Goal: Task Accomplishment & Management: Manage account settings

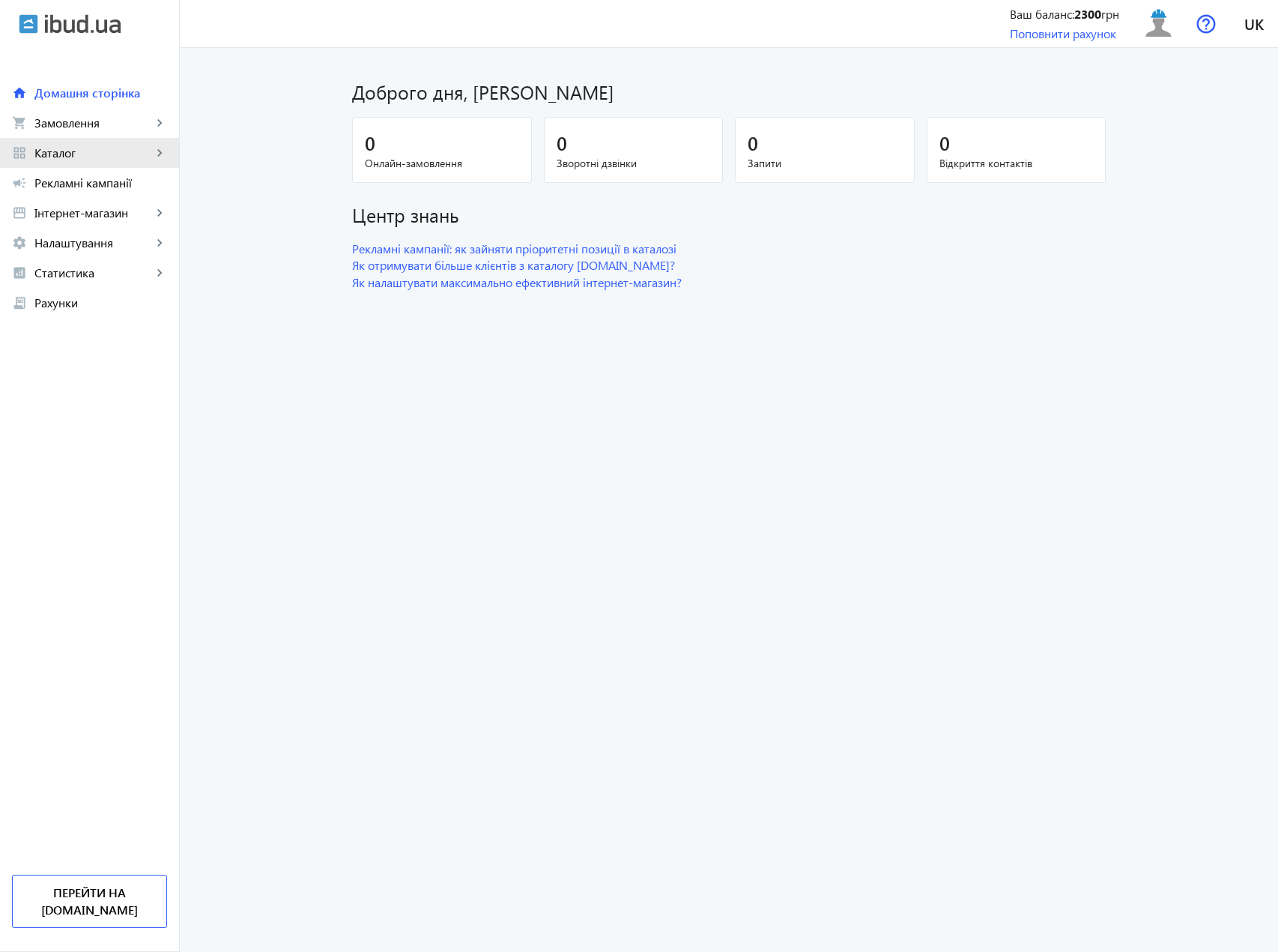
click at [118, 146] on span "Каталог" at bounding box center [93, 153] width 118 height 15
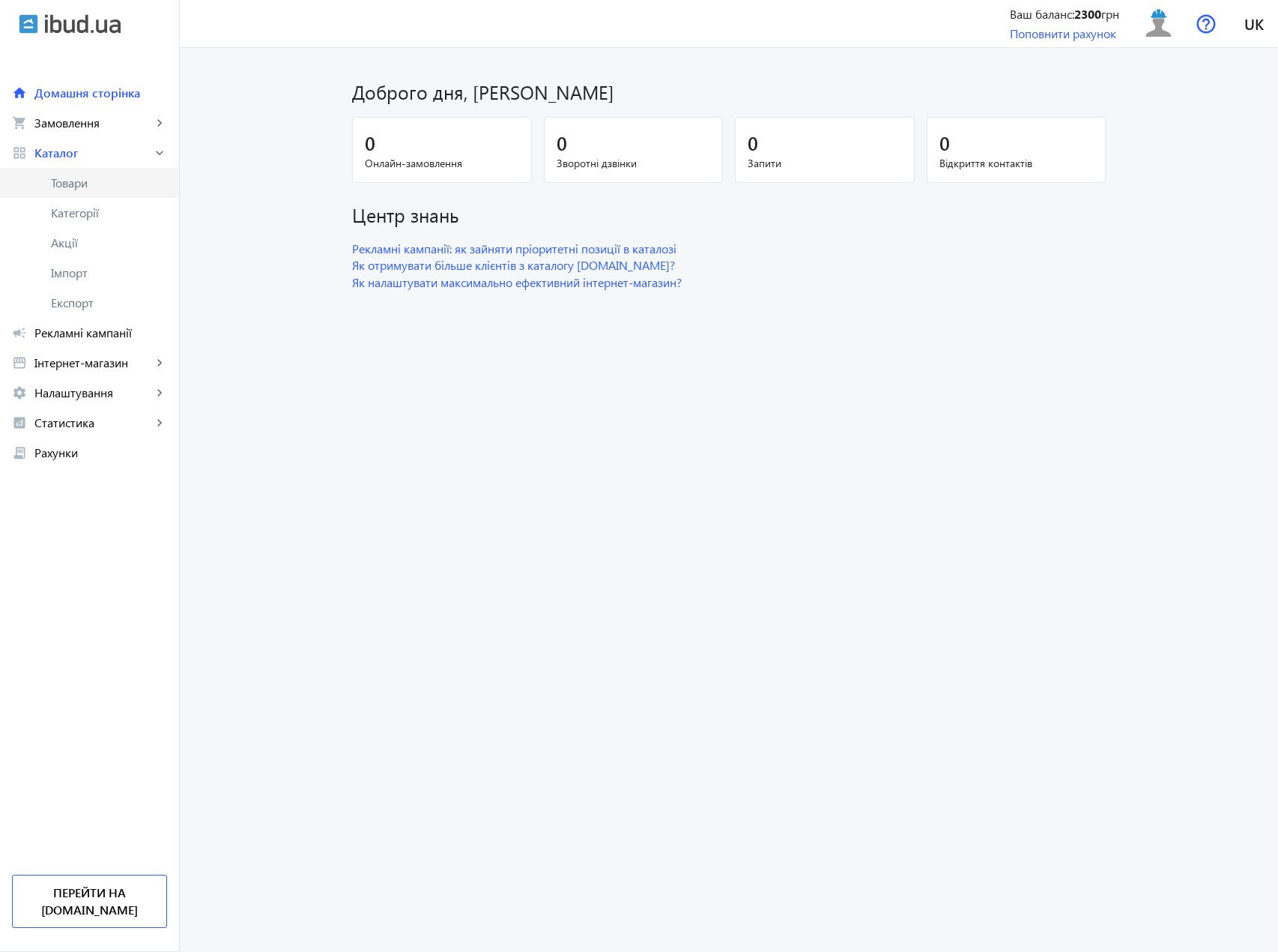
click at [91, 184] on span "Товари" at bounding box center [109, 183] width 116 height 15
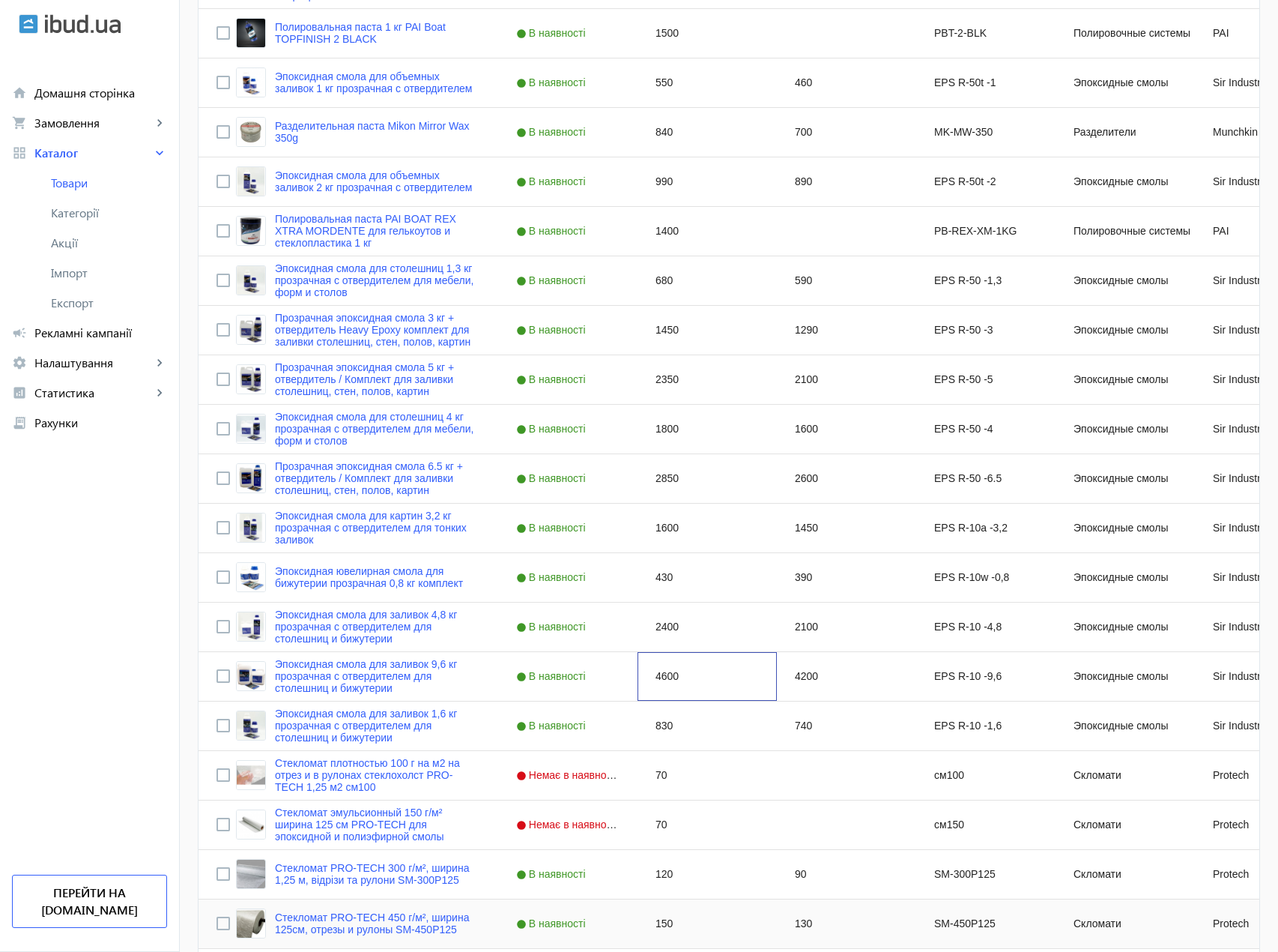
scroll to position [1066, 0]
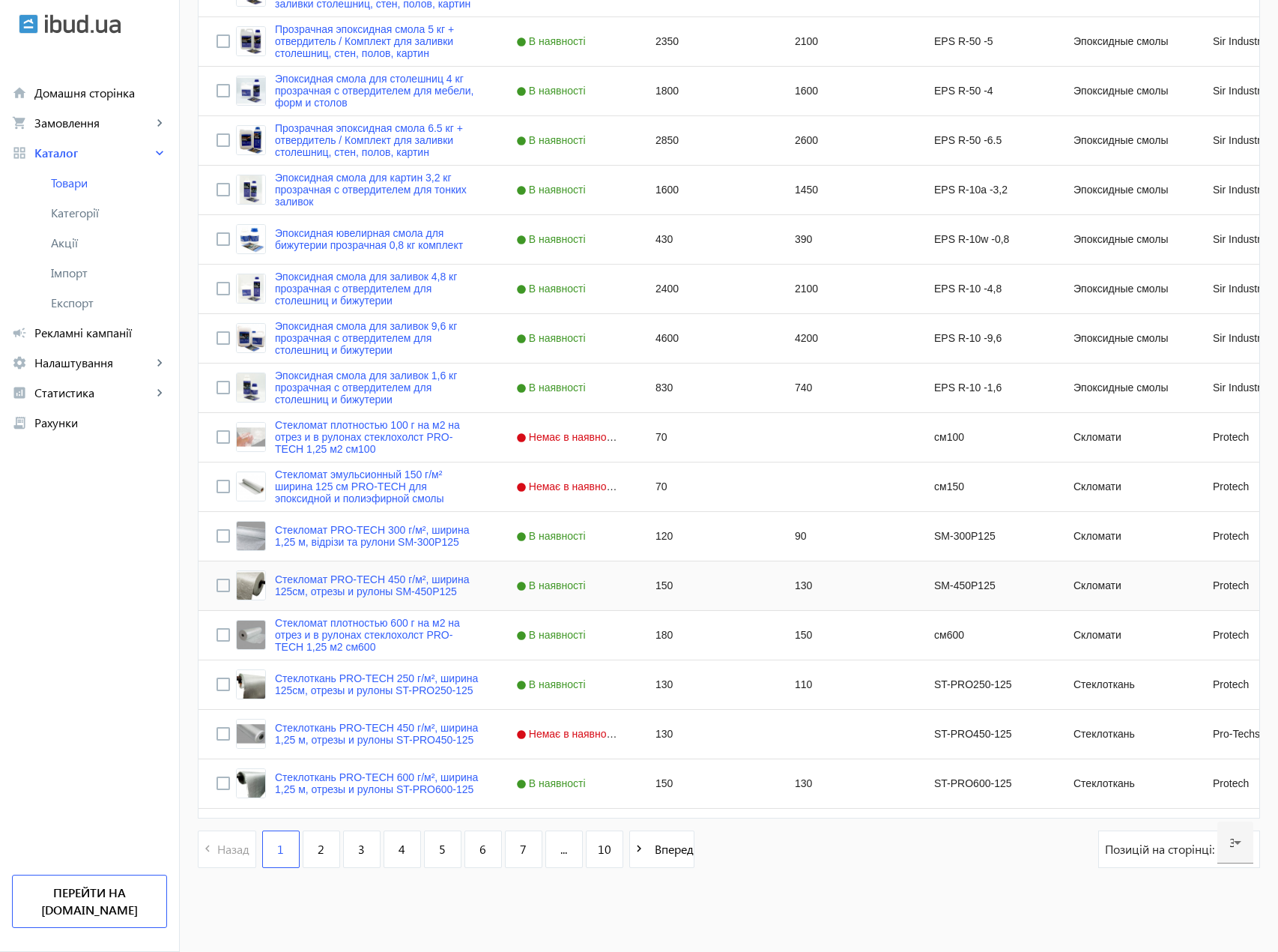
drag, startPoint x: 709, startPoint y: 561, endPoint x: 196, endPoint y: 770, distance: 553.9
click at [110, 737] on navbar-vertical-actions "Ваш баланс: 2300 грн Поповнити рахунок Перейти на ibud.ua" at bounding box center [89, 694] width 179 height 514
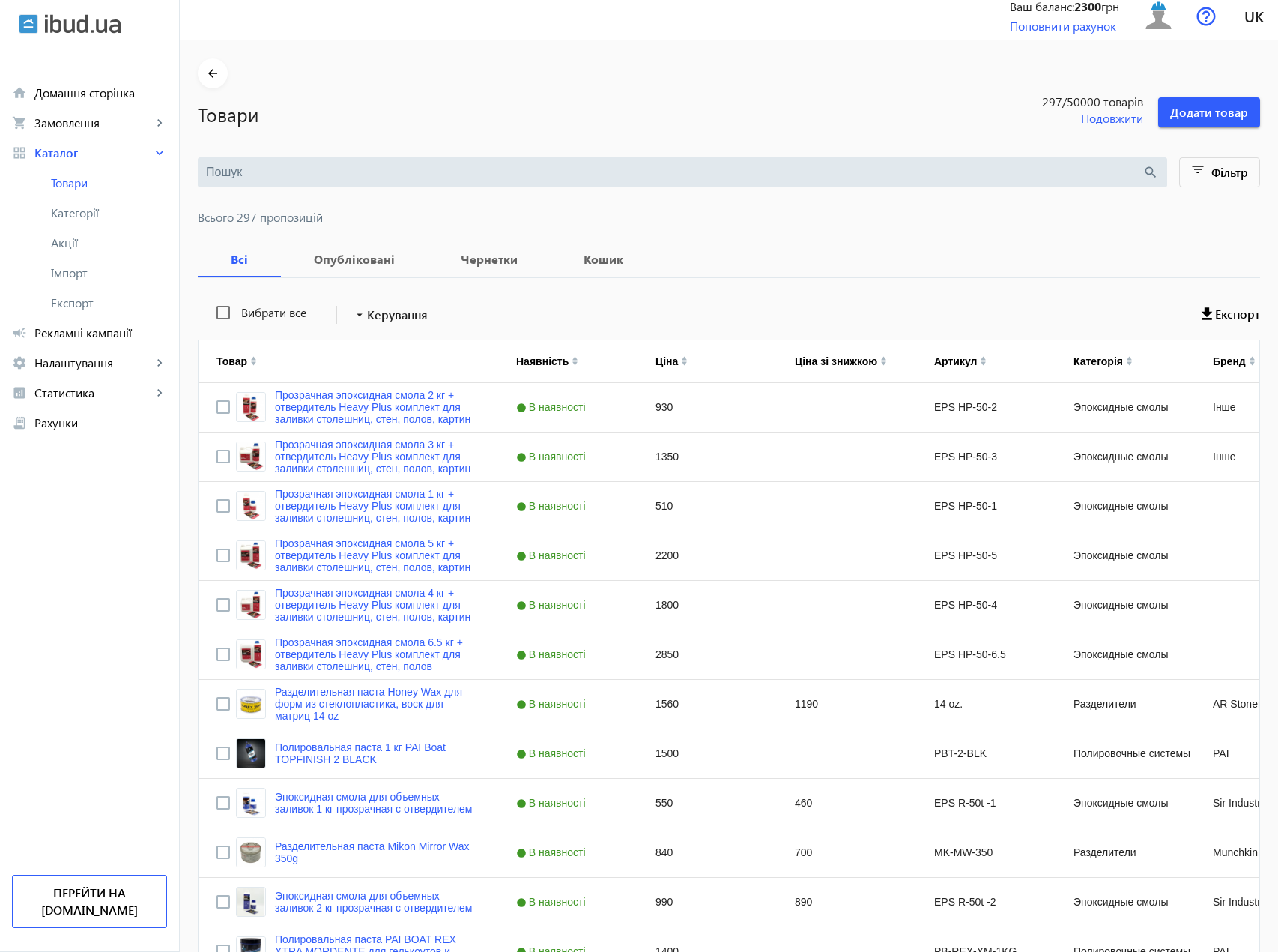
scroll to position [0, 0]
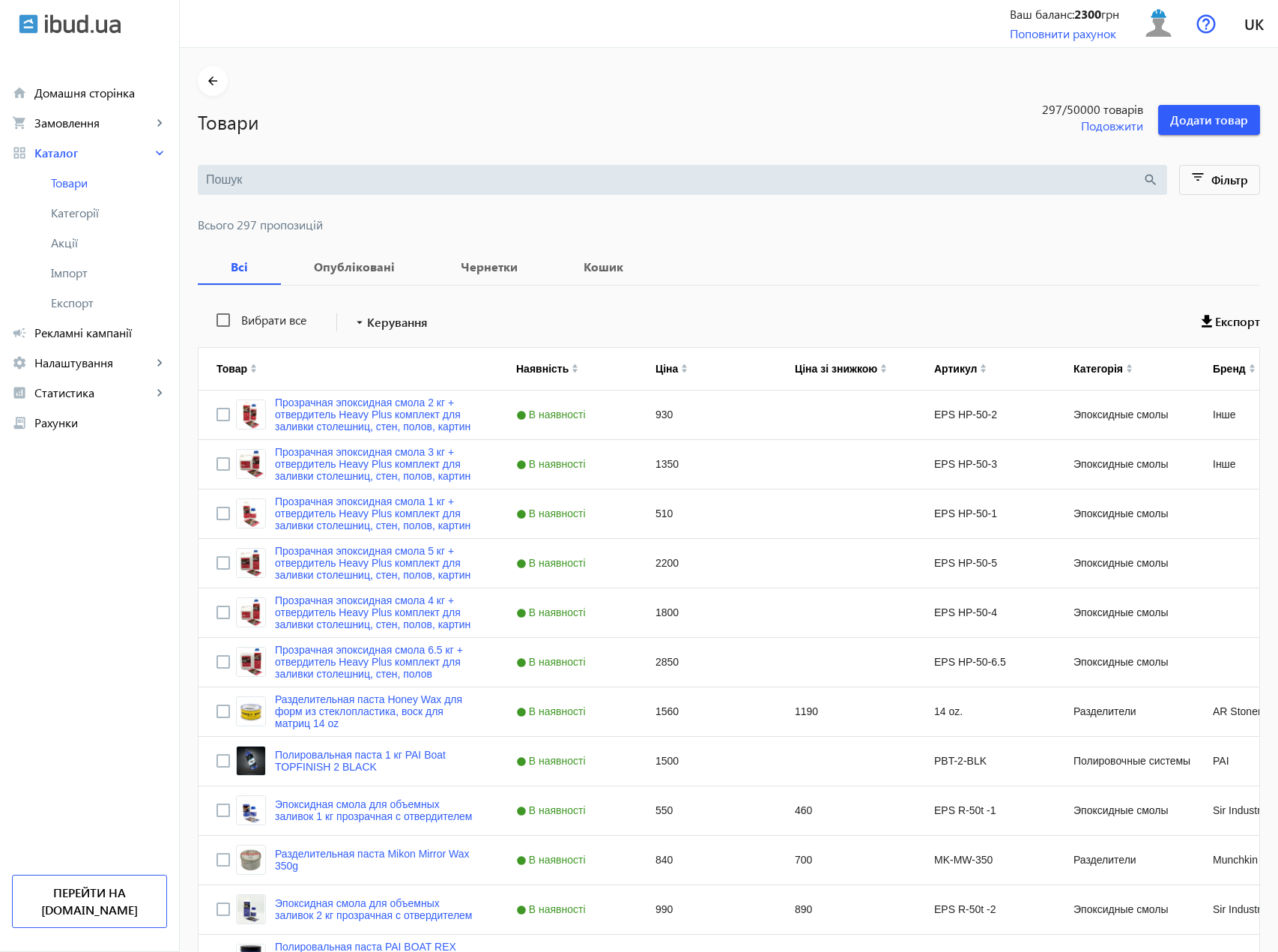
click at [238, 181] on input "search" at bounding box center [674, 180] width 937 height 16
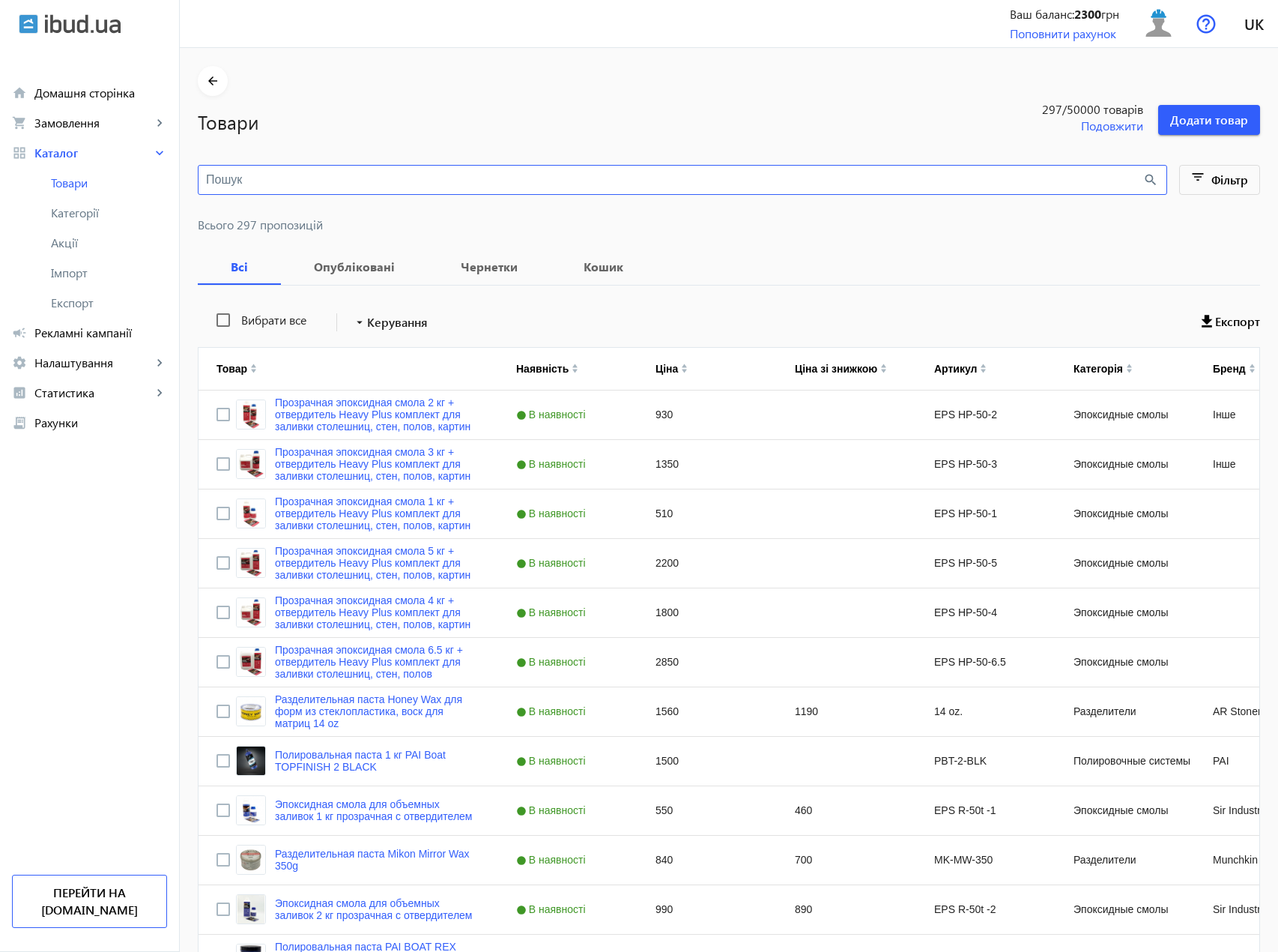
type input "a"
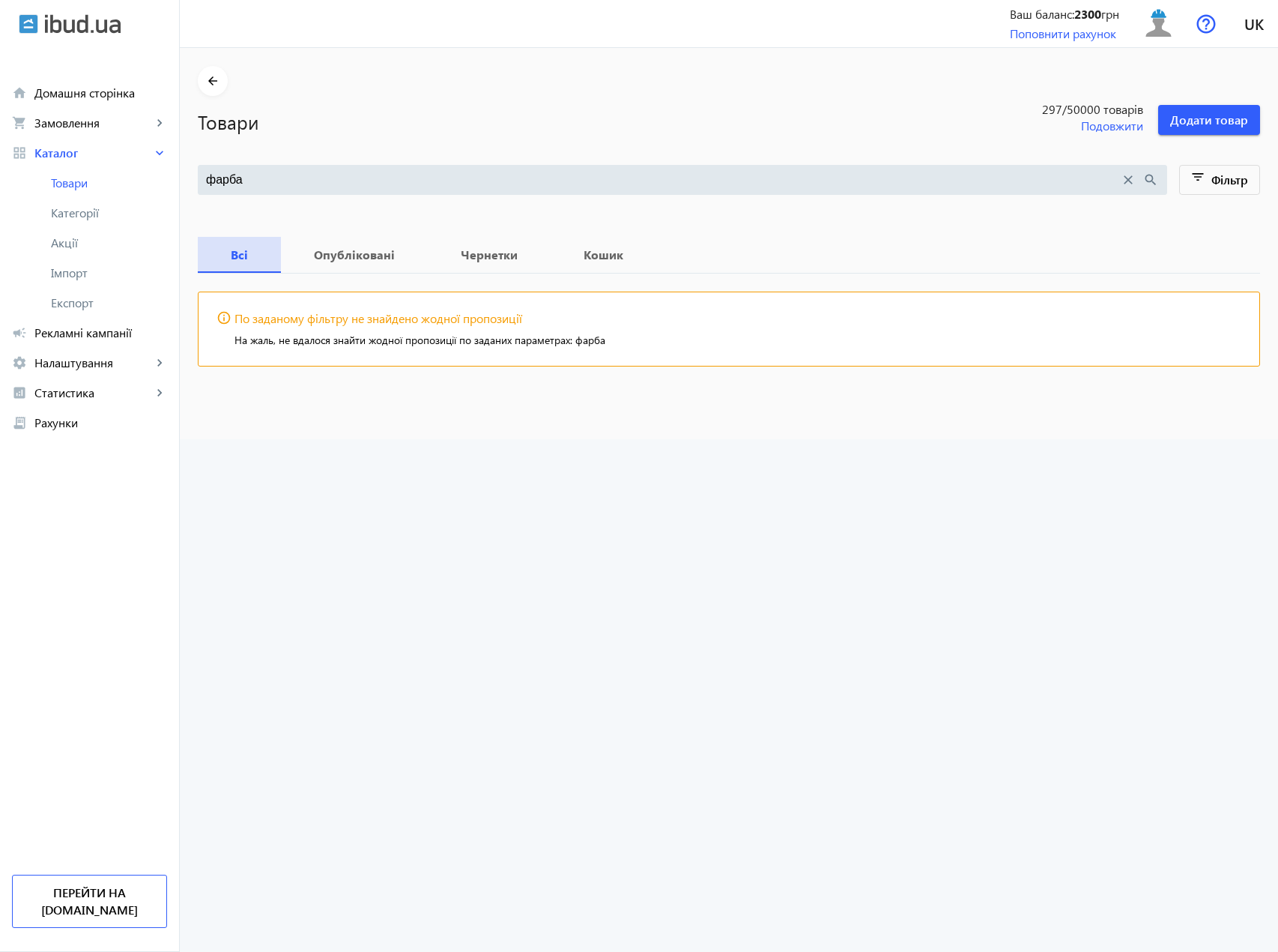
click at [243, 251] on b "Всі" at bounding box center [239, 255] width 48 height 12
click at [263, 191] on div "фарба close search" at bounding box center [683, 180] width 970 height 30
click at [263, 185] on input "фарба" at bounding box center [663, 180] width 914 height 16
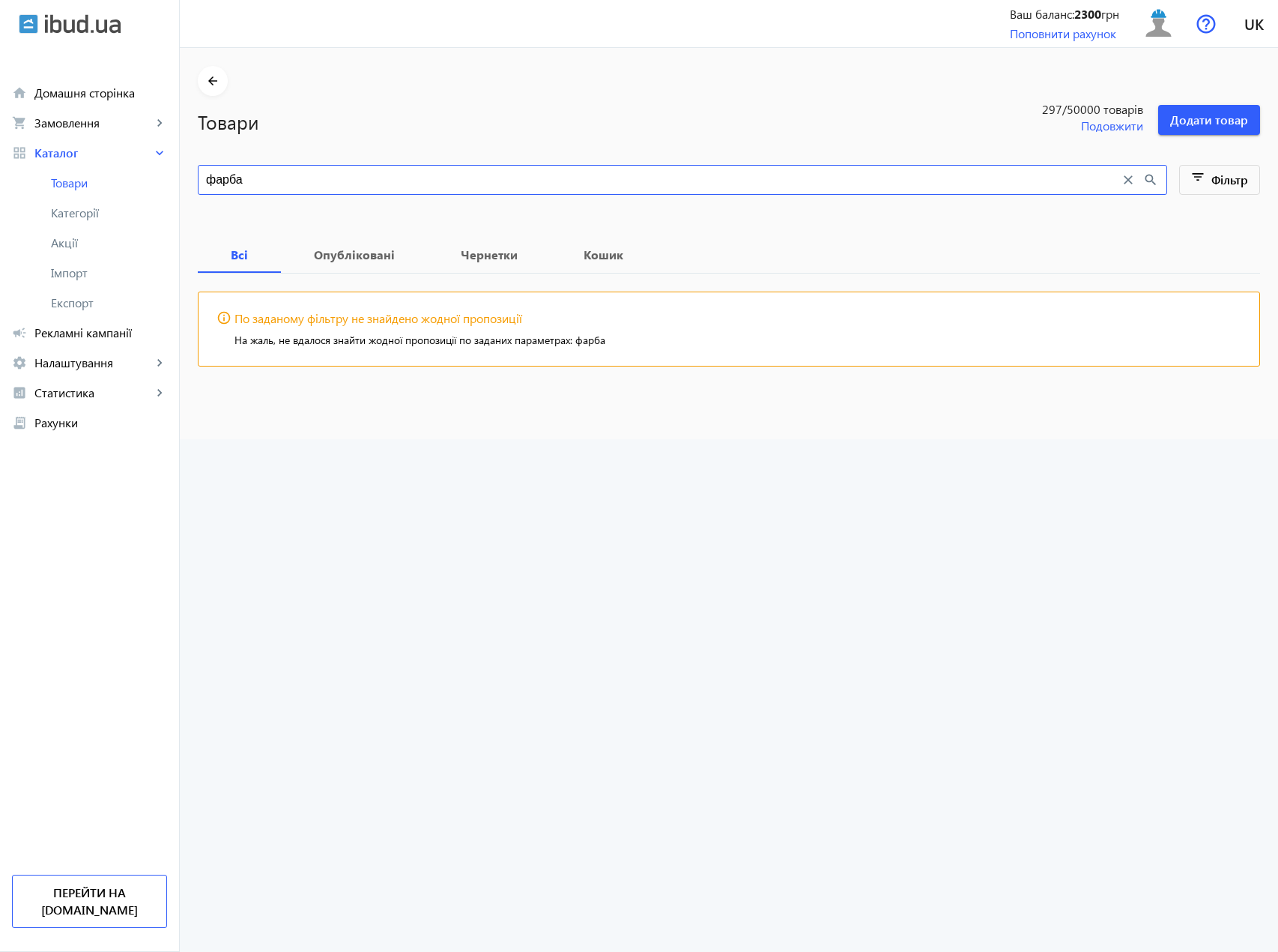
click at [263, 185] on input "фарба" at bounding box center [663, 180] width 914 height 16
type input "краска"
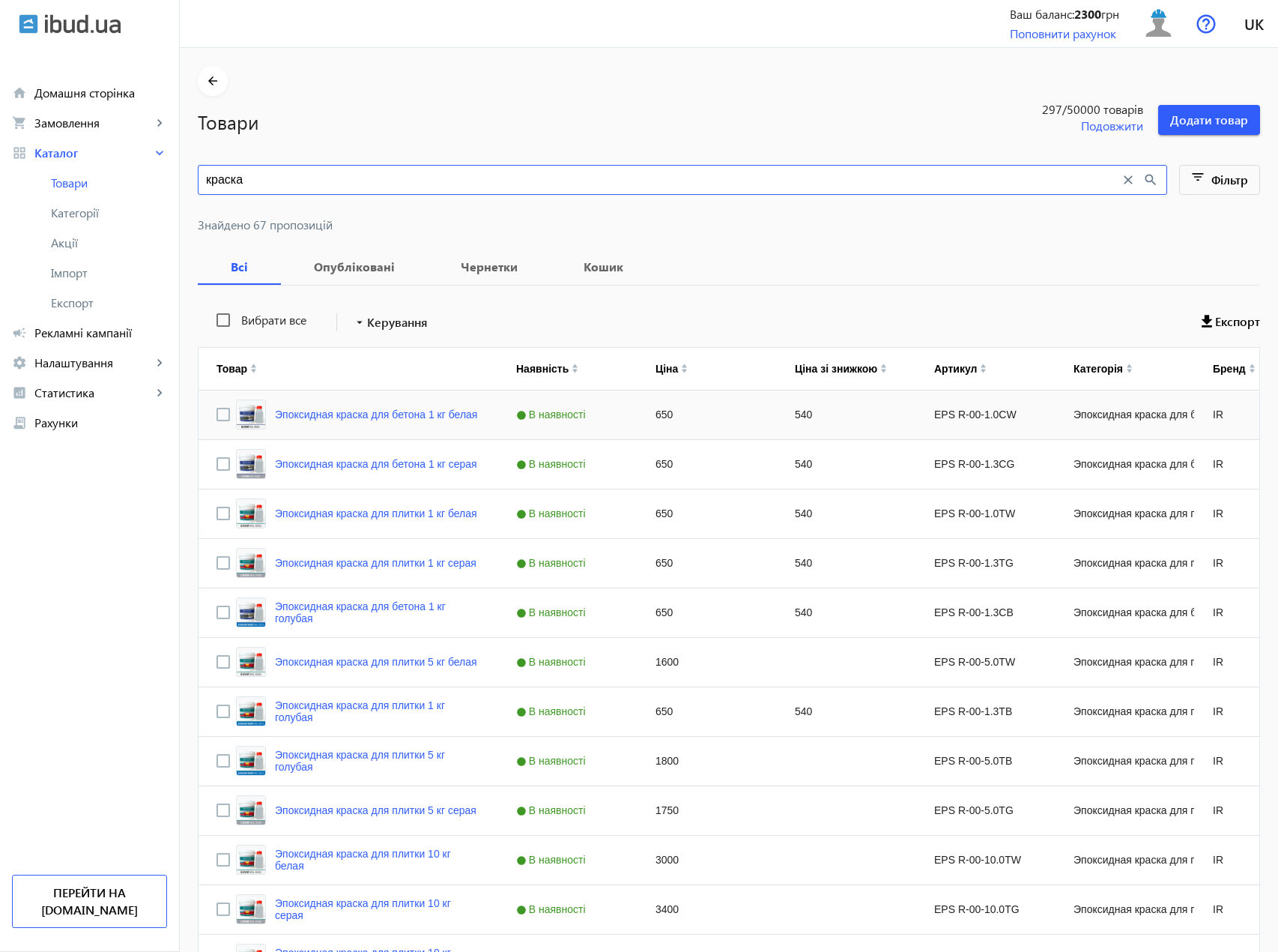
click at [207, 413] on div "Эпоксидная краска для бетона 1 кг белая" at bounding box center [349, 415] width 300 height 48
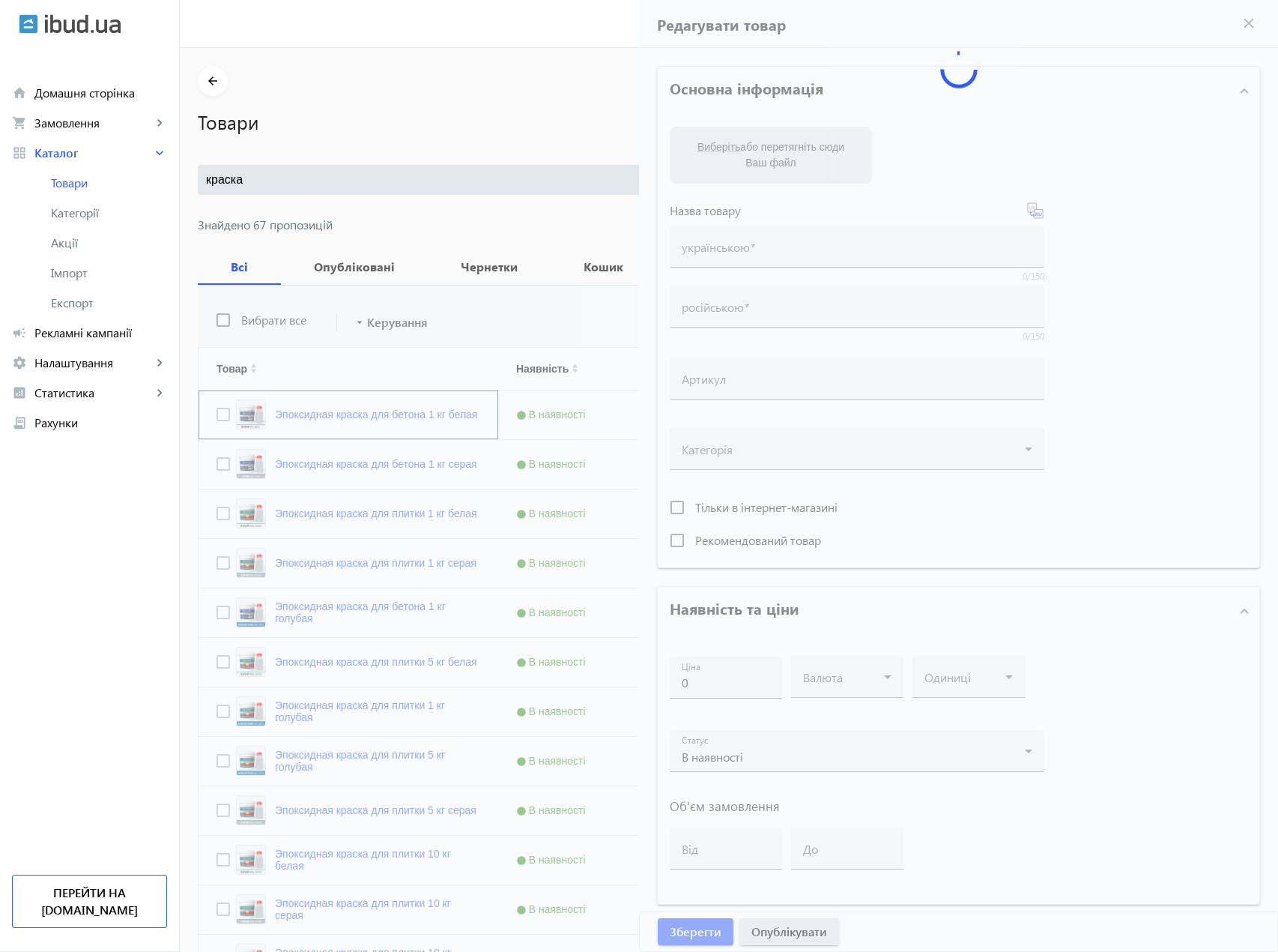
type input "Эпоксидная краска для бетона 1 кг белая"
type input "EPS R-00-1.0СW"
type input "650"
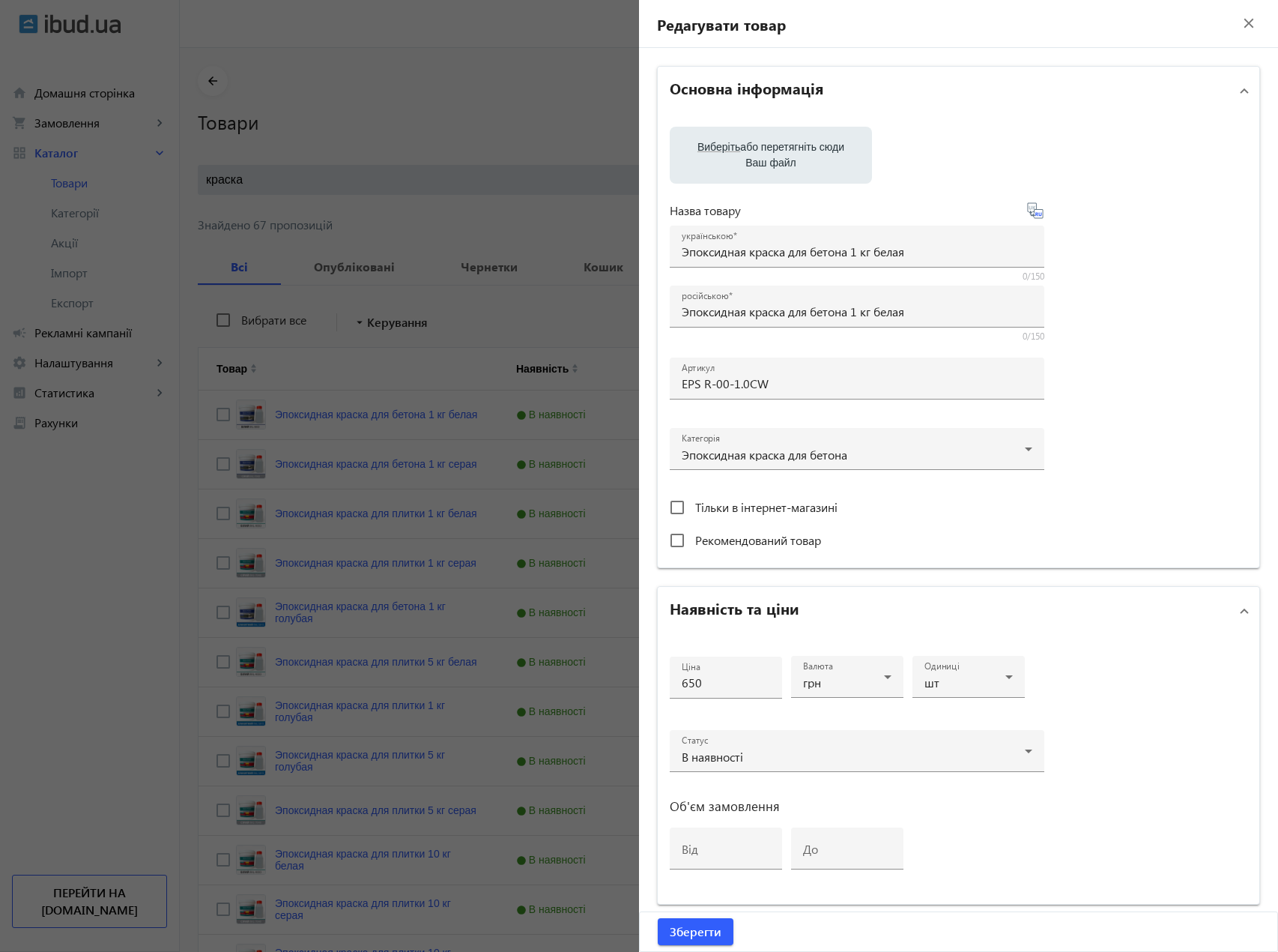
click at [214, 433] on div at bounding box center [639, 476] width 1278 height 952
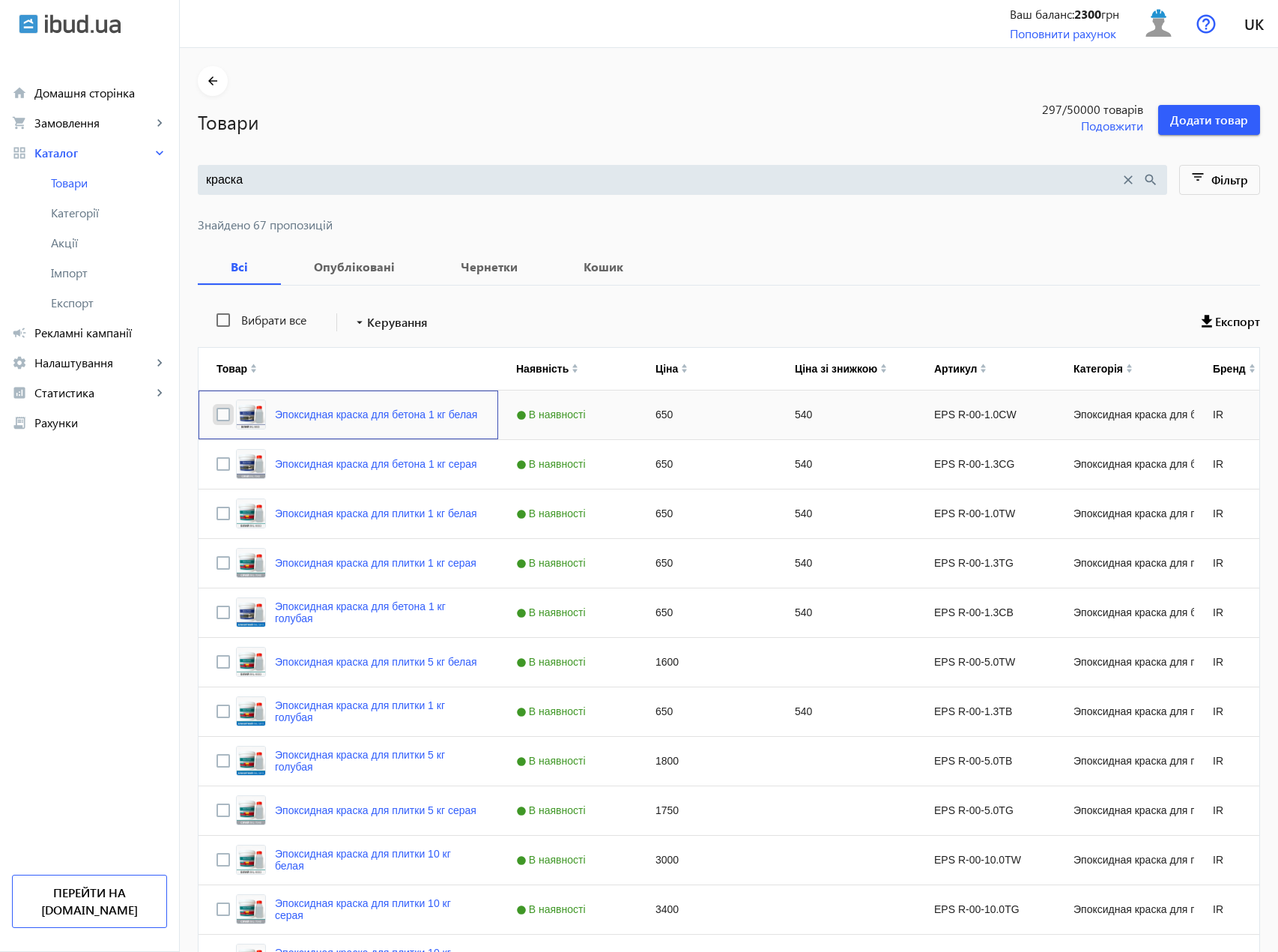
click at [217, 413] on input "Press Space to toggle row selection (unchecked)" at bounding box center [223, 414] width 14 height 14
checkbox input "true"
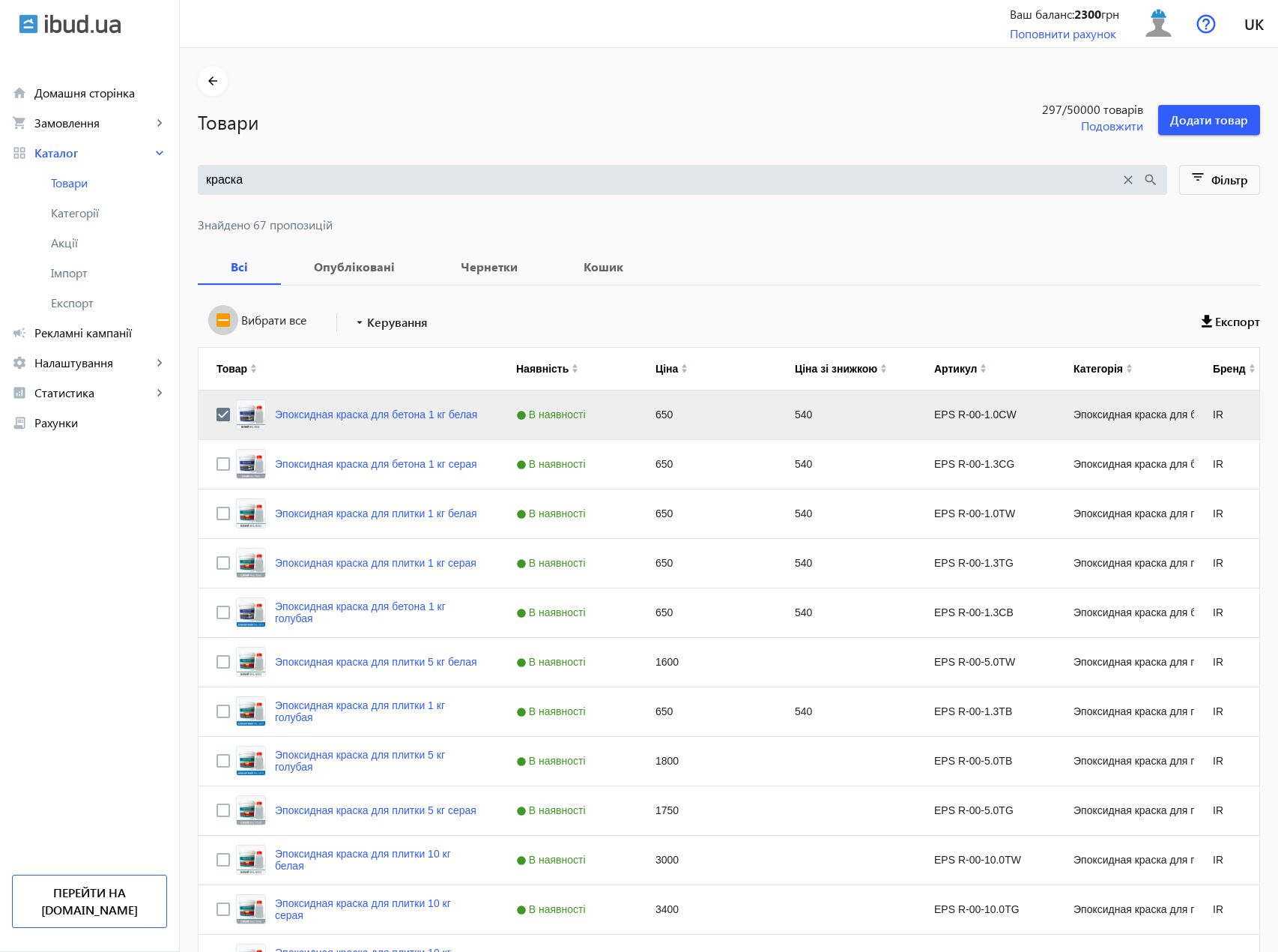
click at [213, 315] on input "Вибрати все" at bounding box center [223, 320] width 30 height 30
checkbox input "true"
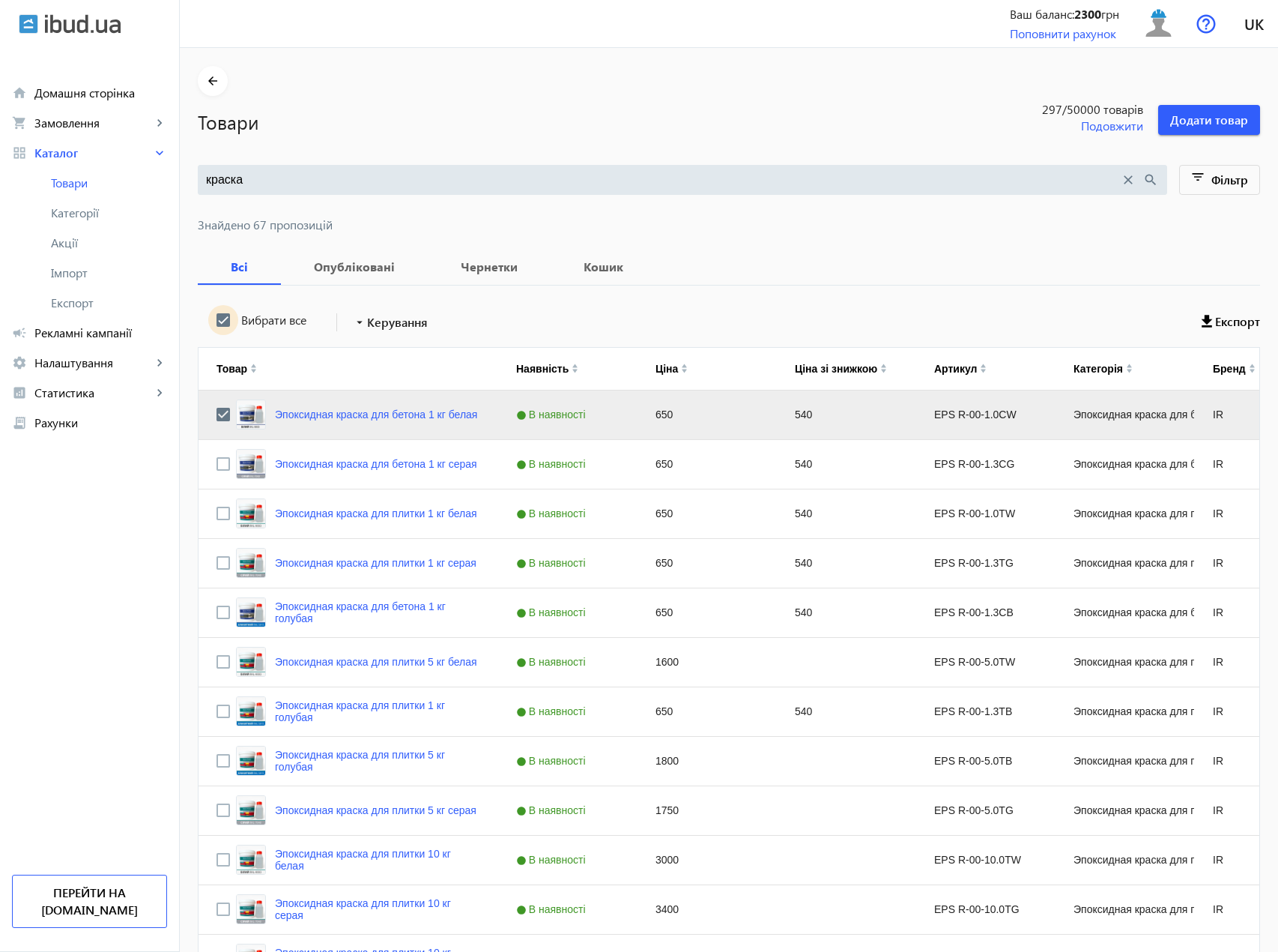
checkbox input "true"
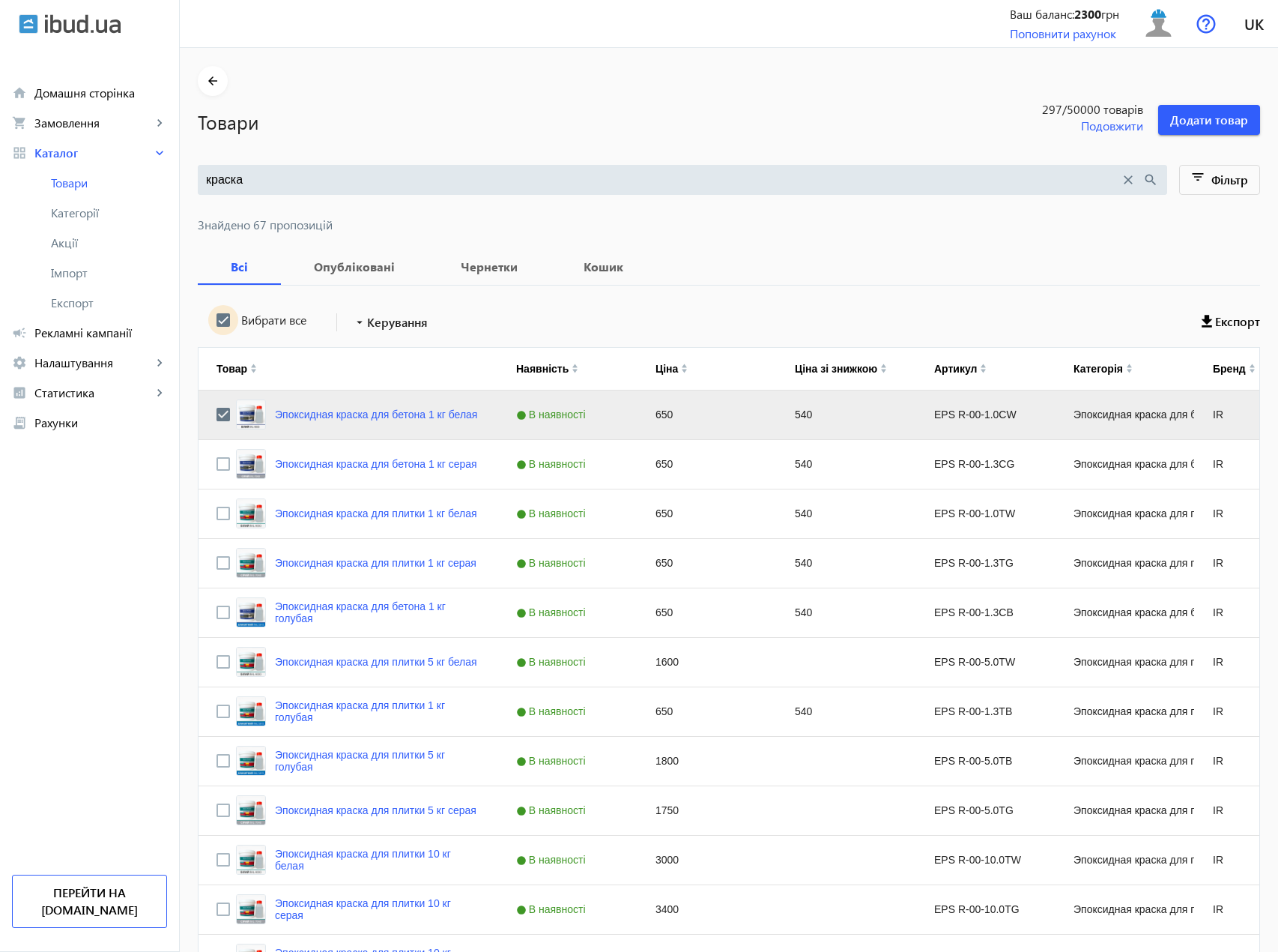
checkbox input "true"
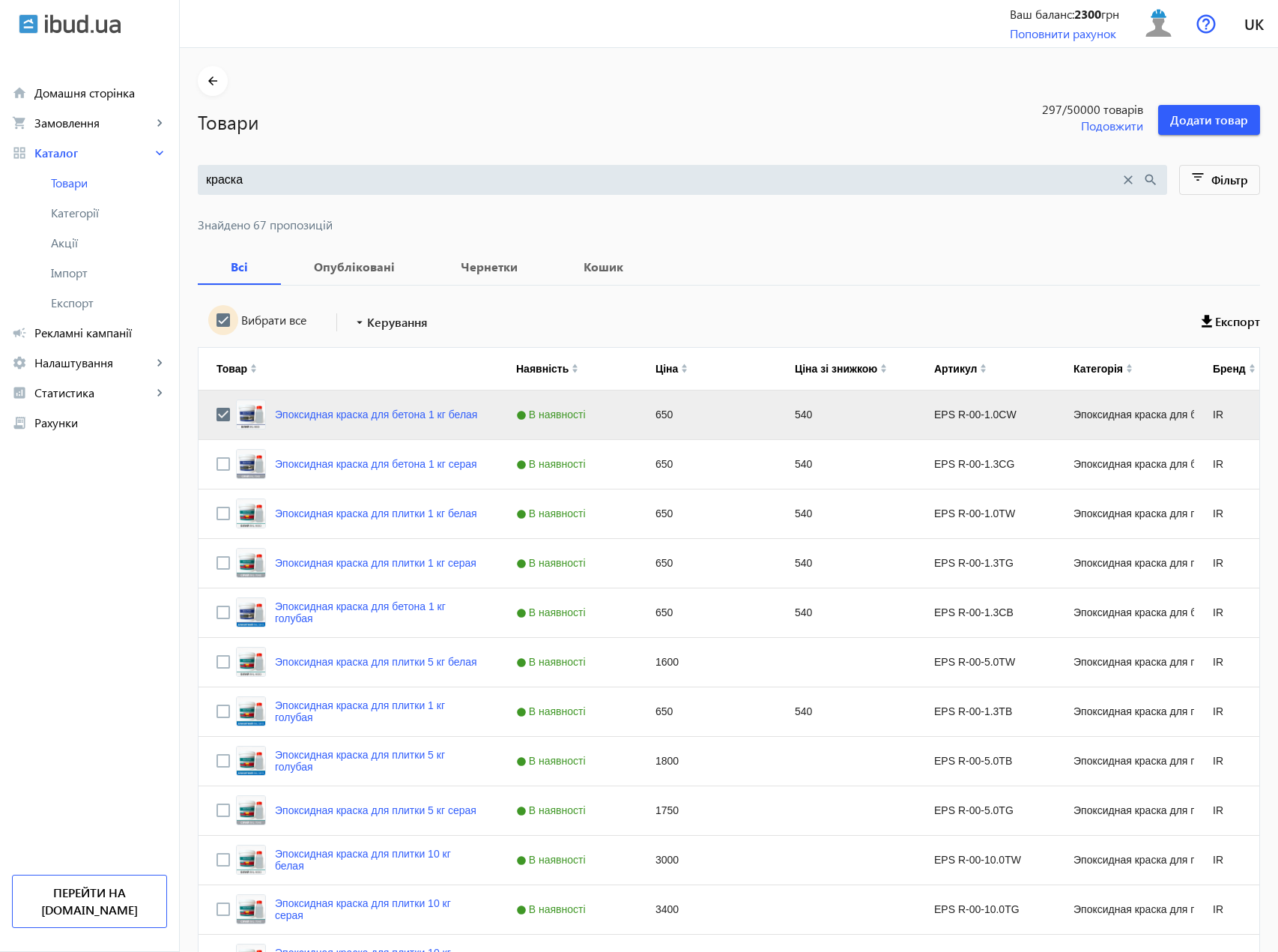
checkbox input "true"
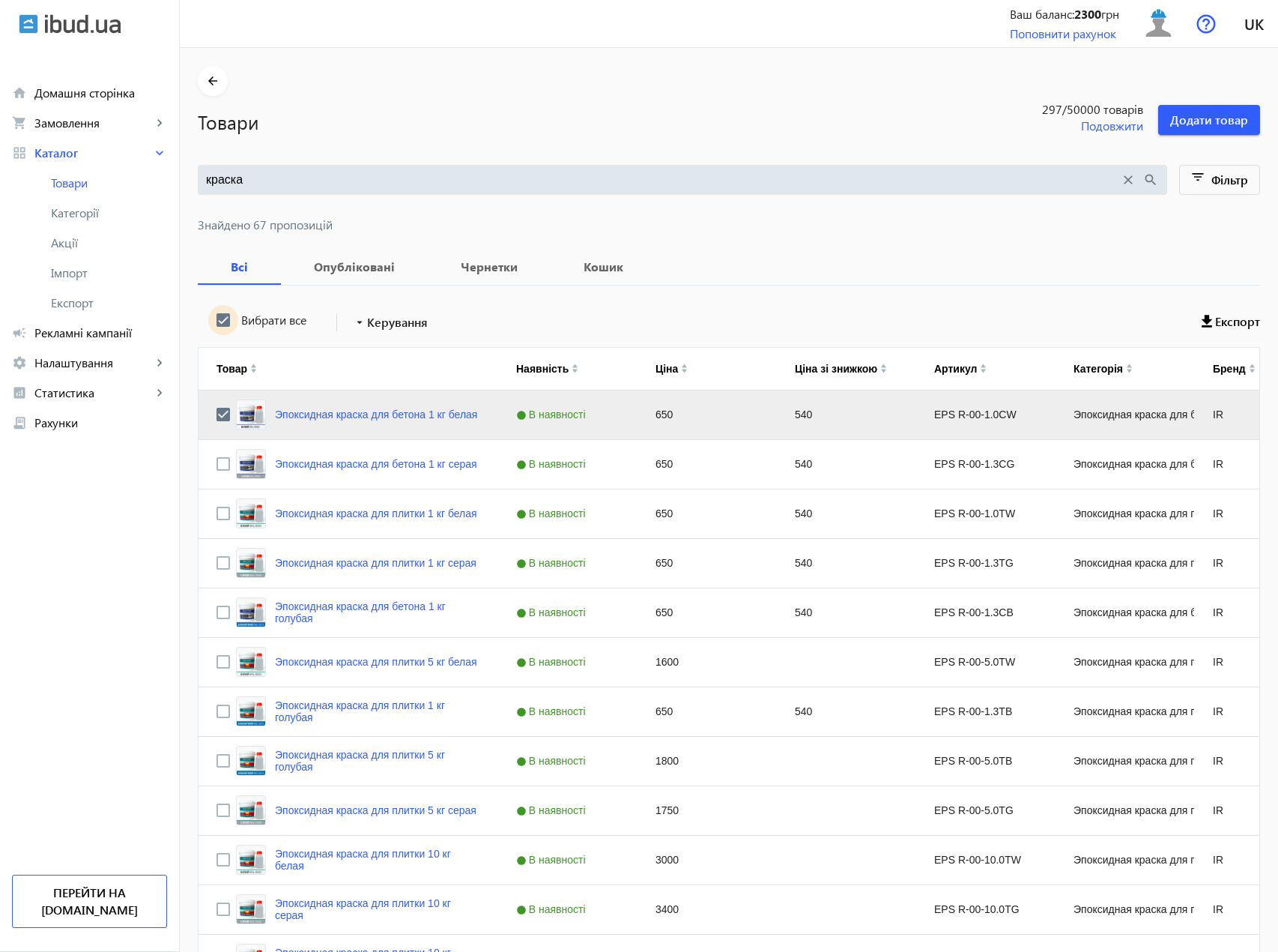
checkbox input "true"
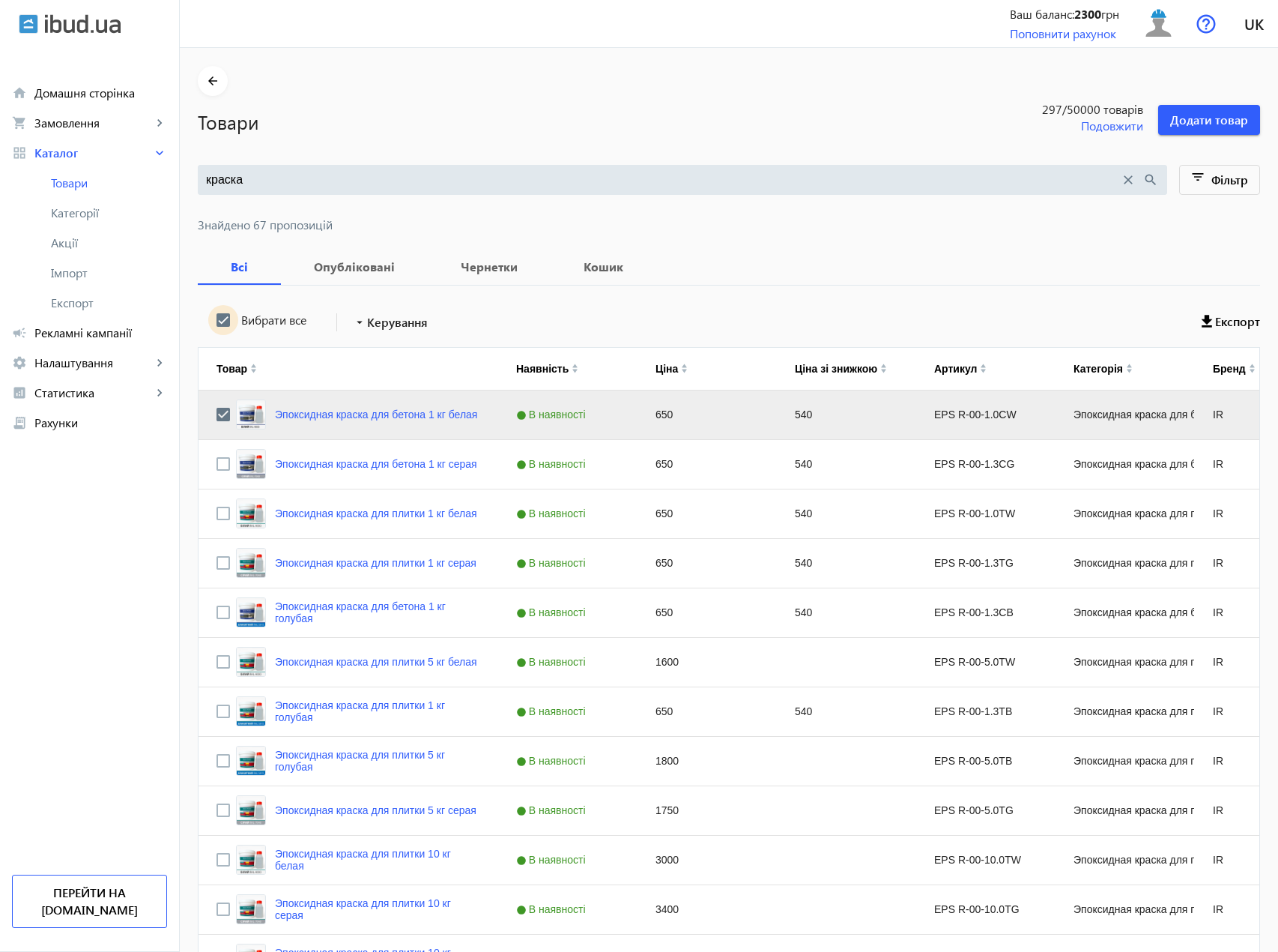
checkbox input "true"
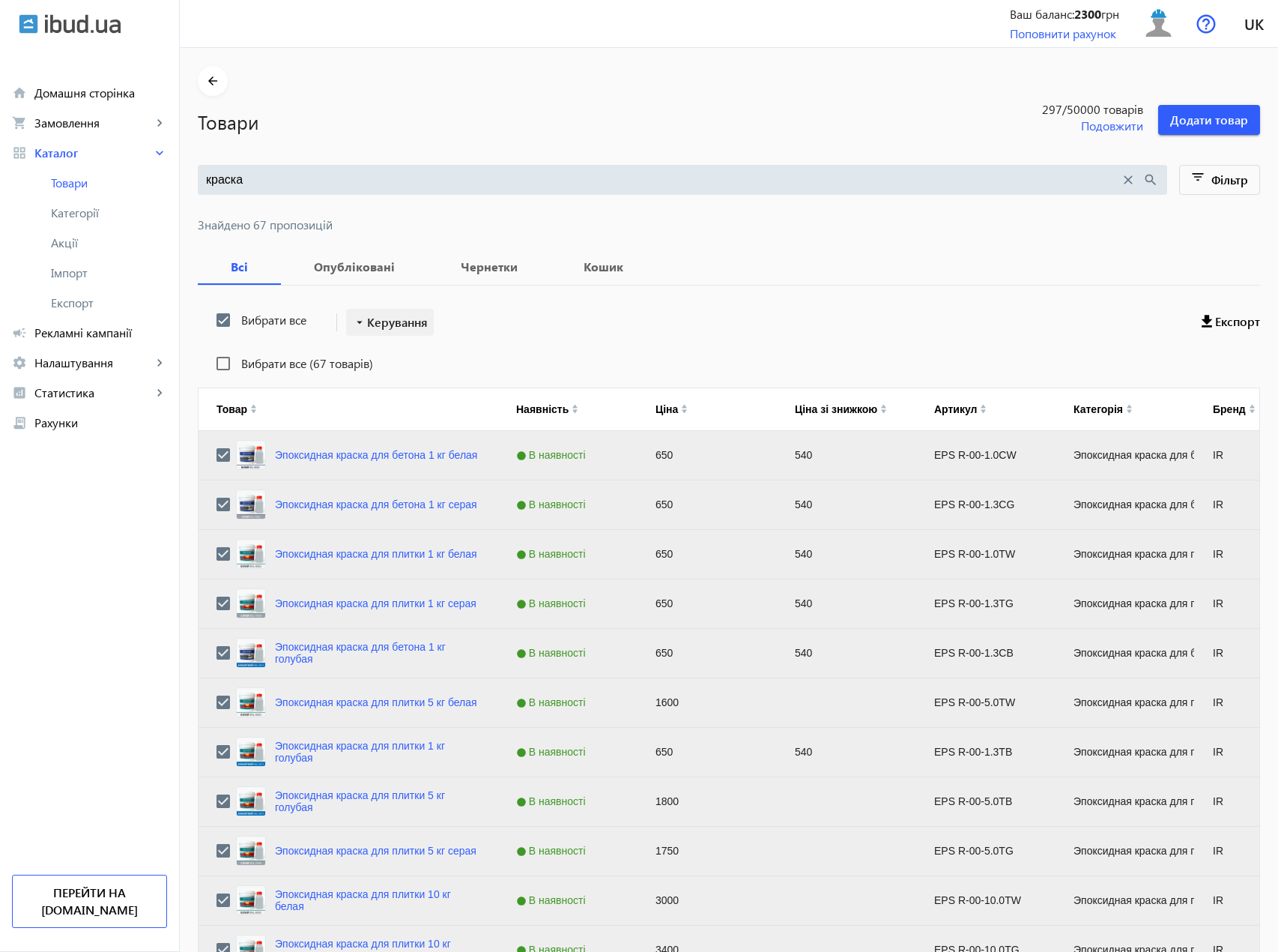
click at [360, 315] on button "arrow_drop_down Керування" at bounding box center [390, 321] width 88 height 27
click at [676, 310] on div at bounding box center [639, 476] width 1278 height 952
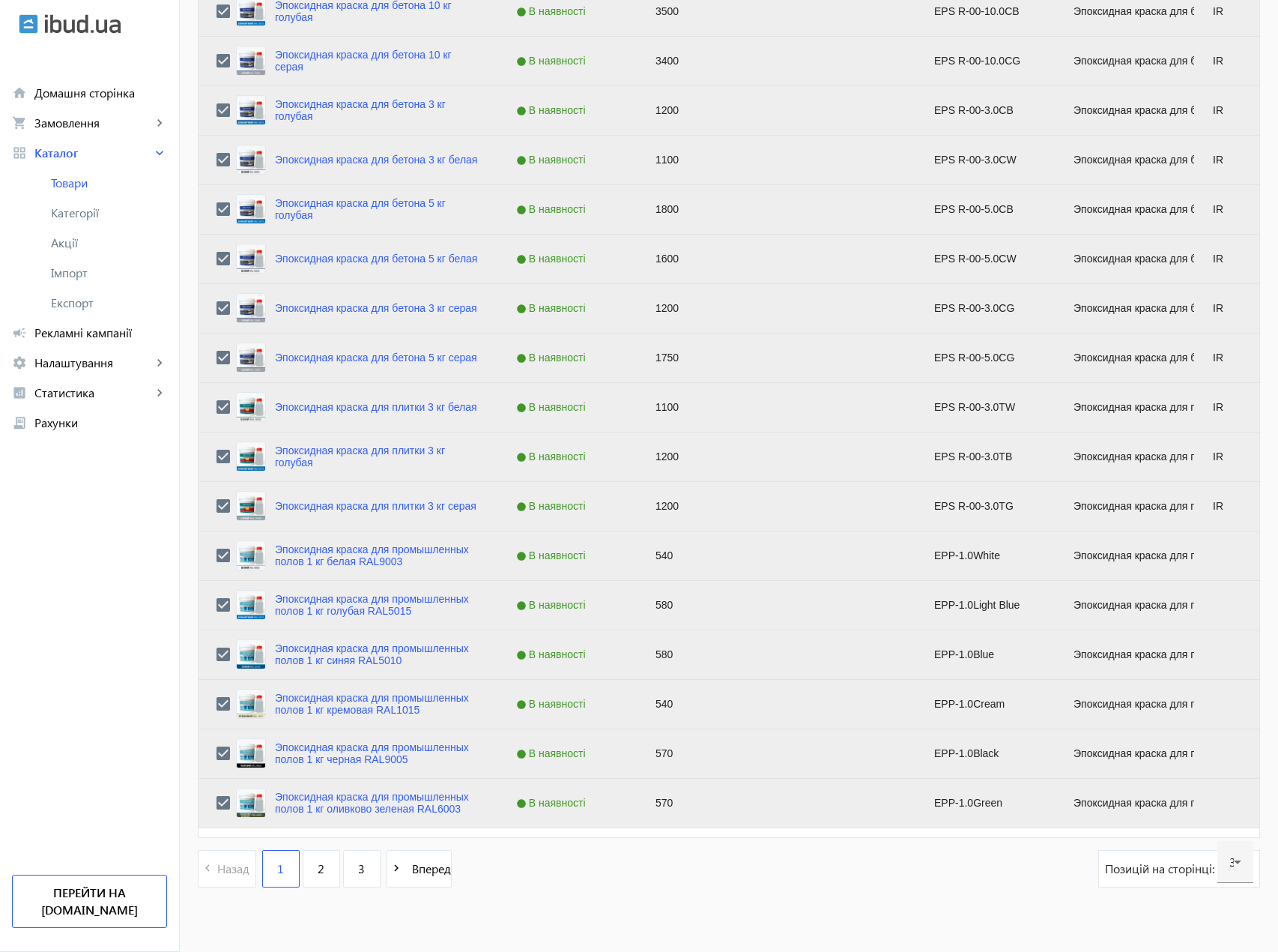
scroll to position [1106, 0]
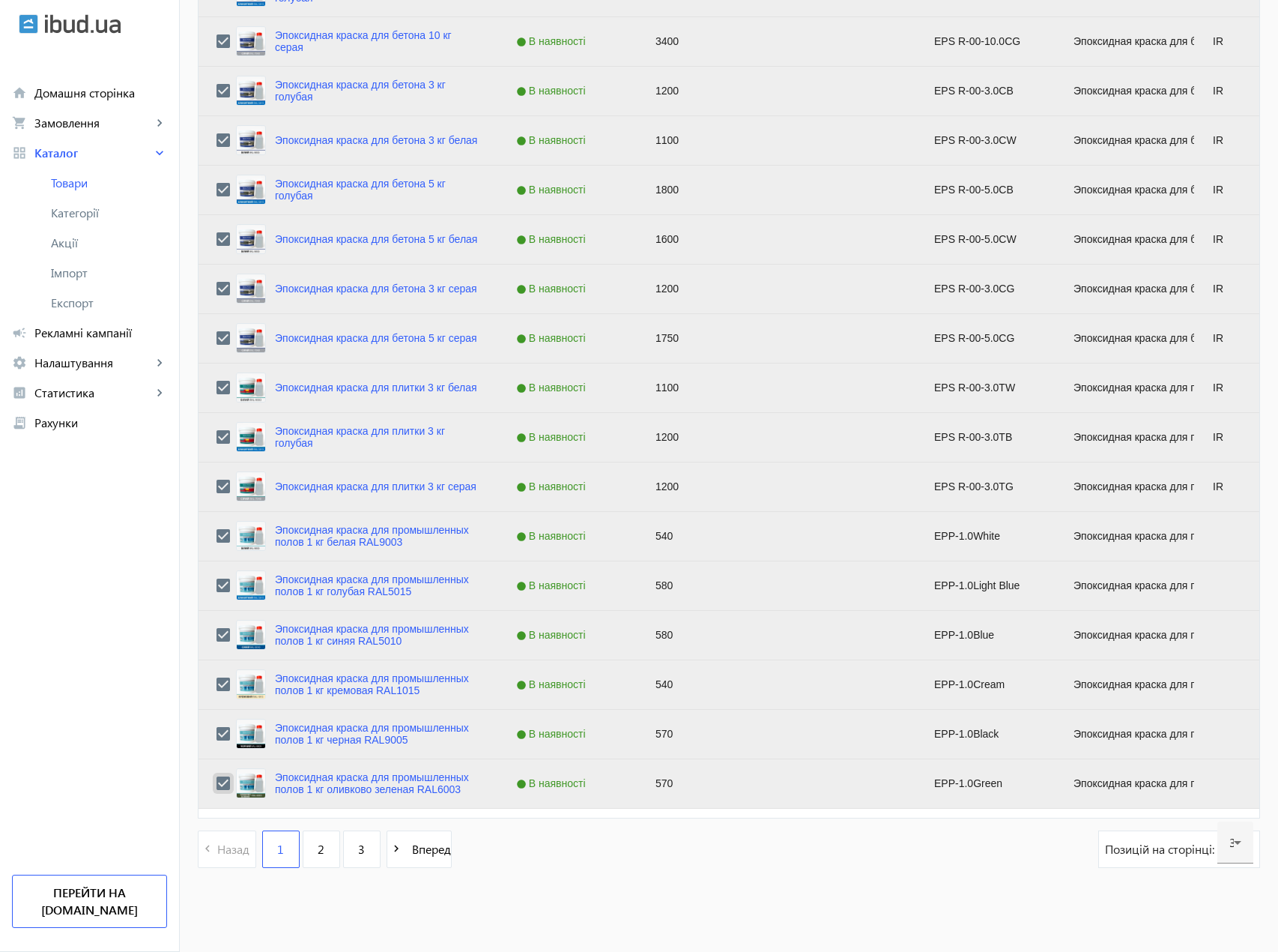
click at [217, 789] on input "Press Space to toggle row selection (checked)" at bounding box center [223, 783] width 14 height 14
checkbox input "false"
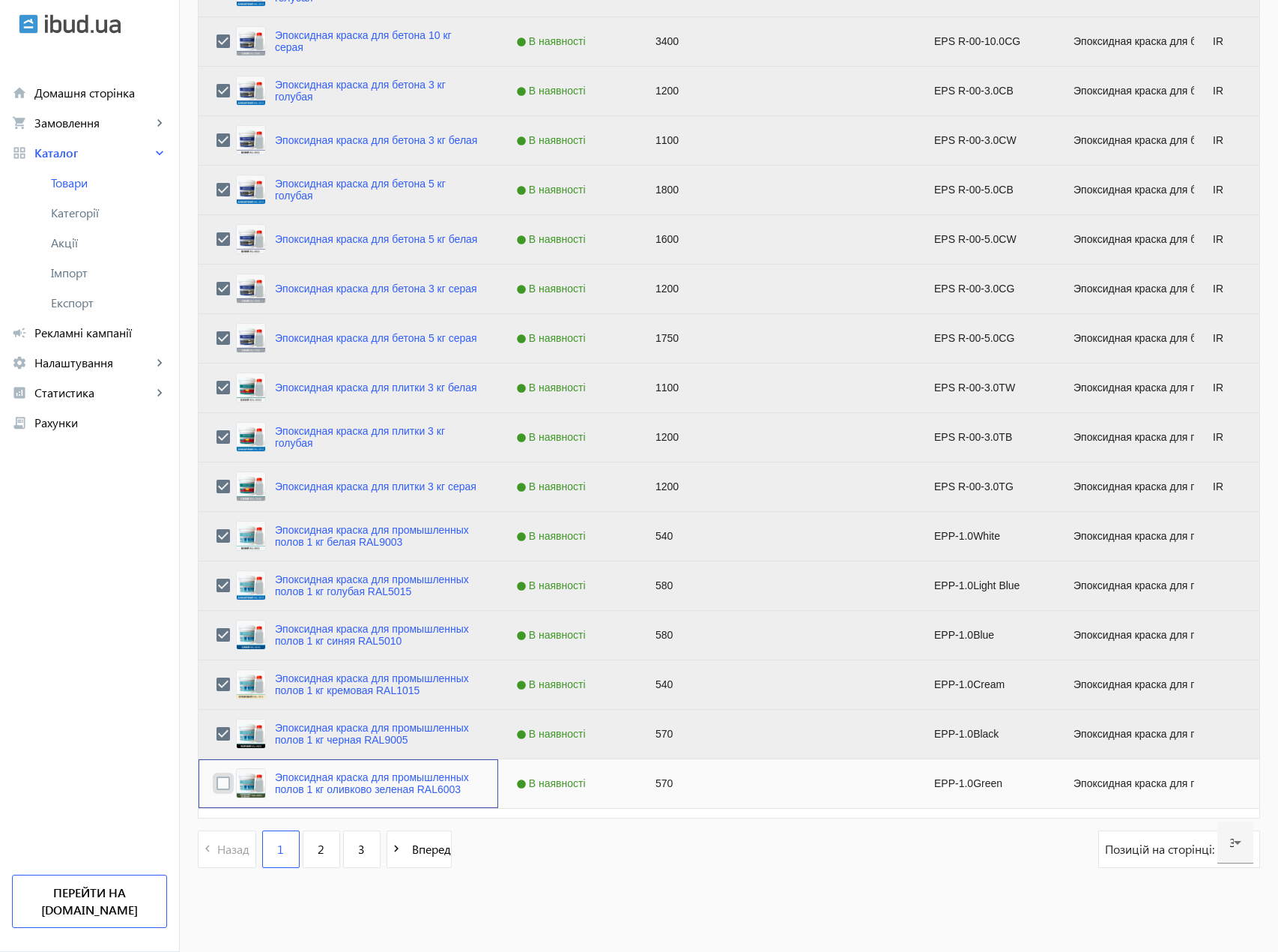
scroll to position [1066, 0]
click at [221, 735] on div "Эпоксидная краска для промышленных полов 1 кг черная RAL9005" at bounding box center [349, 735] width 264 height 35
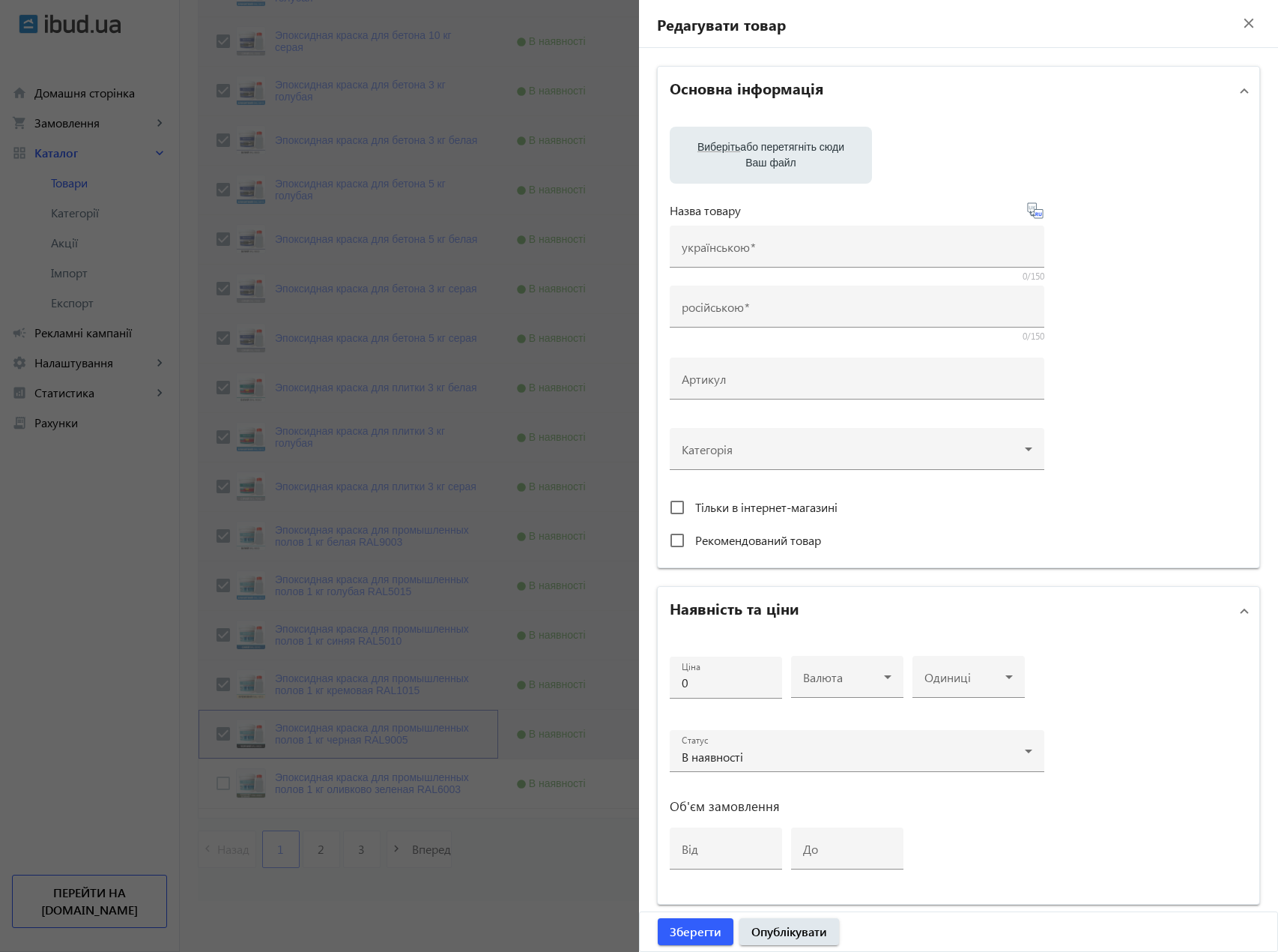
type input "Эпоксидная краска для промышленных полов 1 кг черная RAL9005"
type input "EPP-1.0Black"
type input "570"
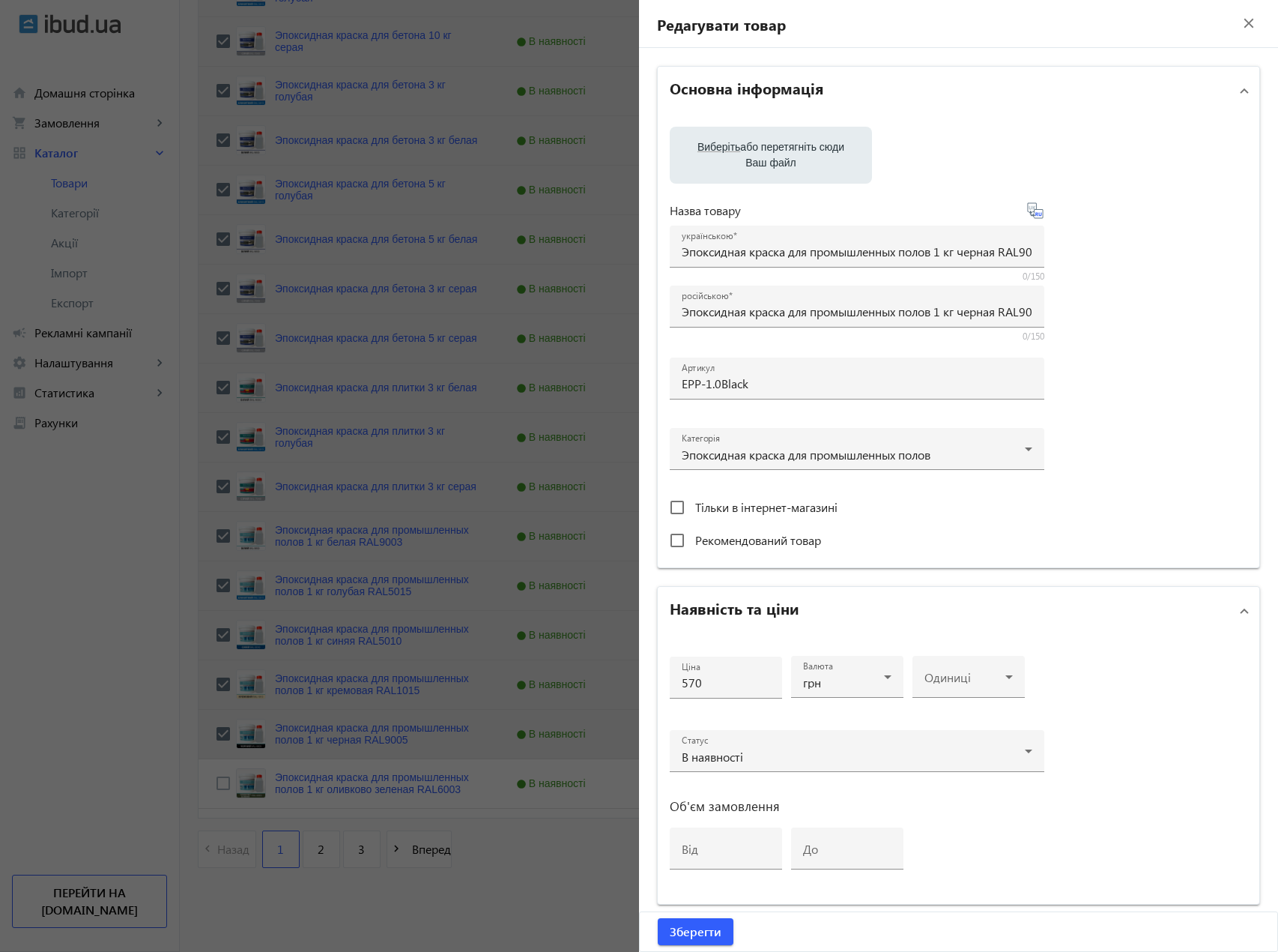
click at [213, 732] on div at bounding box center [639, 476] width 1278 height 952
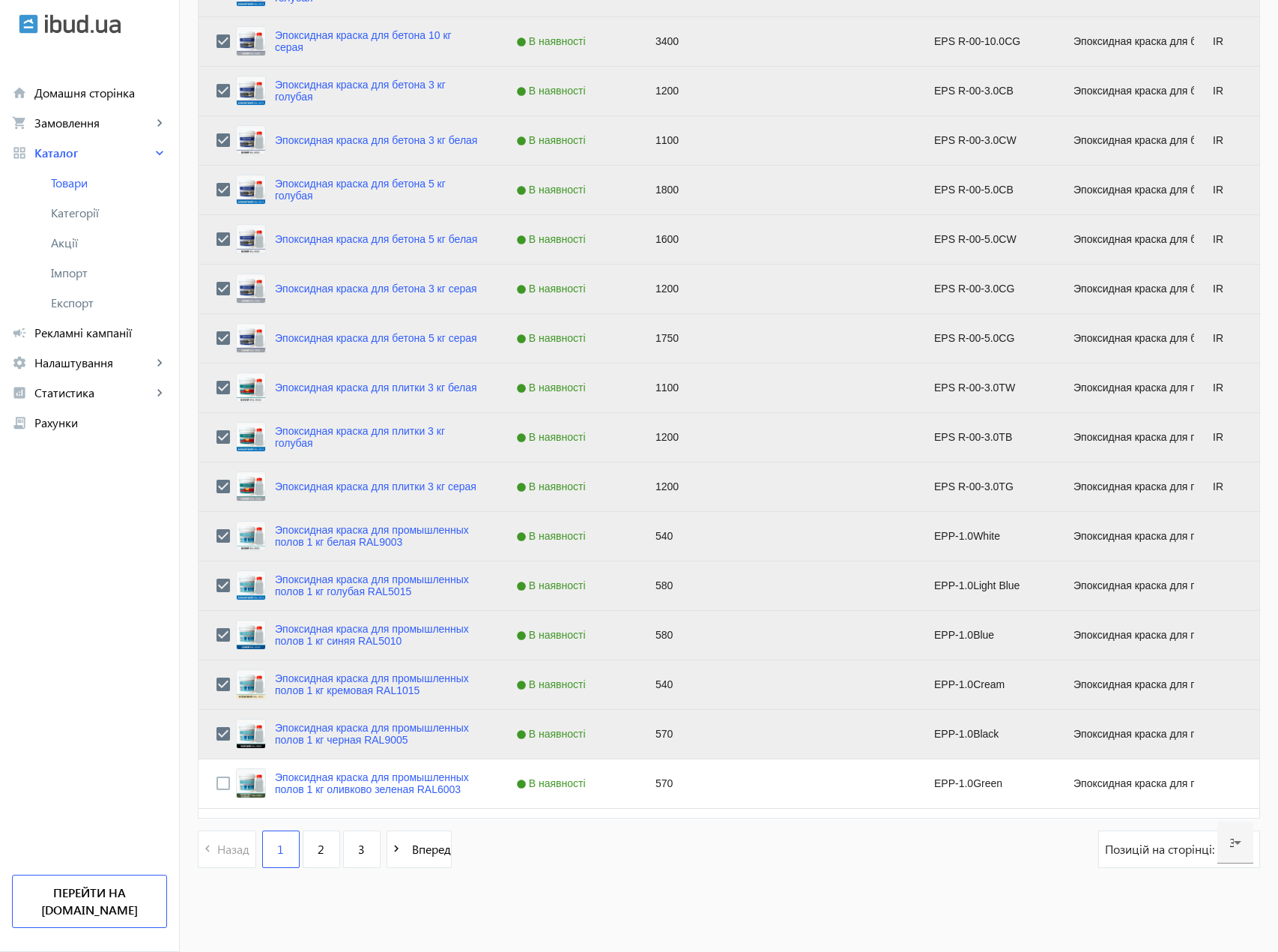
click at [217, 736] on input "Press Space to toggle row selection (checked)" at bounding box center [223, 734] width 14 height 14
checkbox input "false"
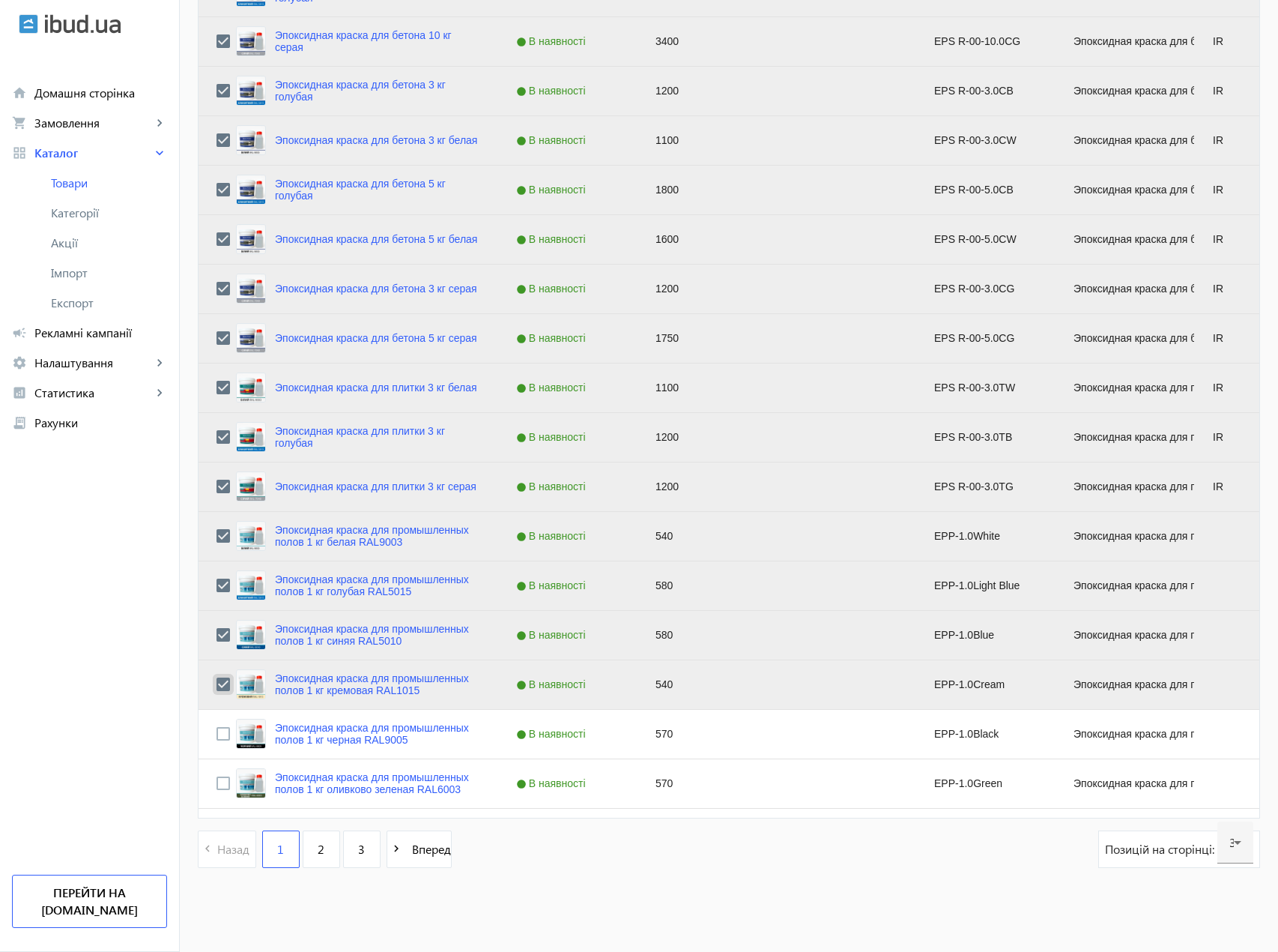
click at [217, 685] on input "Press Space to toggle row selection (checked)" at bounding box center [223, 684] width 14 height 14
checkbox input "false"
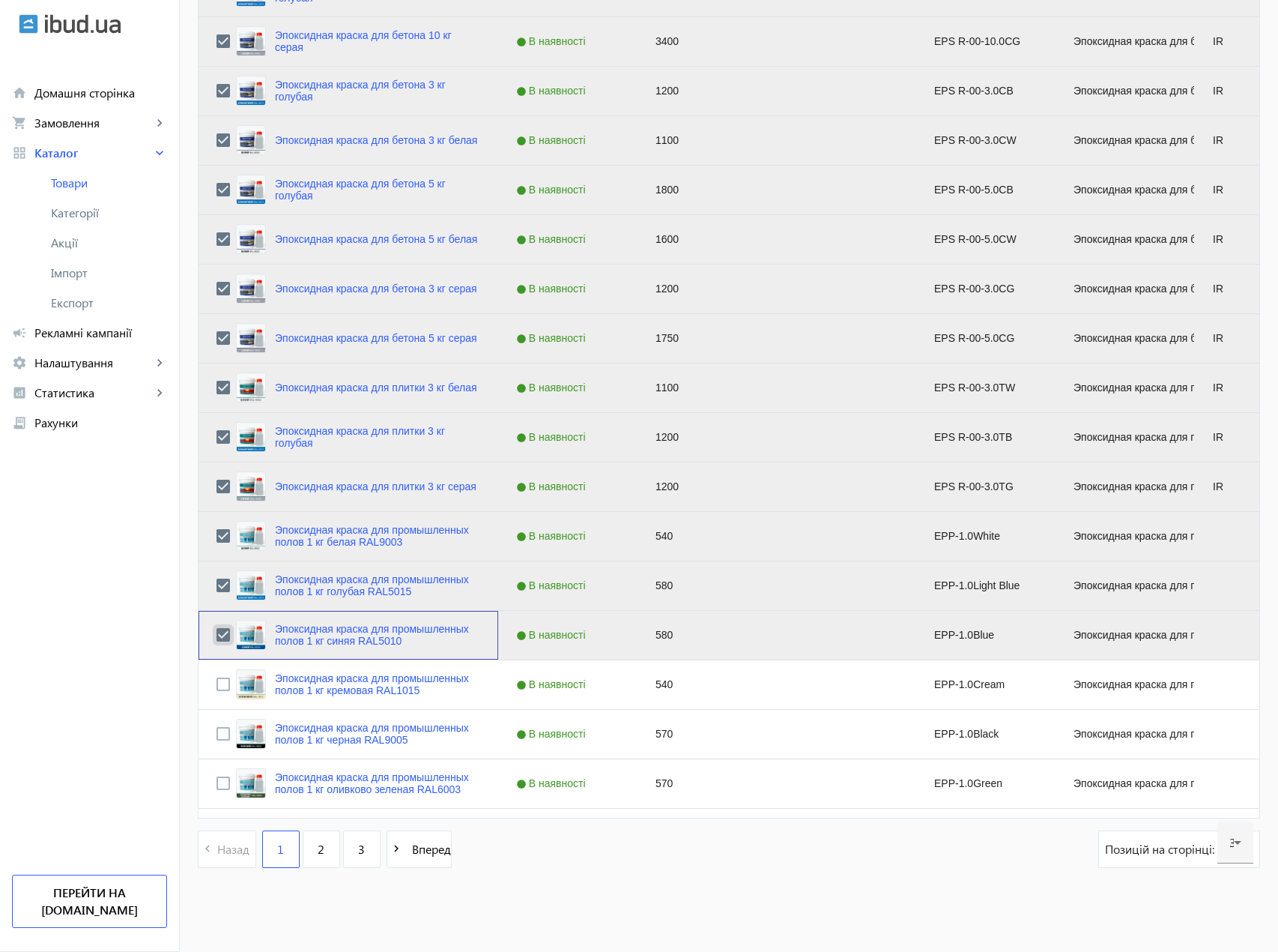
click at [217, 633] on input "Press Space to toggle row selection (checked)" at bounding box center [223, 635] width 14 height 14
checkbox input "false"
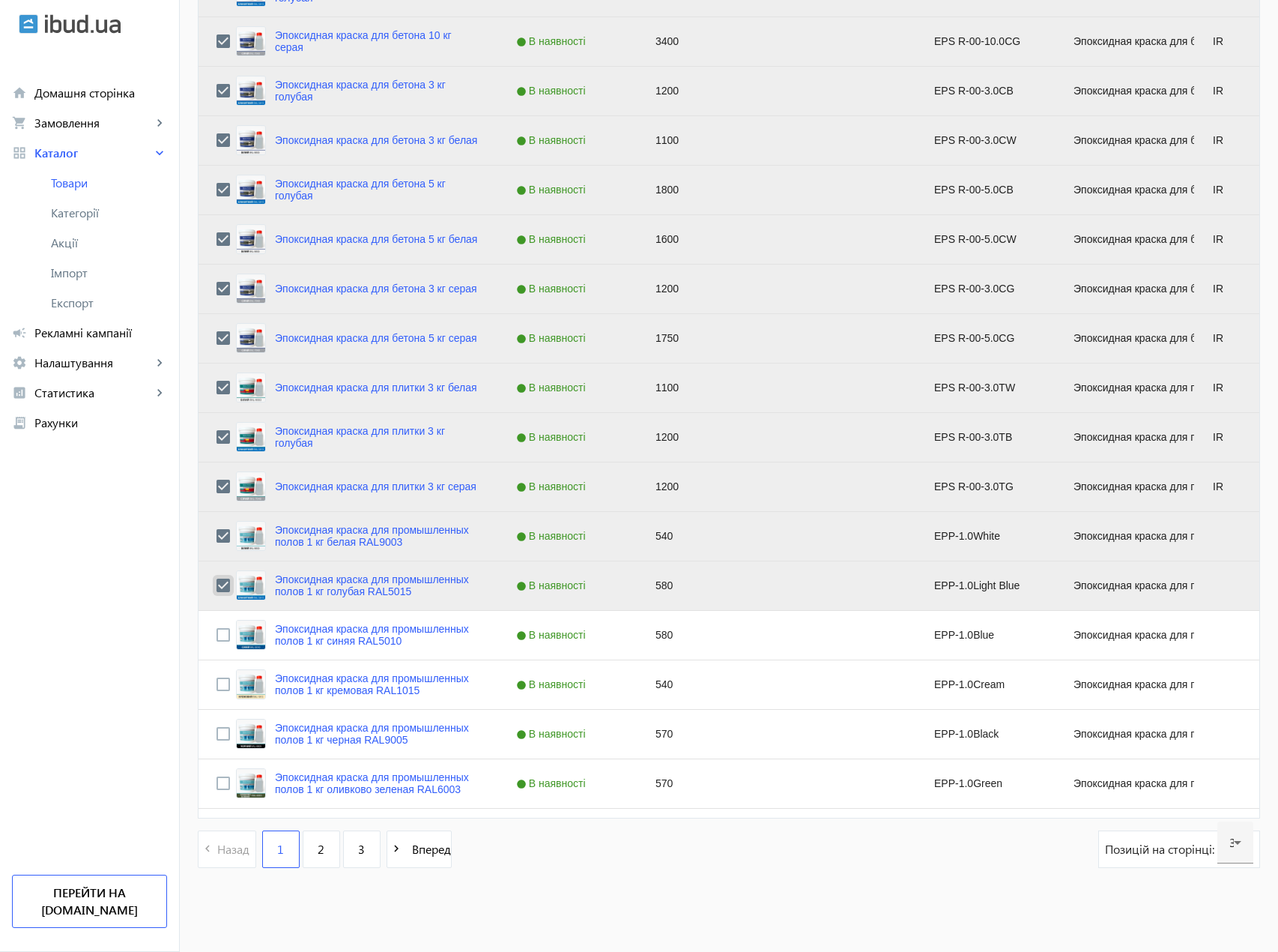
click at [217, 585] on input "Press Space to toggle row selection (checked)" at bounding box center [223, 585] width 14 height 14
checkbox input "false"
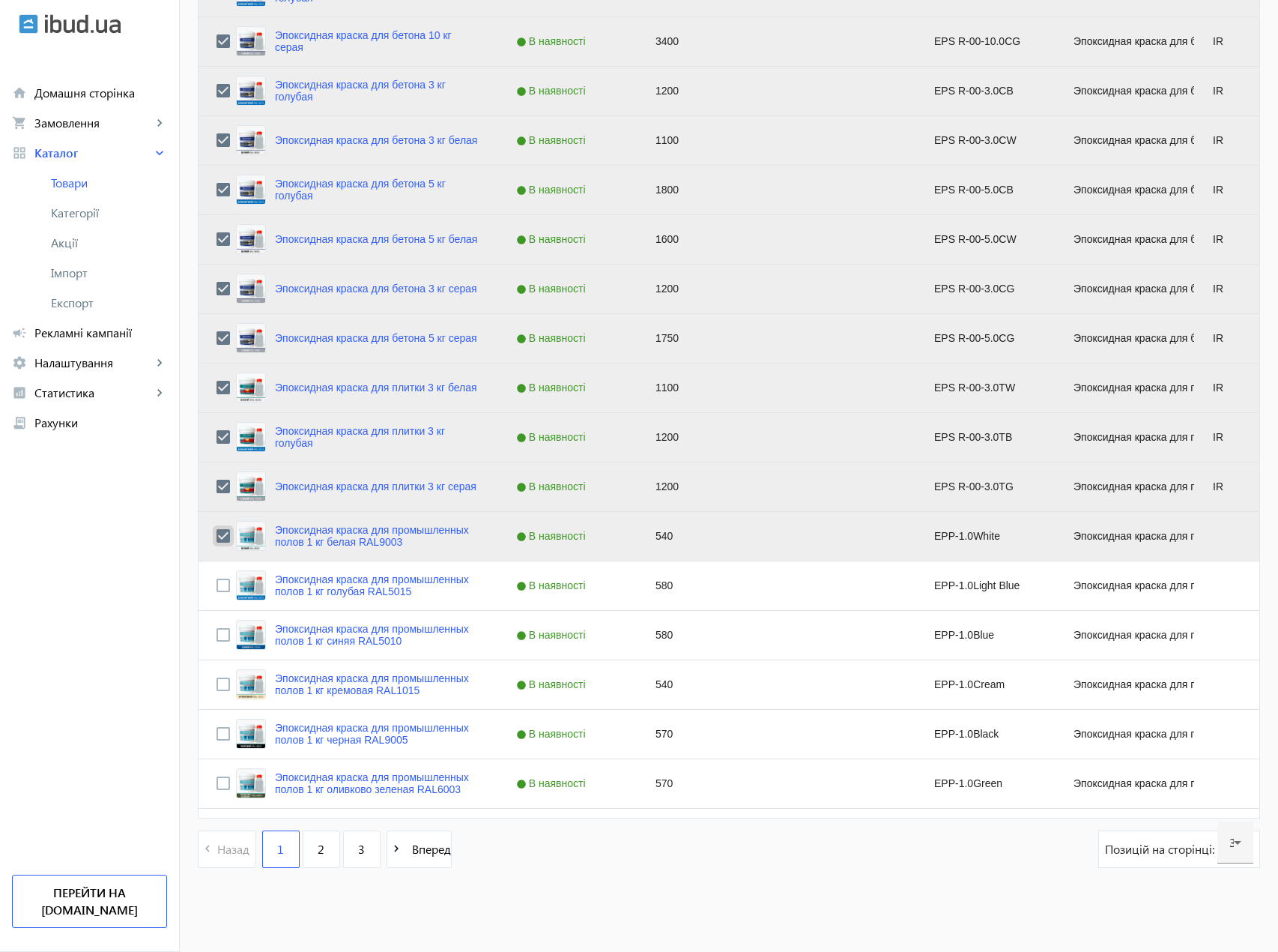
click at [217, 533] on input "Press Space to toggle row selection (checked)" at bounding box center [223, 536] width 14 height 14
checkbox input "false"
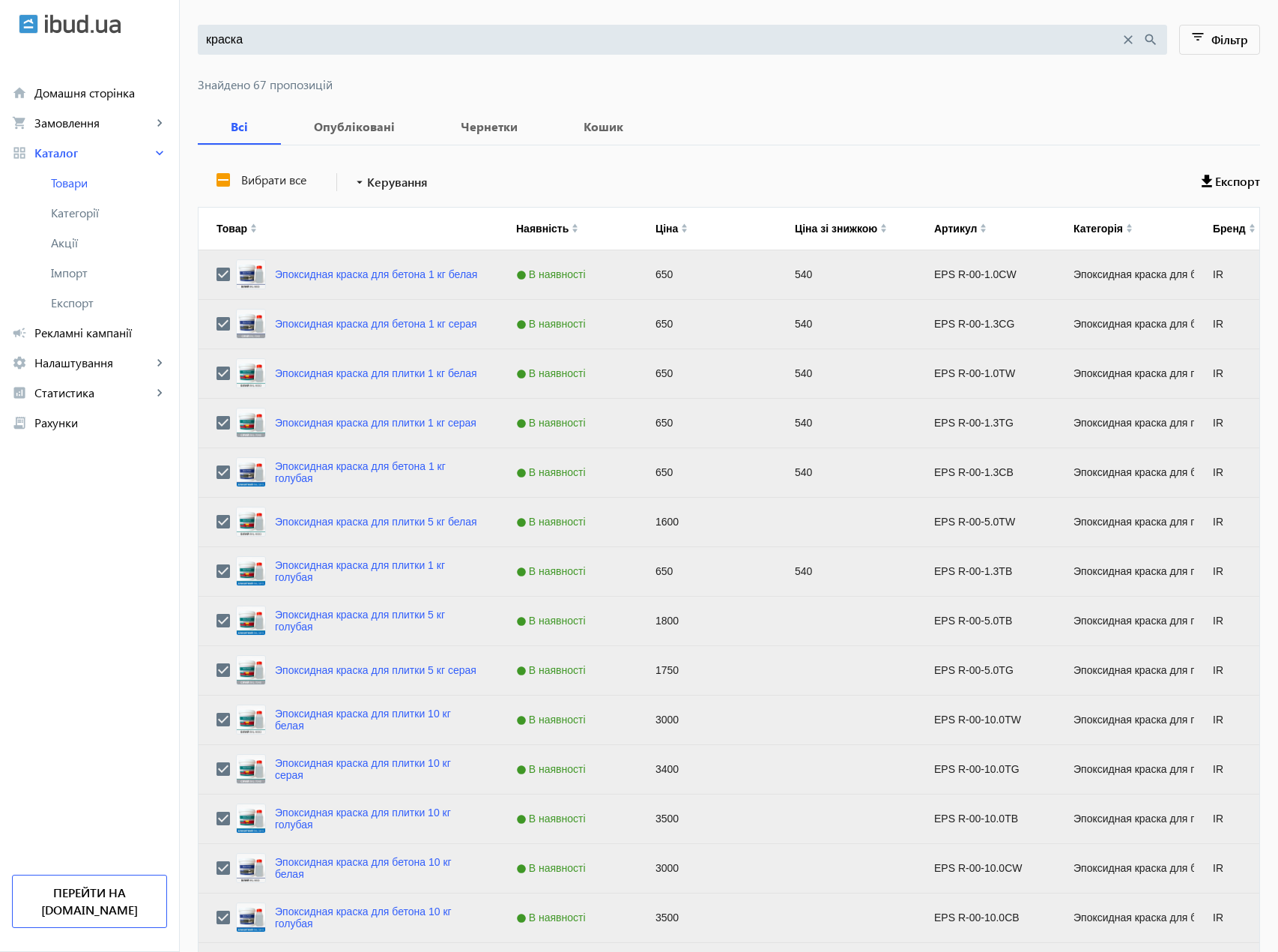
scroll to position [0, 0]
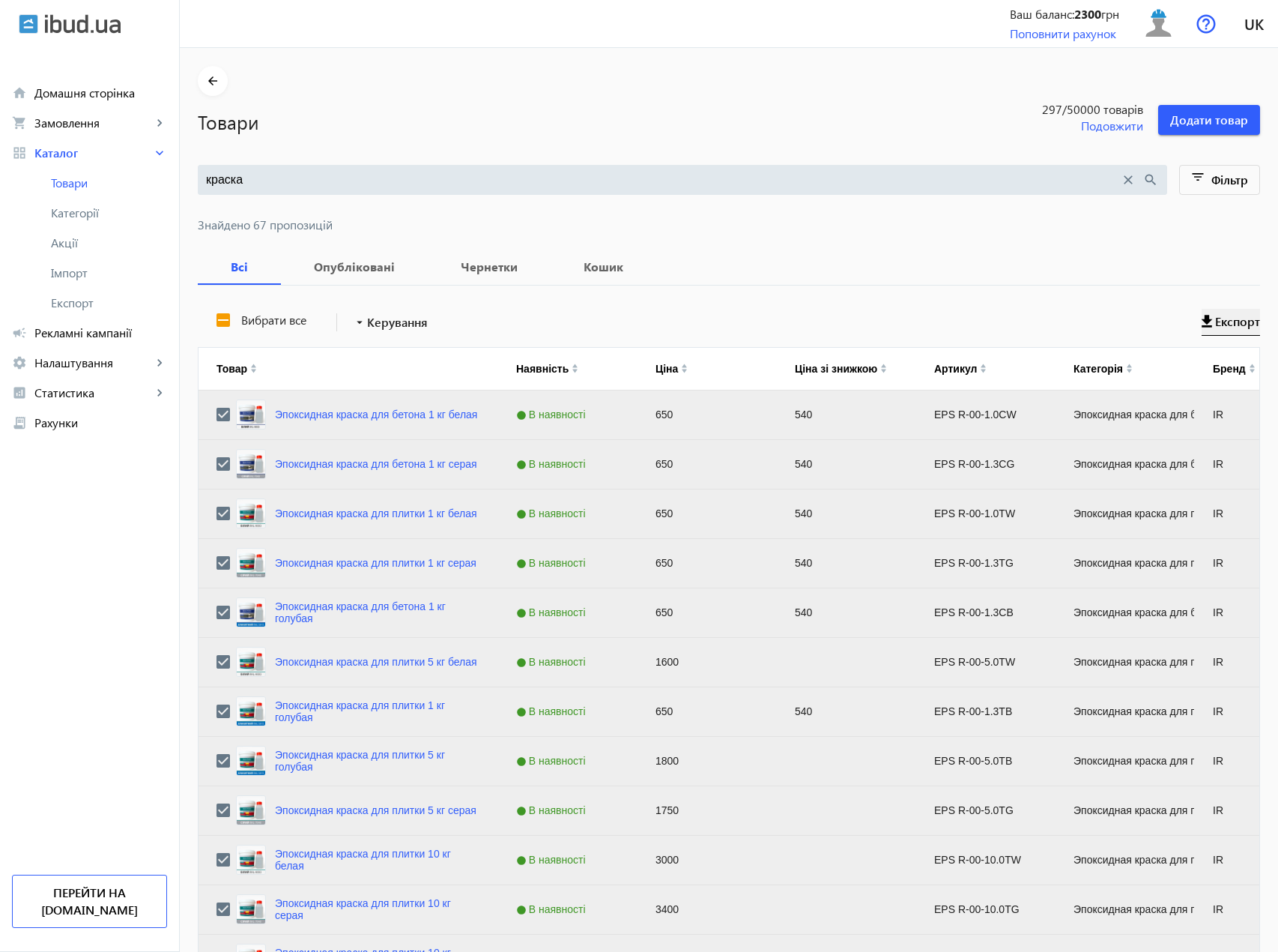
click at [1243, 317] on span "Експорт" at bounding box center [1238, 321] width 45 height 16
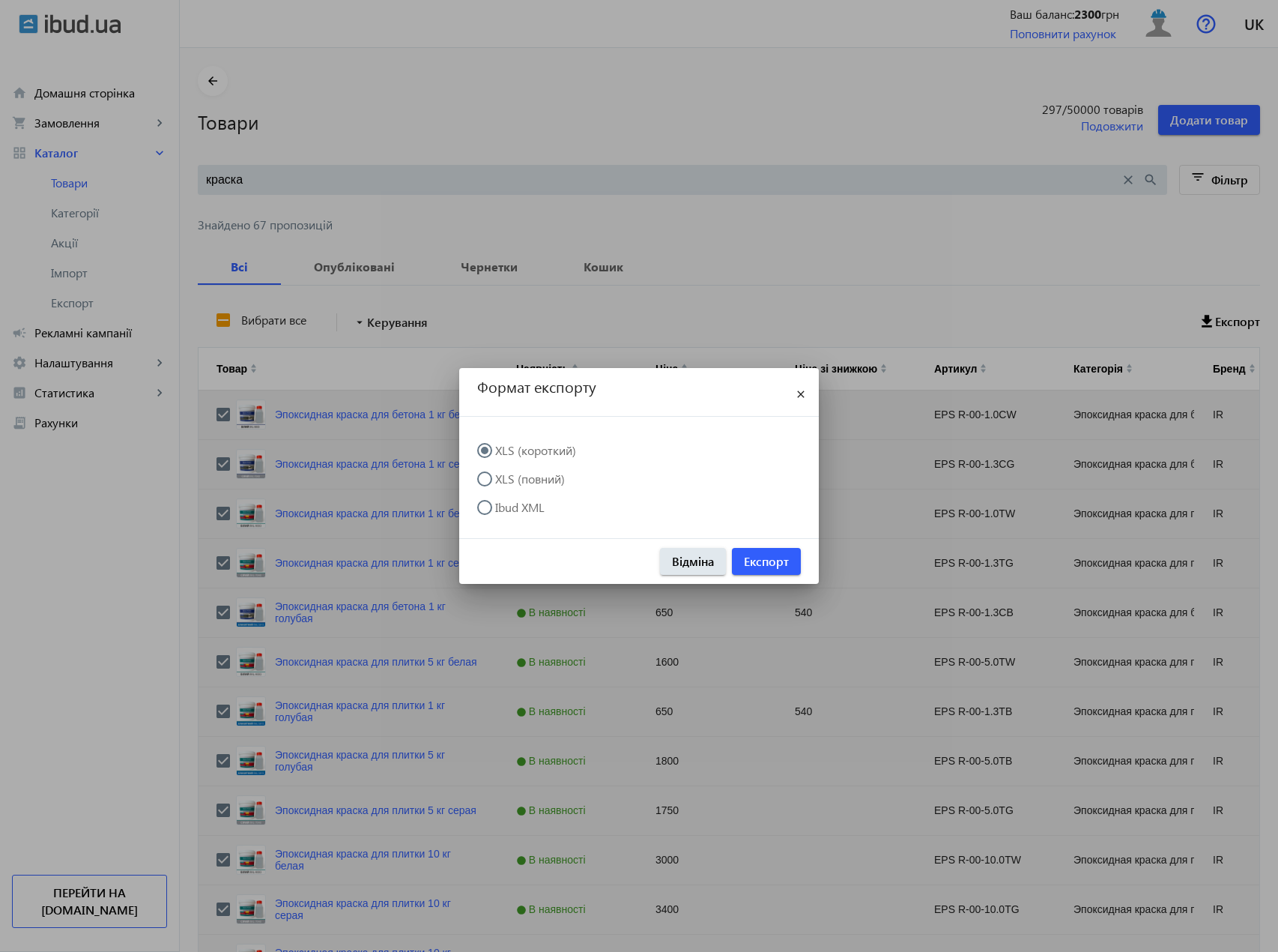
click at [491, 482] on input "XLS (повний)" at bounding box center [492, 486] width 30 height 30
radio input "true"
click at [779, 568] on span "Експорт" at bounding box center [767, 561] width 45 height 16
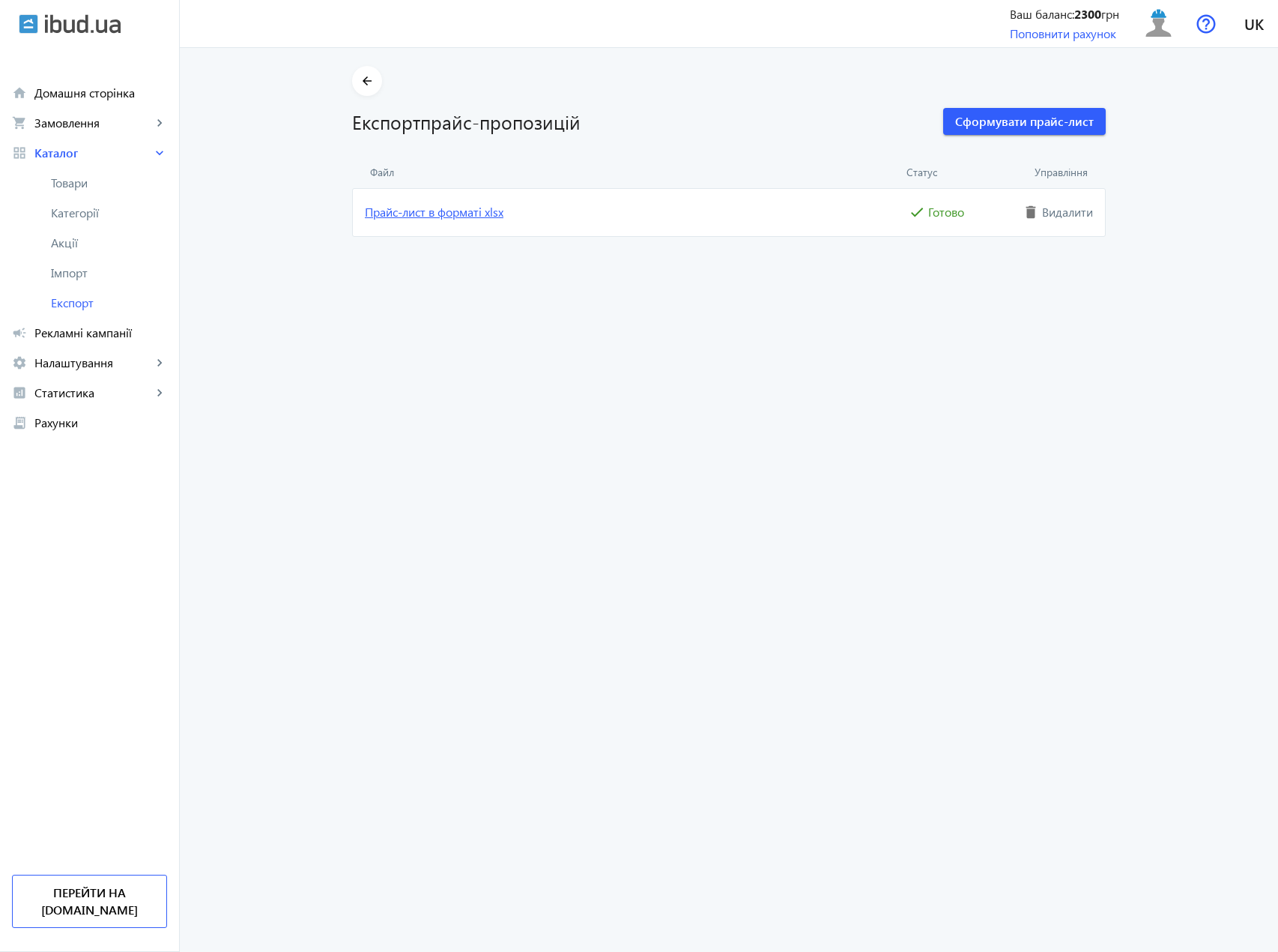
click at [432, 221] on link "Прайс-лист в форматі xlsx" at bounding box center [635, 212] width 541 height 16
drag, startPoint x: 800, startPoint y: 210, endPoint x: 801, endPoint y: 200, distance: 10.0
click at [409, 213] on link "Прайс-лист в форматі xlsx" at bounding box center [635, 212] width 541 height 16
click at [89, 284] on link "Імпорт" at bounding box center [89, 272] width 179 height 30
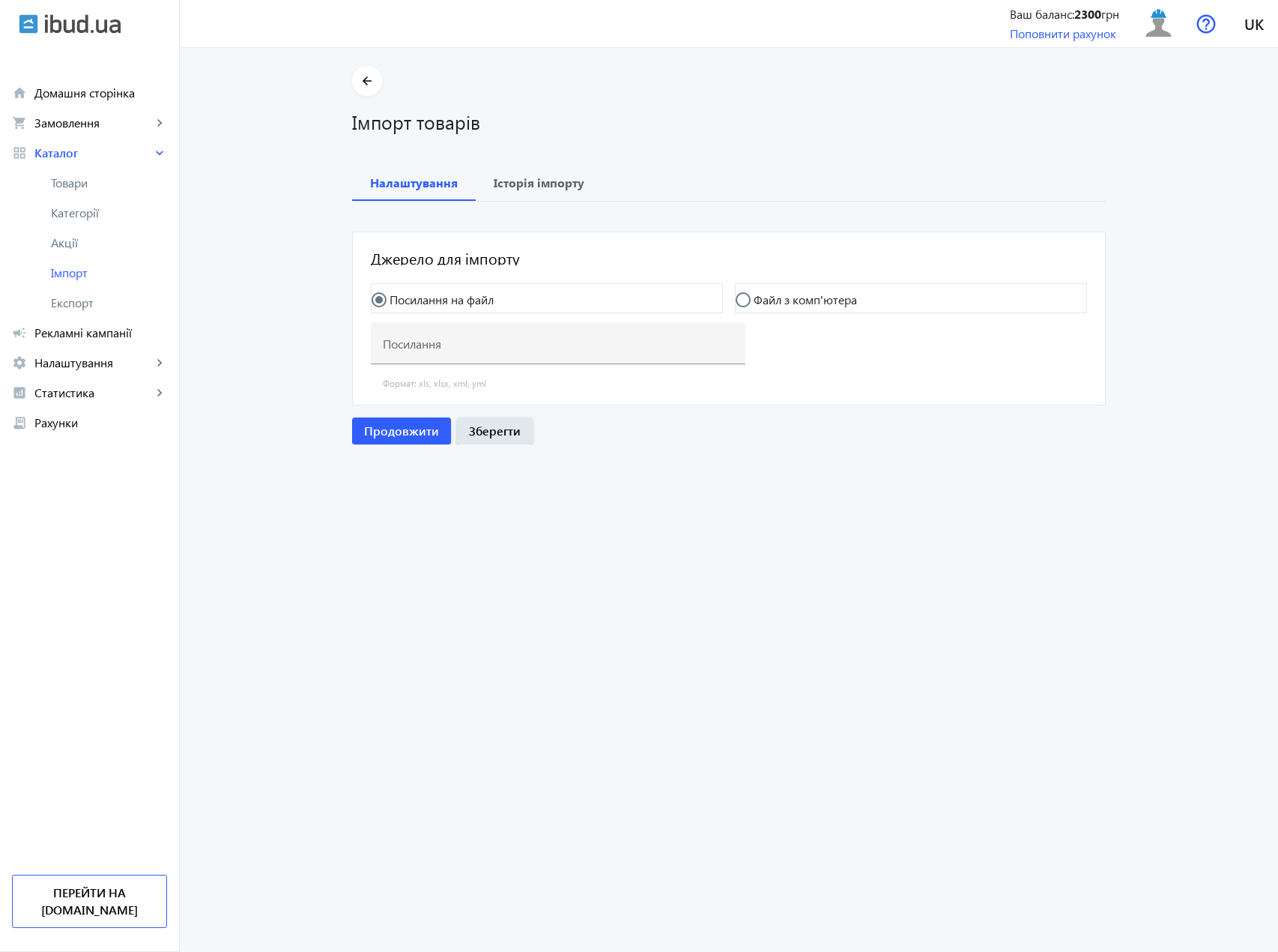
type input "[URL][DOMAIN_NAME]"
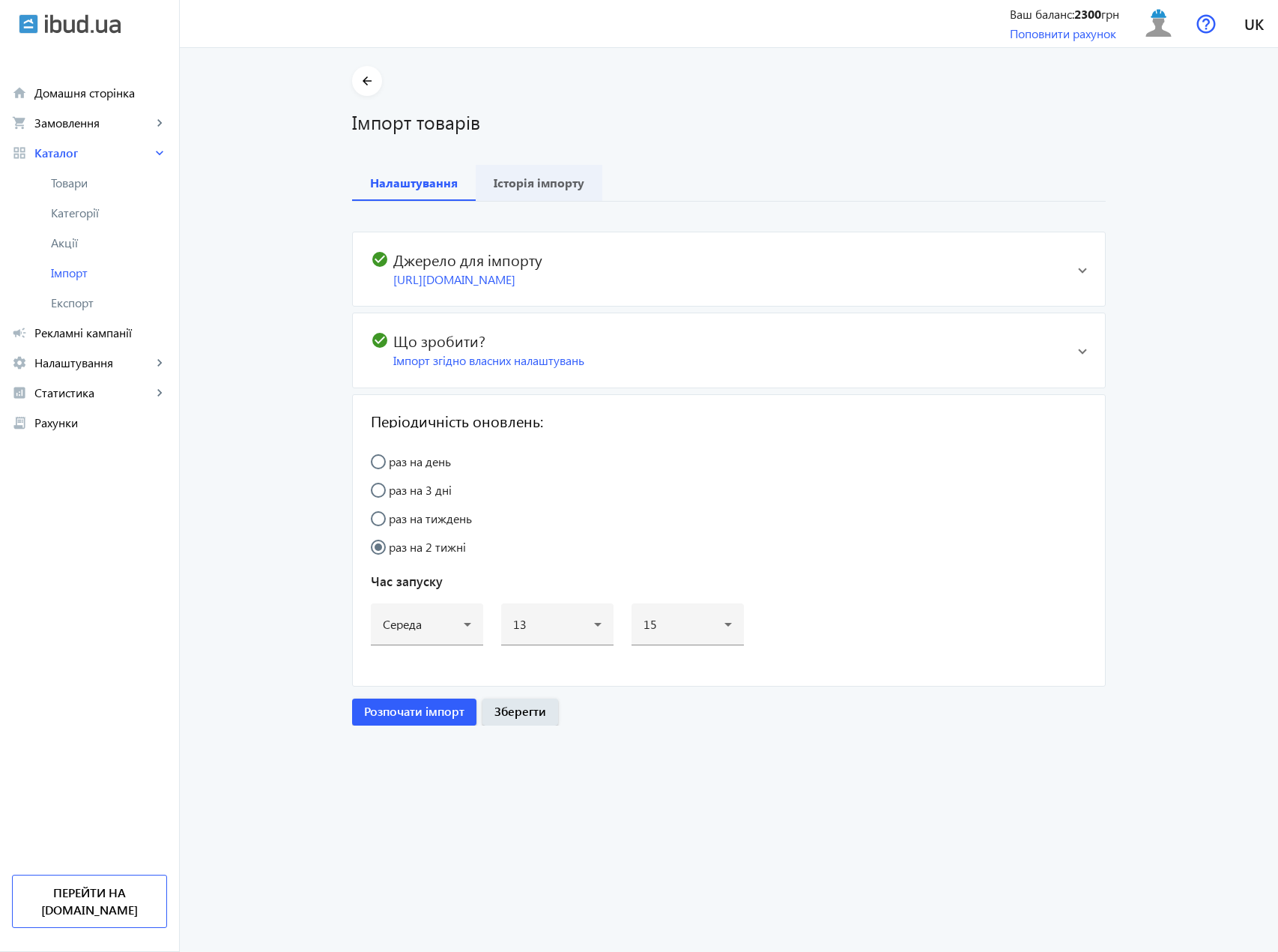
click at [530, 180] on b "Історія імпорту" at bounding box center [539, 183] width 91 height 12
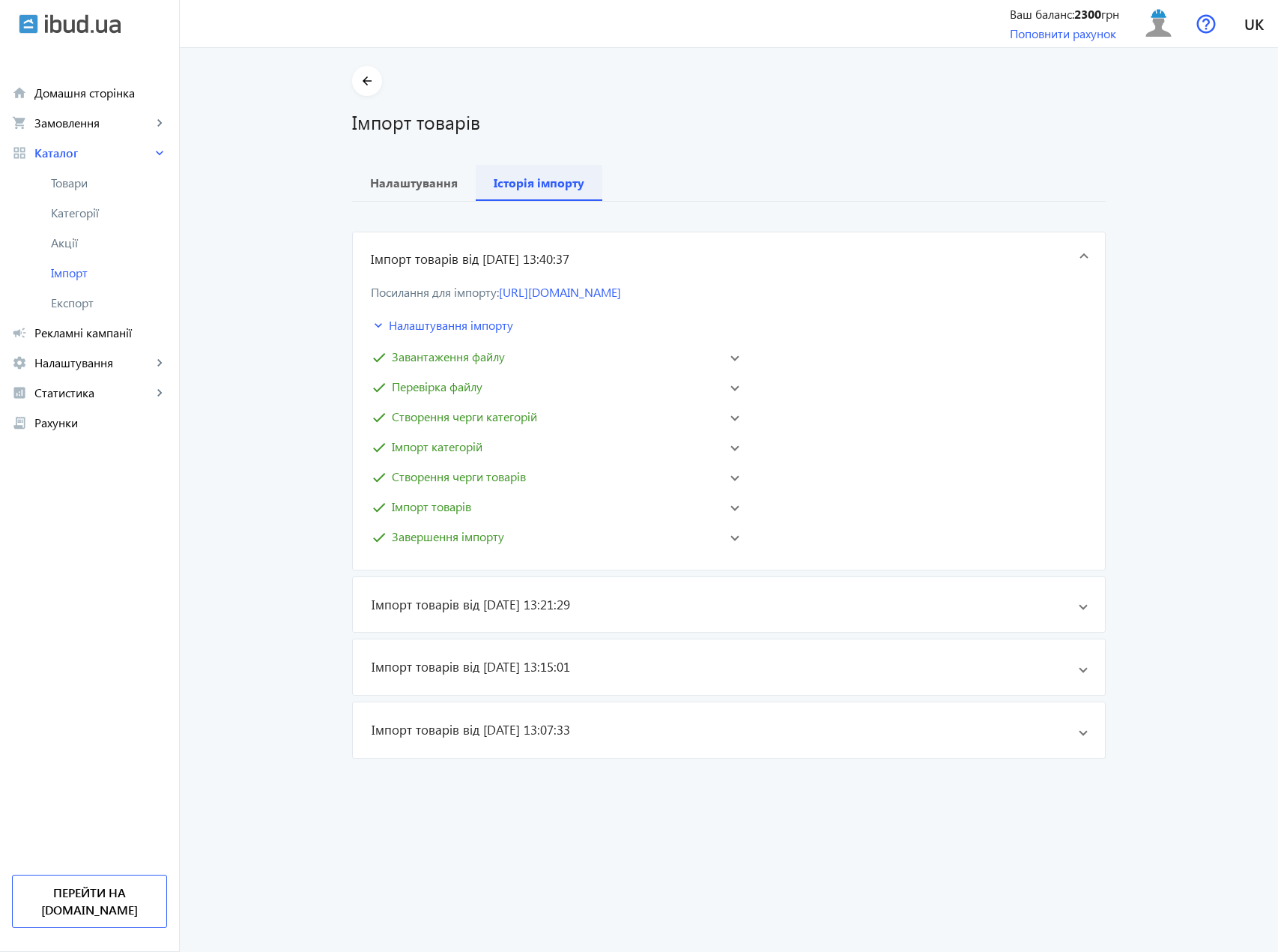
click at [527, 188] on b "Історія імпорту" at bounding box center [539, 183] width 91 height 12
click at [435, 192] on span "Налаштування" at bounding box center [414, 183] width 88 height 36
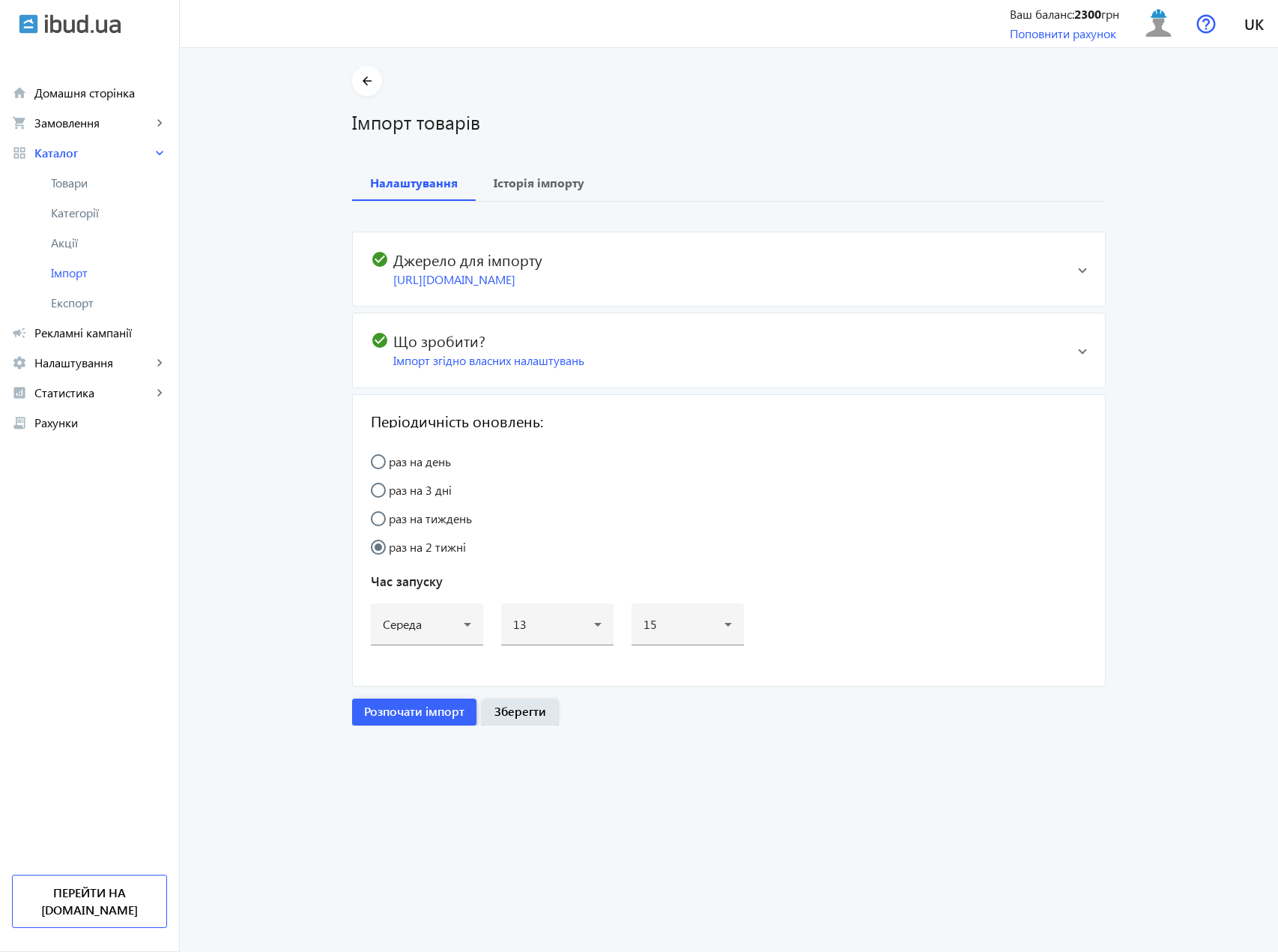
click at [449, 719] on span "Розпочати імпорт" at bounding box center [414, 711] width 101 height 16
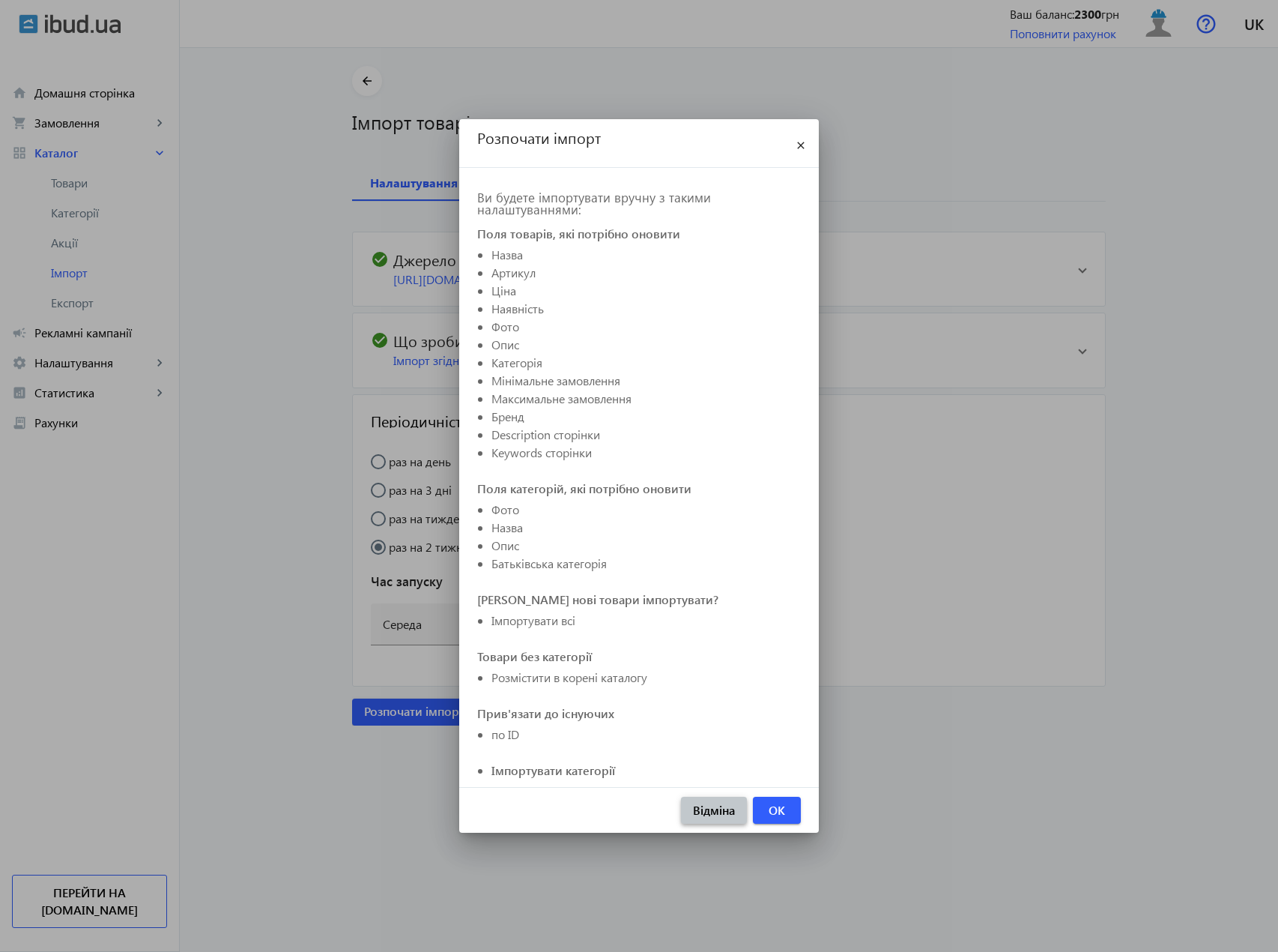
click at [718, 817] on span "Відміна" at bounding box center [714, 810] width 42 height 16
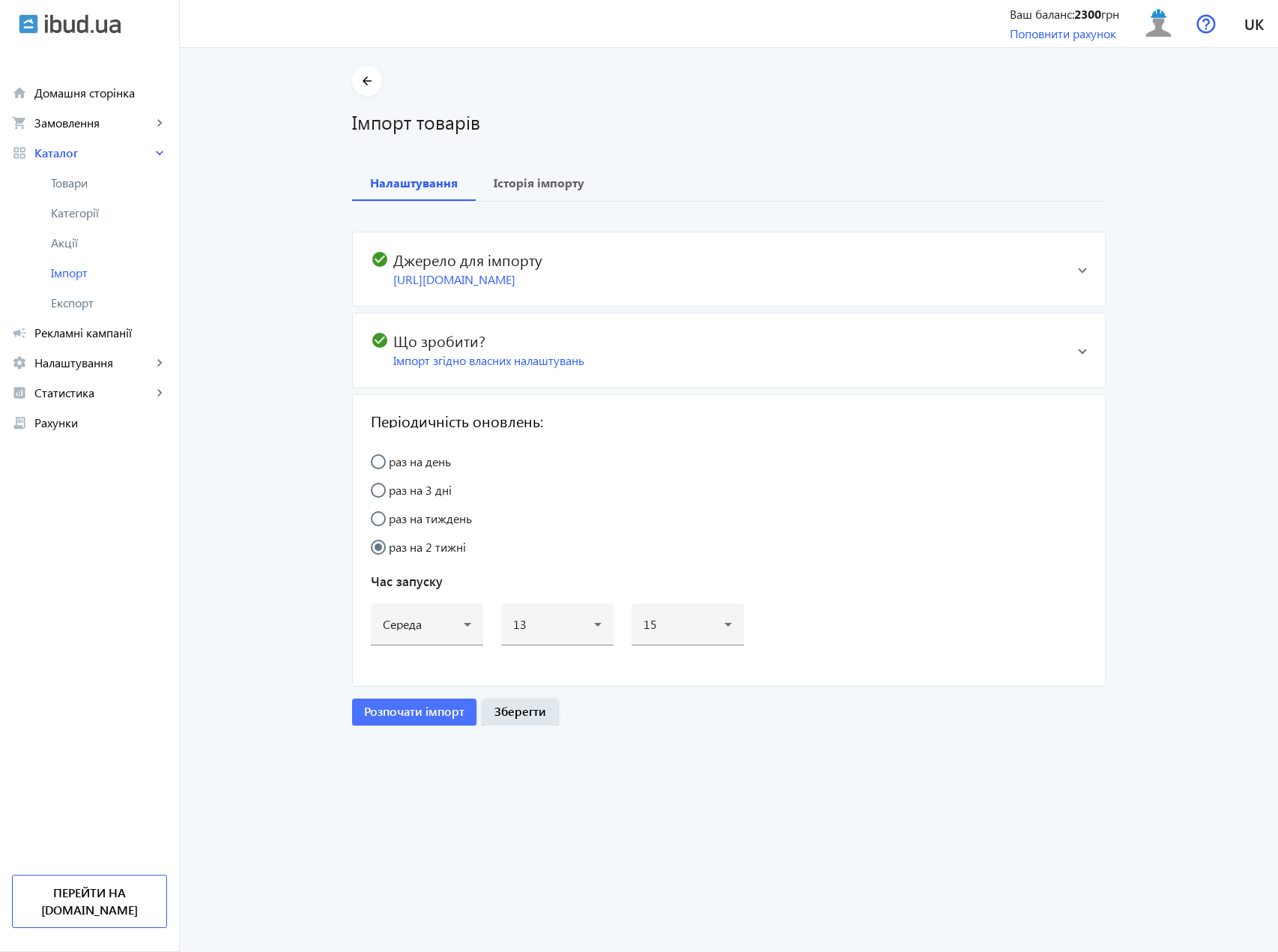
click at [995, 268] on div "check_circle Джерело для імпорту https://polyglasspro.prom.ua/products_feed.xml…" at bounding box center [719, 269] width 696 height 38
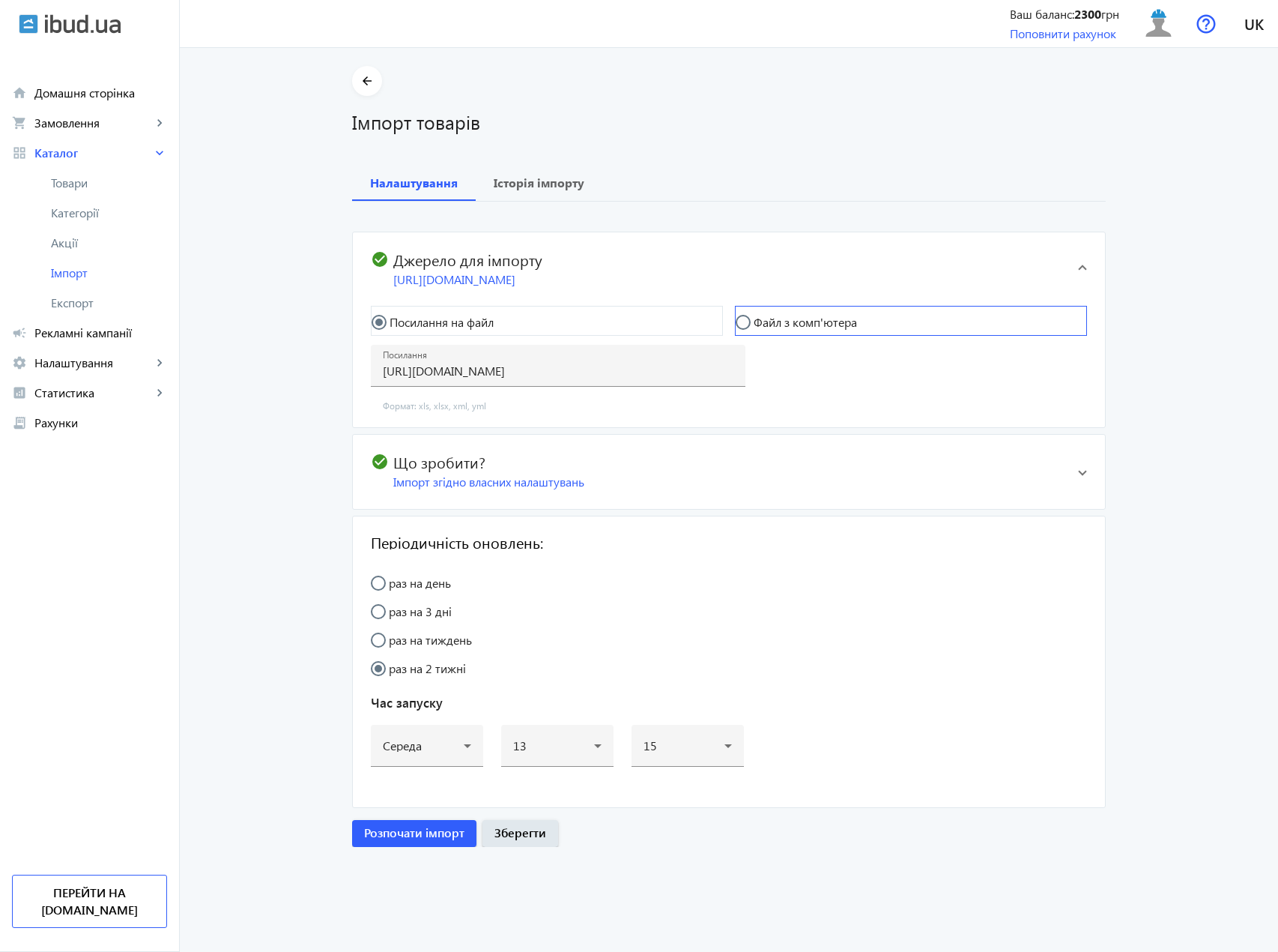
click at [813, 329] on label "Файл з комп'ютера" at bounding box center [804, 322] width 106 height 12
click at [766, 339] on input "Файл з комп'ютера" at bounding box center [751, 329] width 30 height 30
radio input "true"
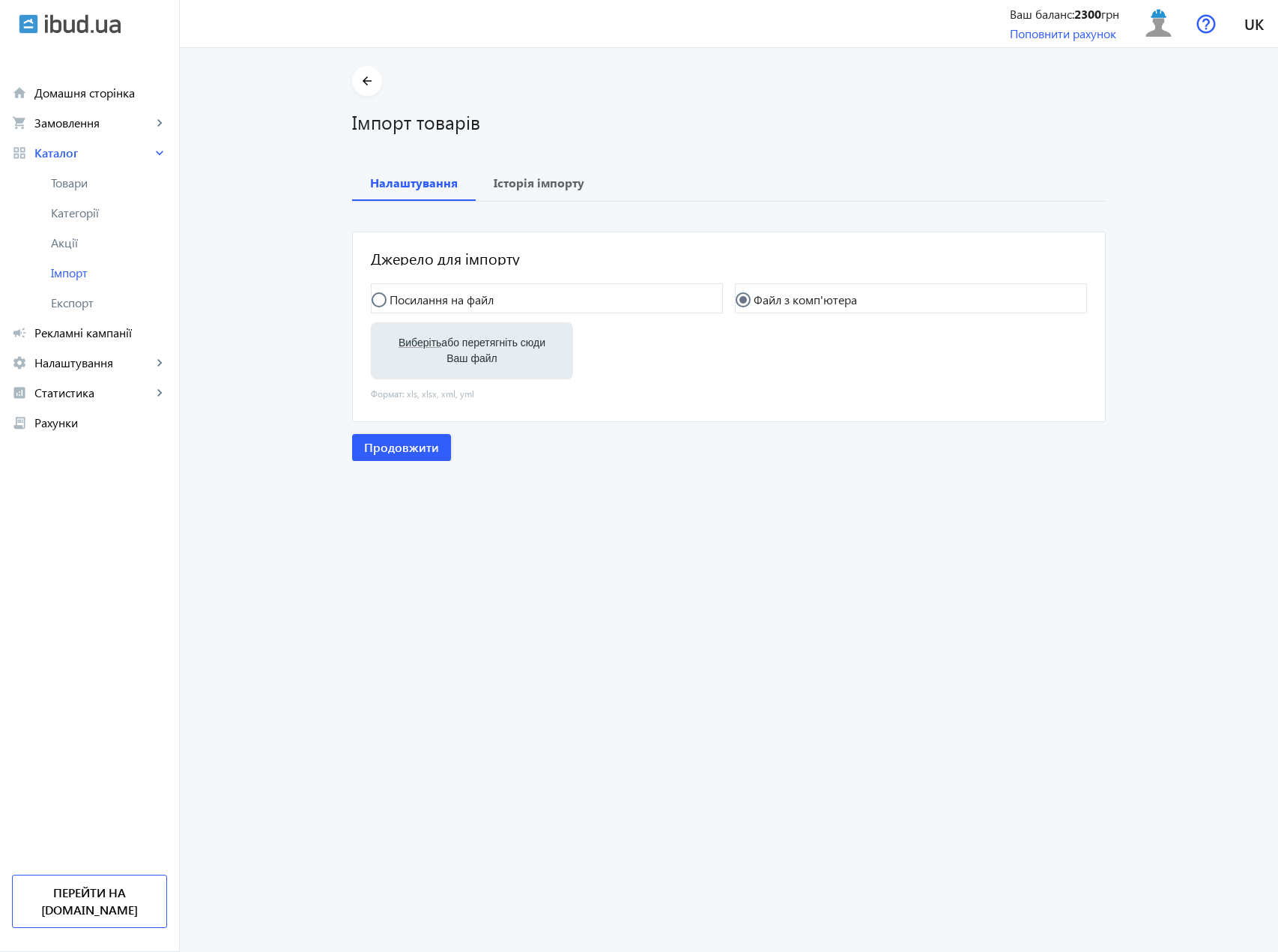
click at [457, 346] on label "Виберіть або перетягніть сюди Ваш файл" at bounding box center [472, 350] width 178 height 42
click at [457, 346] on input "Виберіть або перетягніть сюди Ваш файл" at bounding box center [472, 352] width 178 height 18
type input "C:\fakepath\polyglassp-2-2025-10-02-13-16.xlsx"
click at [411, 452] on span "Продовжити" at bounding box center [401, 449] width 75 height 16
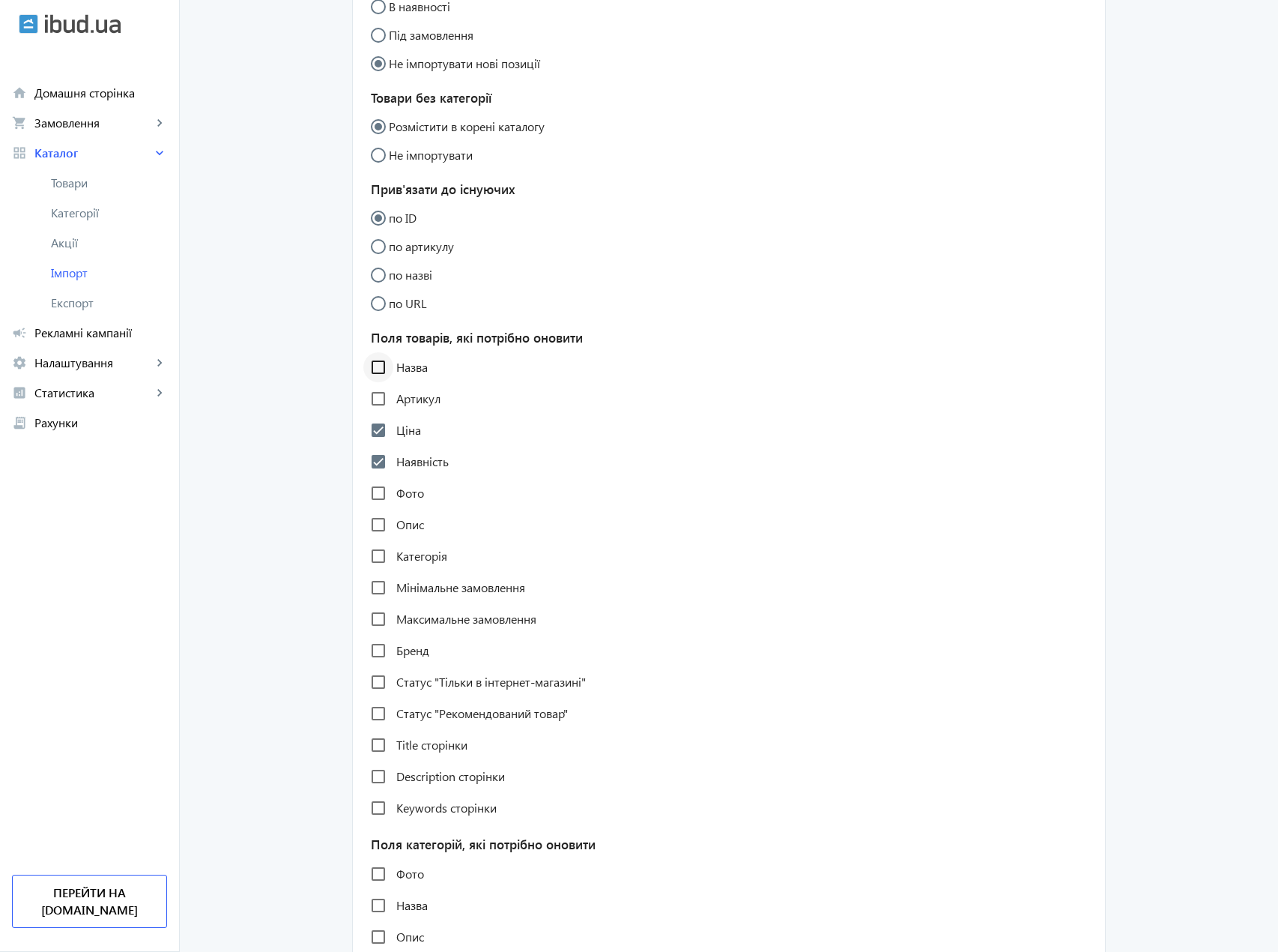
scroll to position [398, 0]
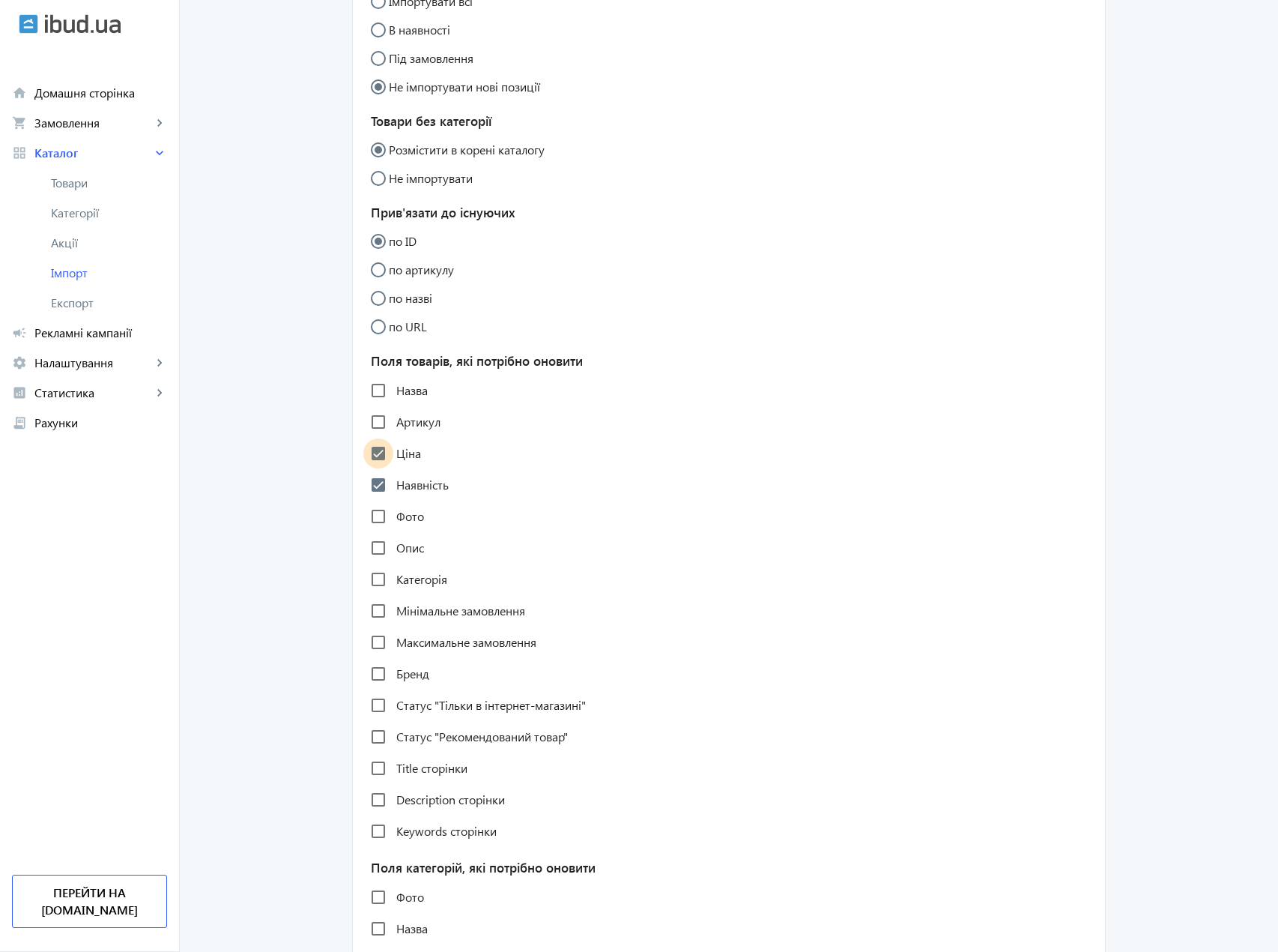
click at [375, 457] on input "Ціна" at bounding box center [378, 453] width 30 height 30
checkbox input "false"
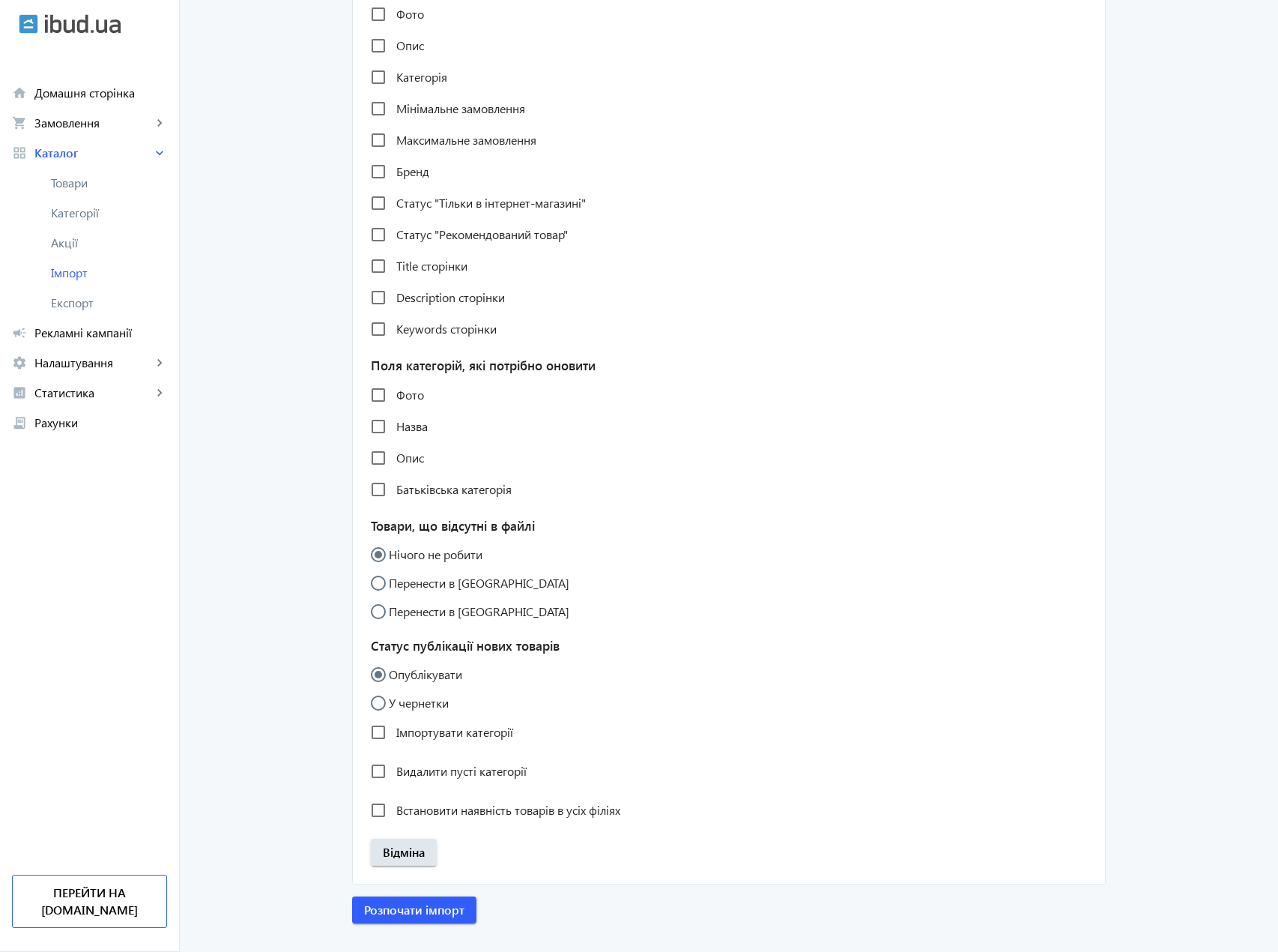
scroll to position [922, 0]
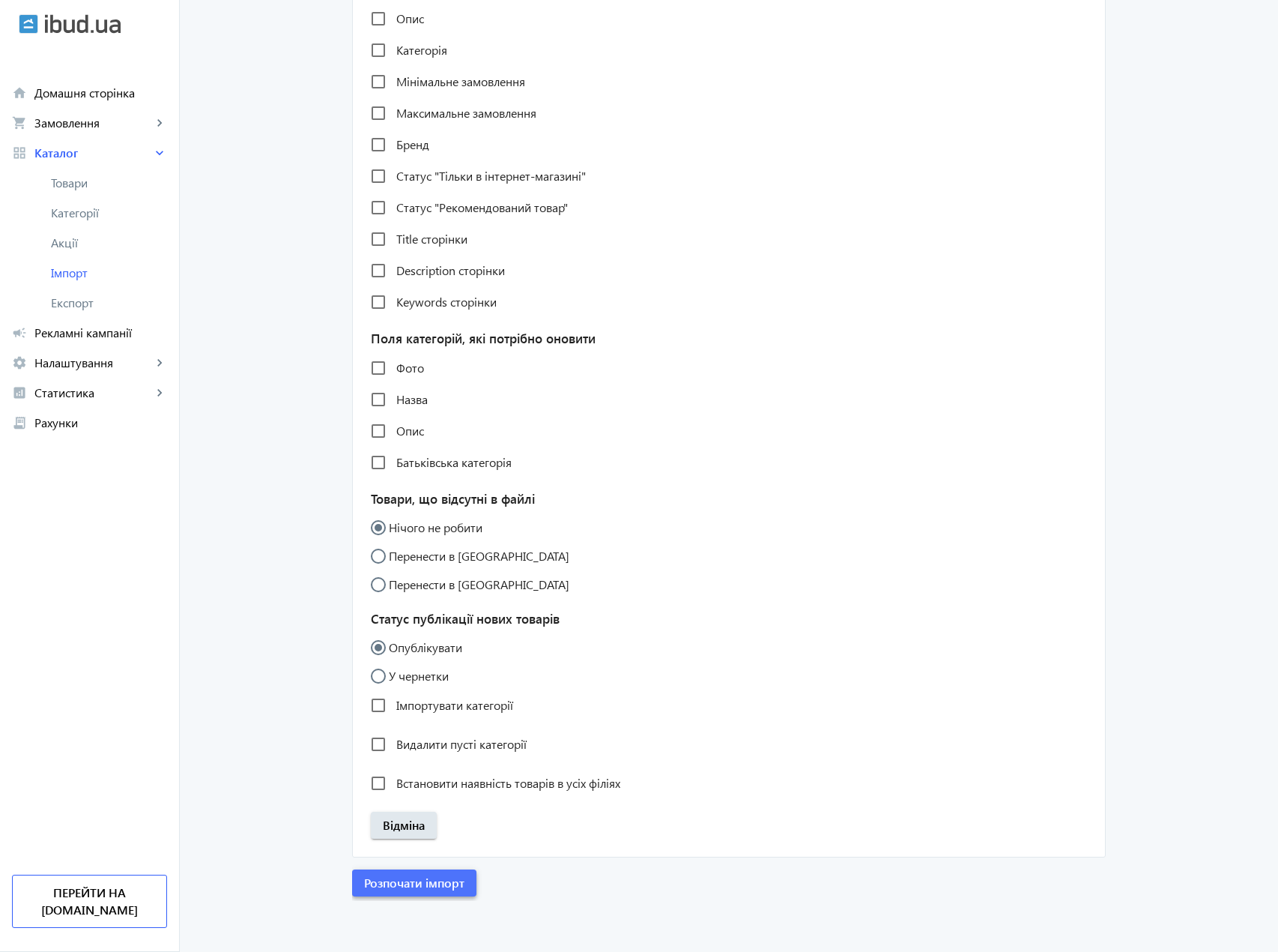
click at [432, 885] on span "Розпочати імпорт" at bounding box center [414, 883] width 101 height 16
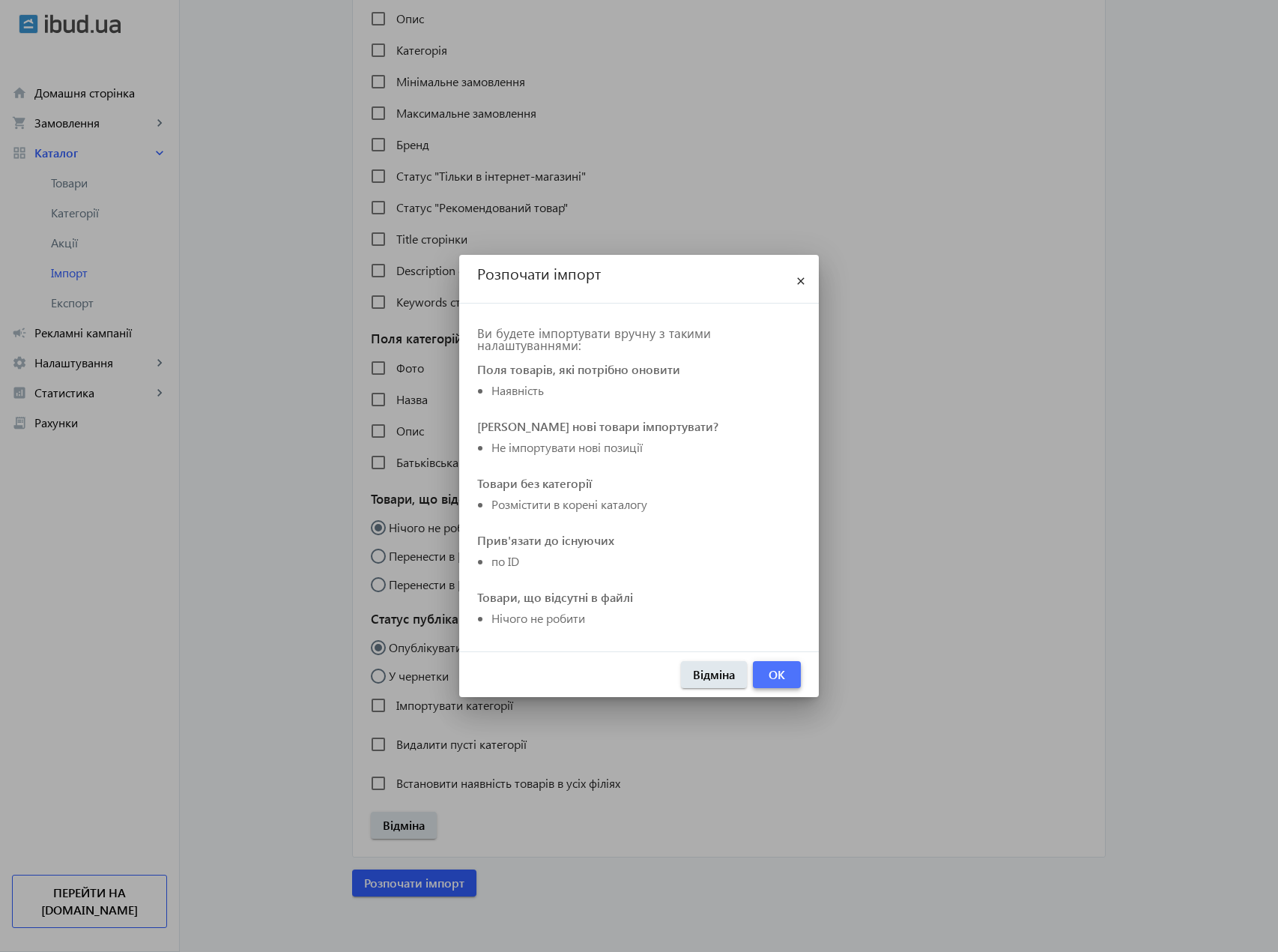
click at [784, 672] on span "OK" at bounding box center [777, 674] width 16 height 16
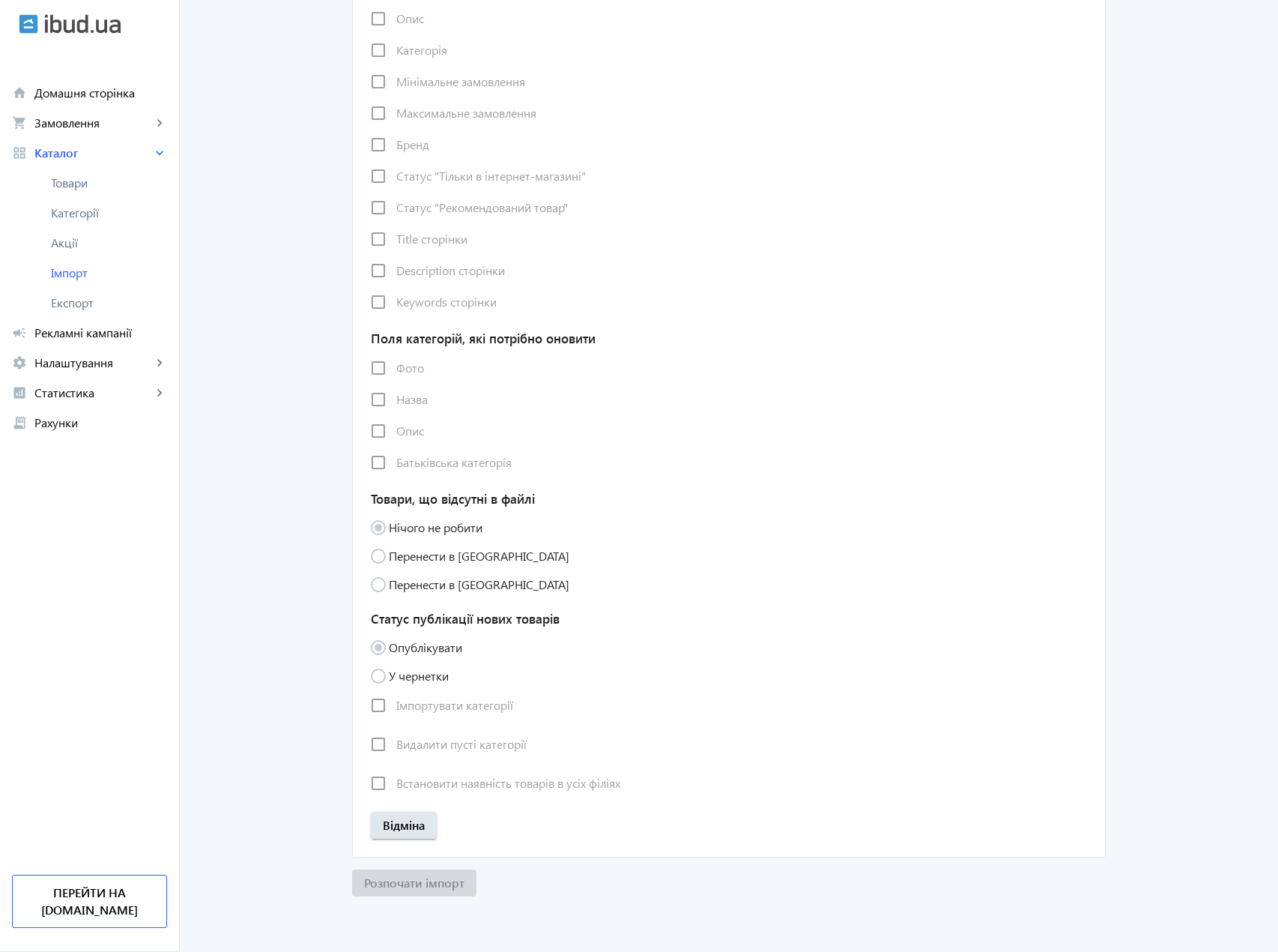
radio input "true"
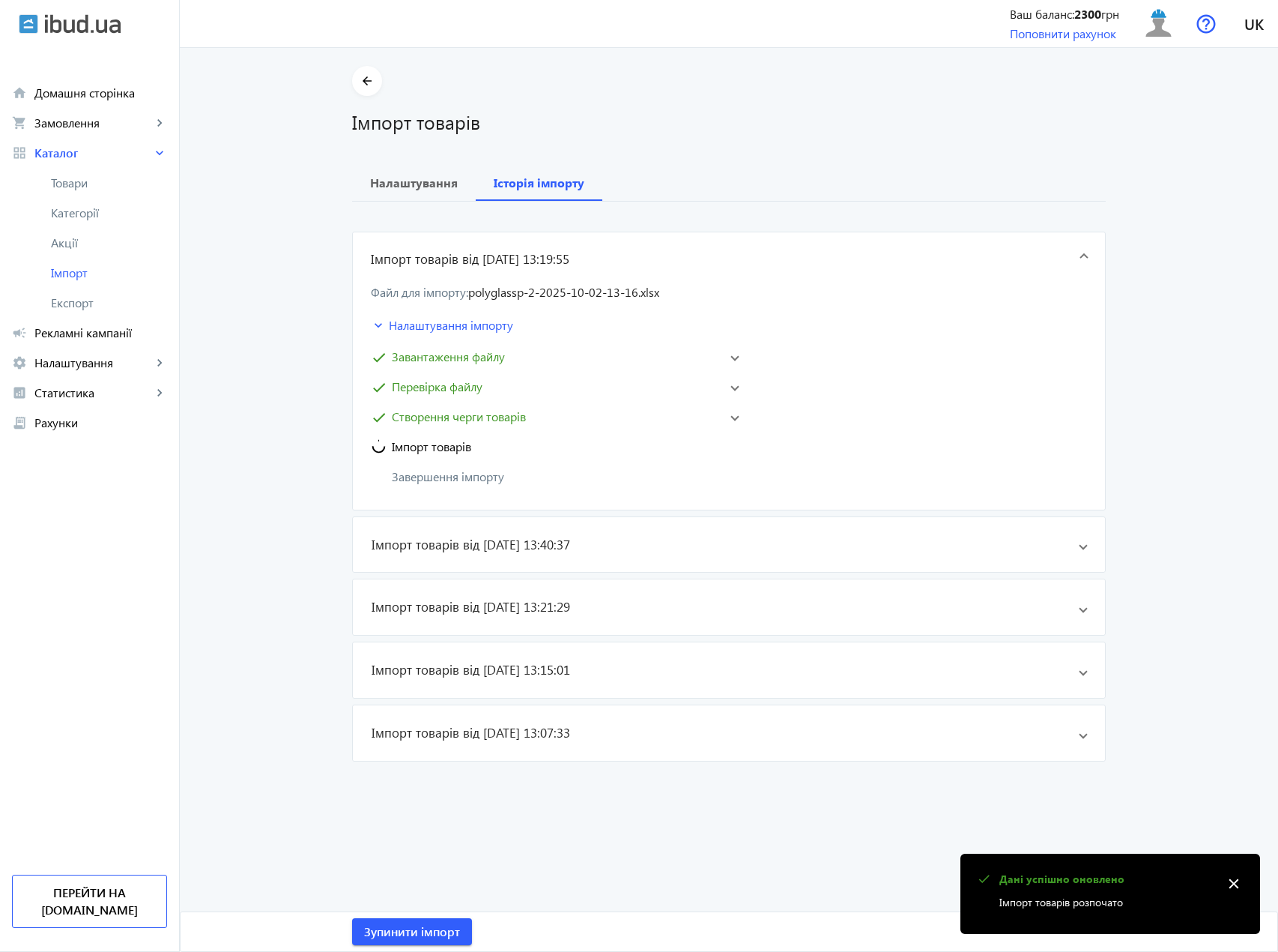
scroll to position [0, 0]
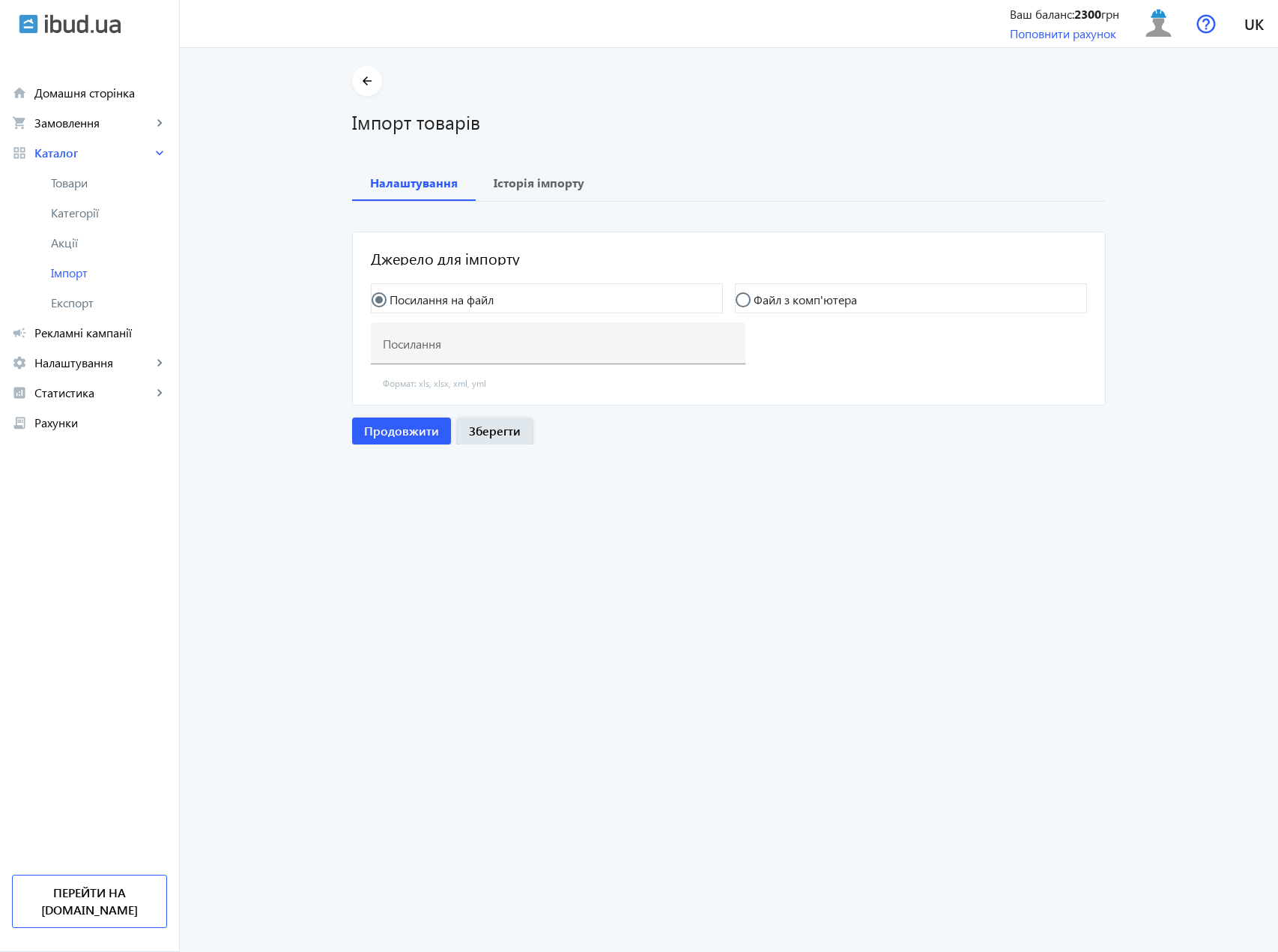
type input "[URL][DOMAIN_NAME]"
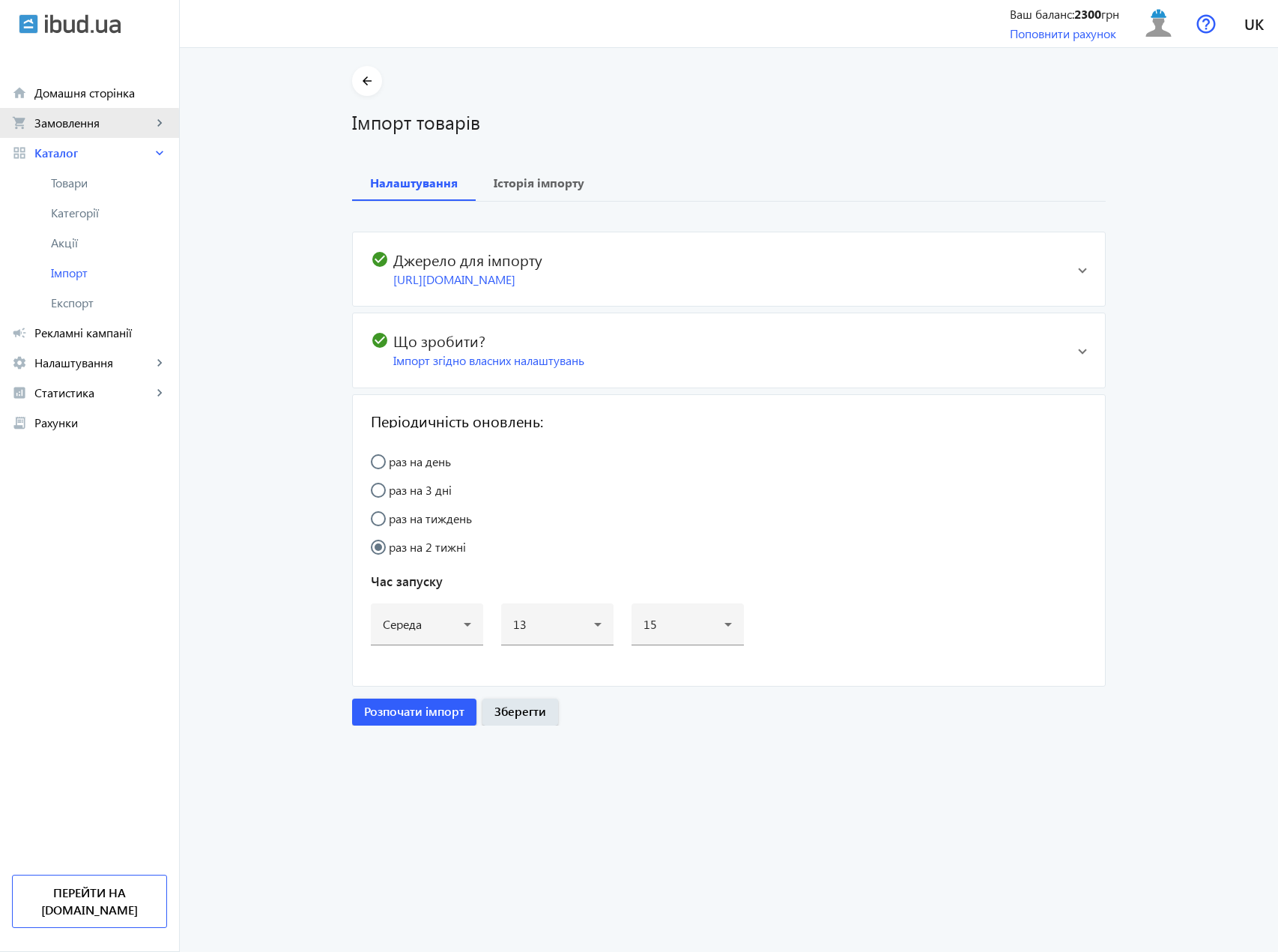
click at [77, 131] on link "shopping_cart Замовлення keyboard_arrow_right" at bounding box center [89, 122] width 179 height 30
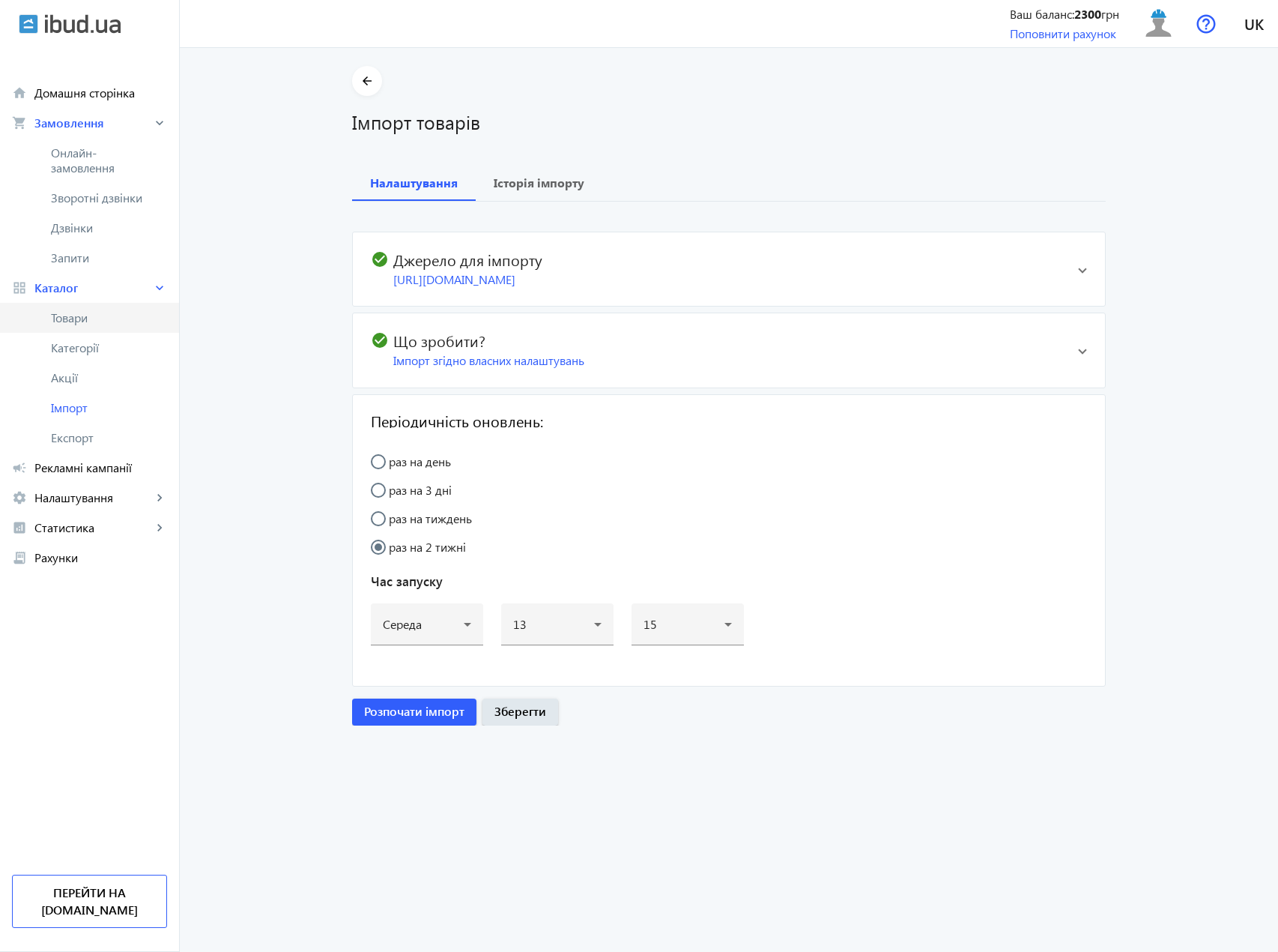
click at [78, 323] on span "Товари" at bounding box center [109, 317] width 116 height 15
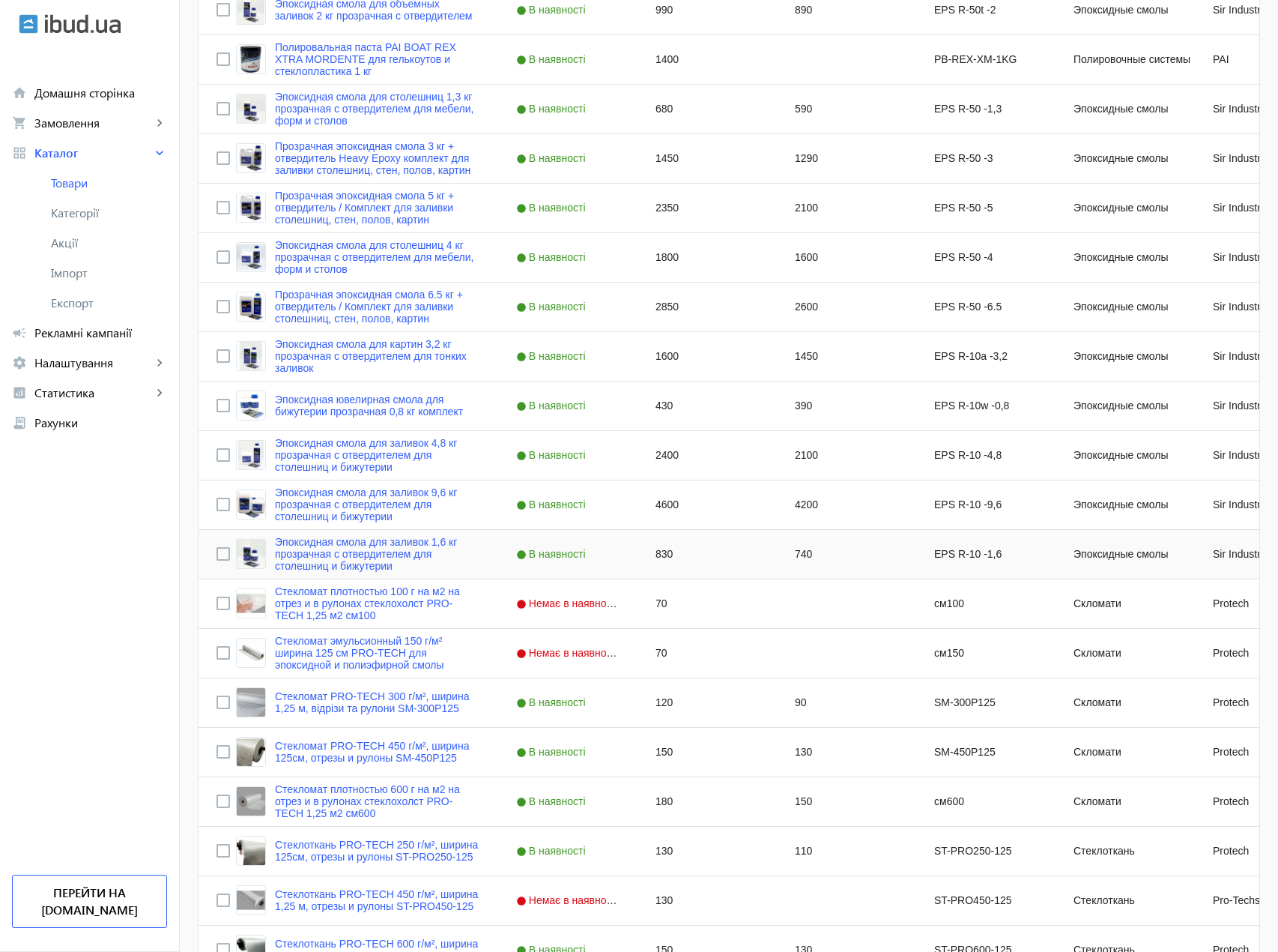
scroll to position [1066, 0]
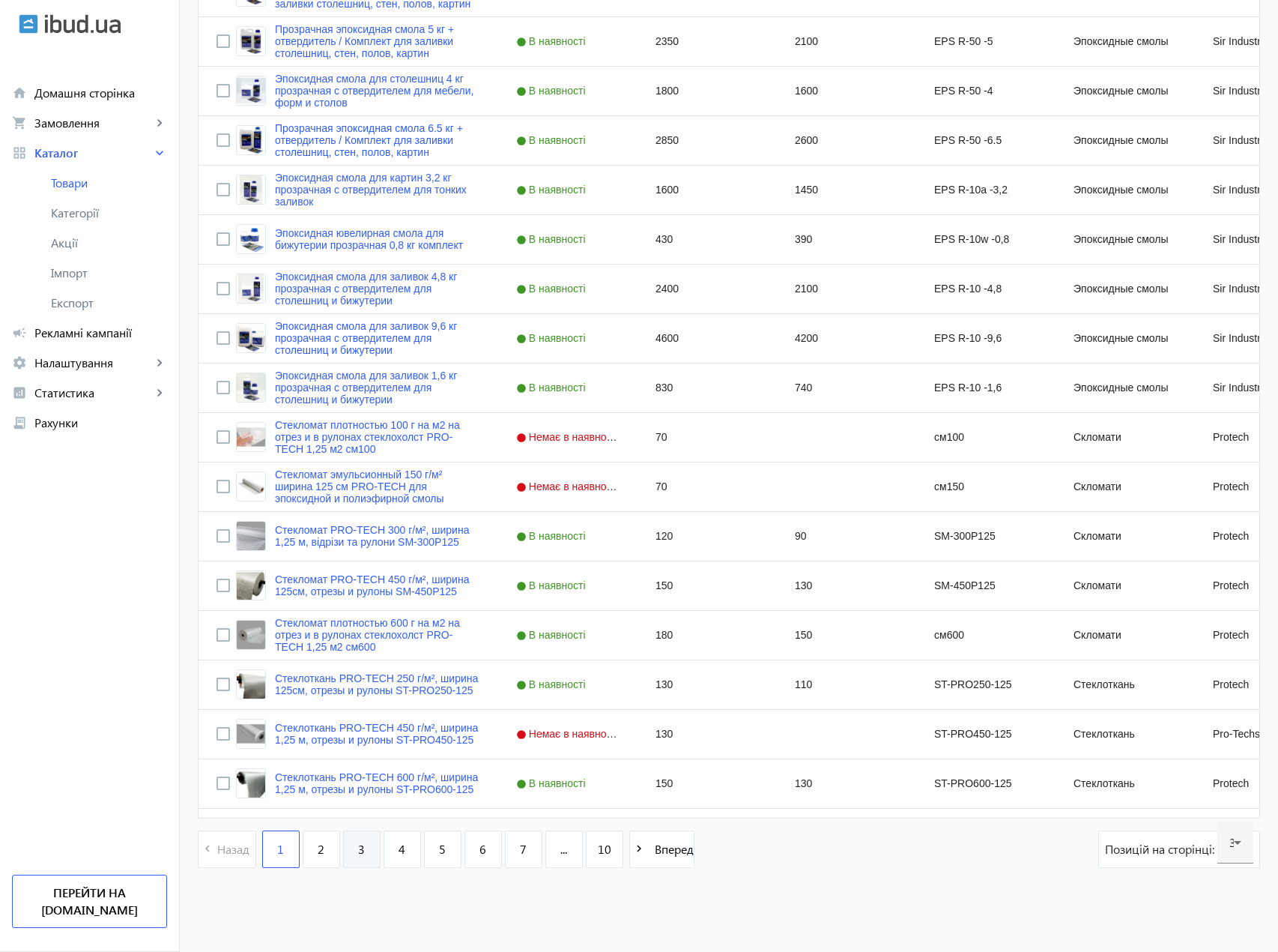
click at [357, 854] on link "3" at bounding box center [362, 849] width 38 height 38
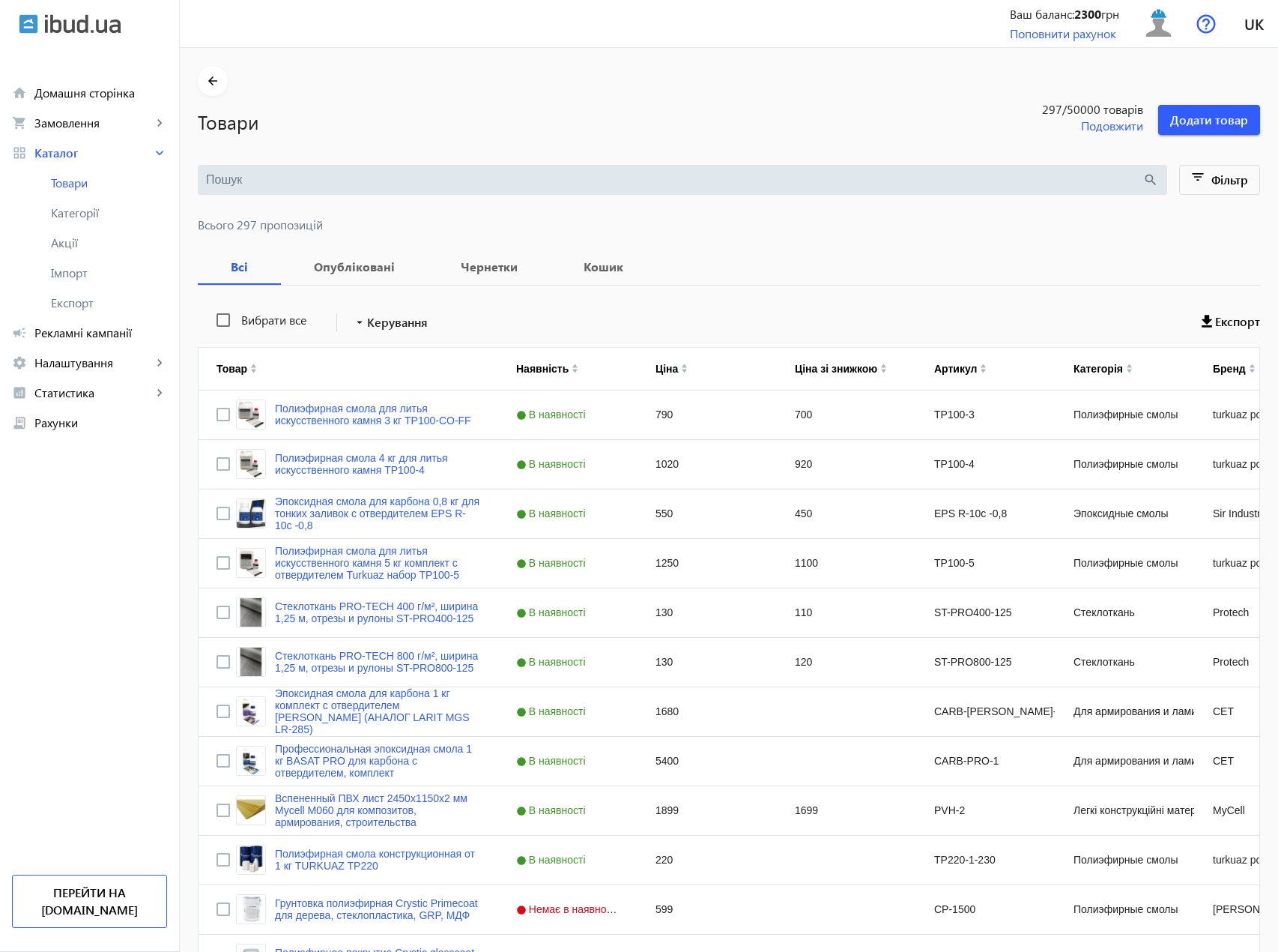
click at [262, 172] on input "search" at bounding box center [674, 180] width 937 height 16
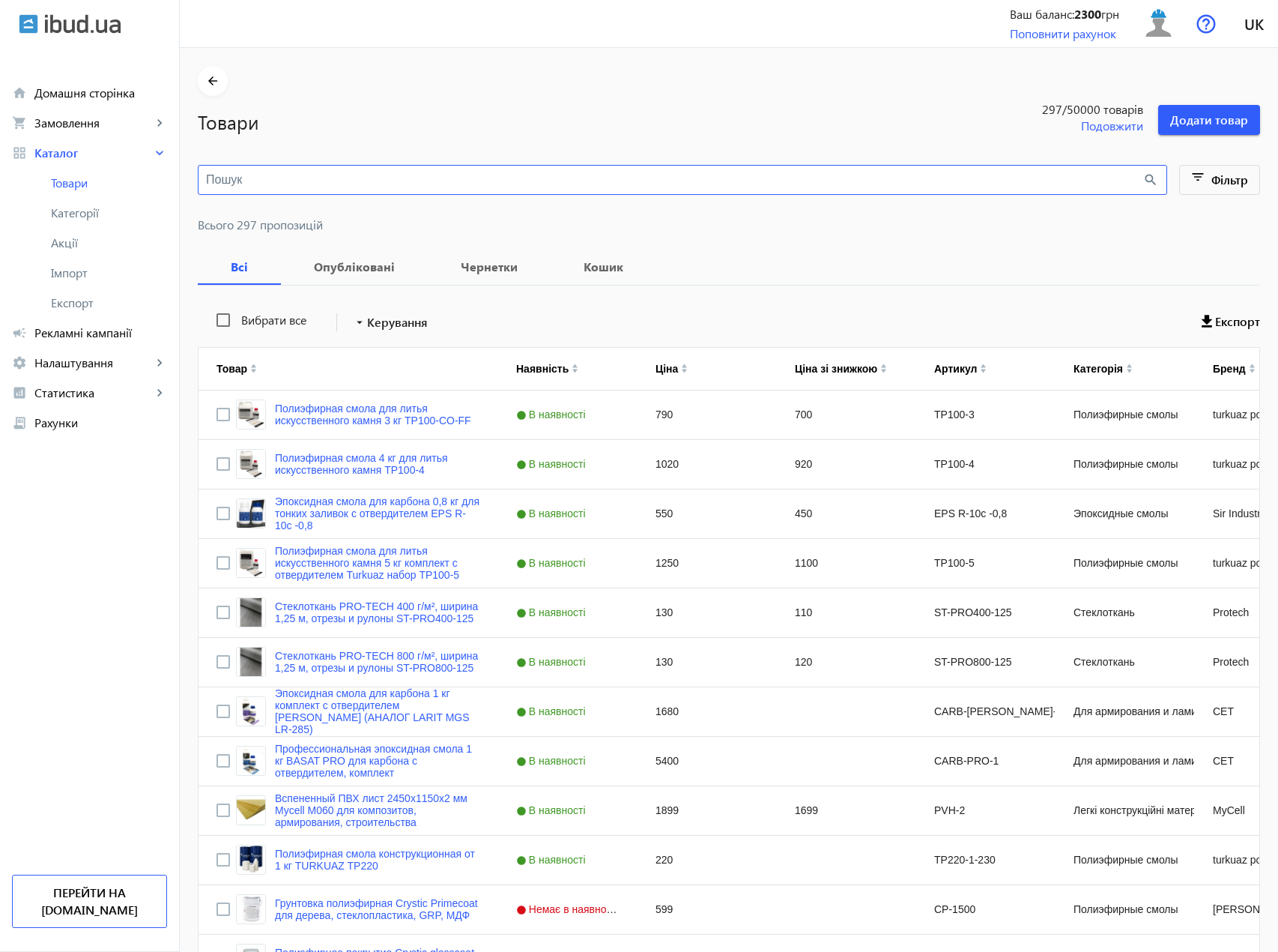
type input "[PERSON_NAME]"
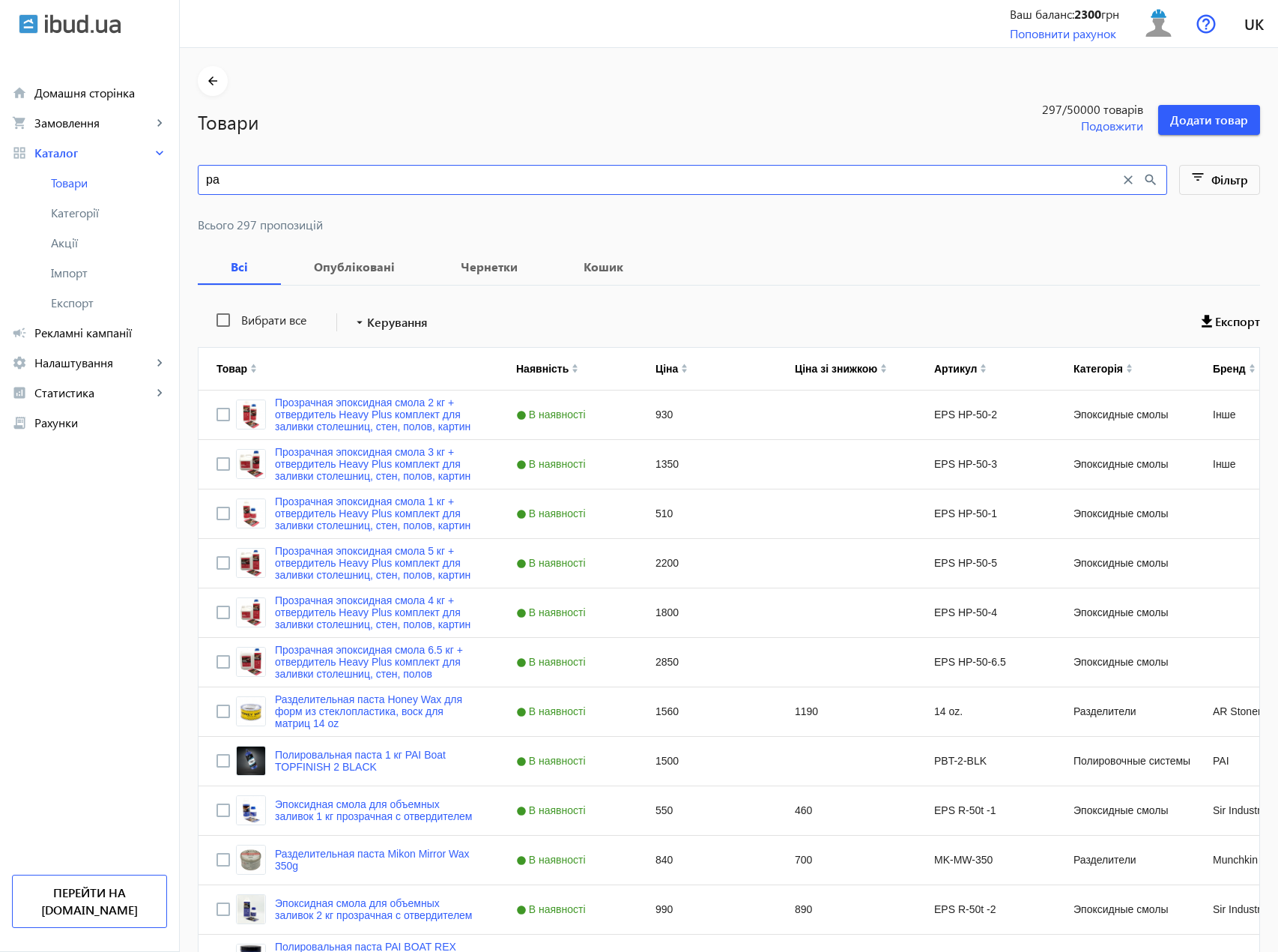
type input "р"
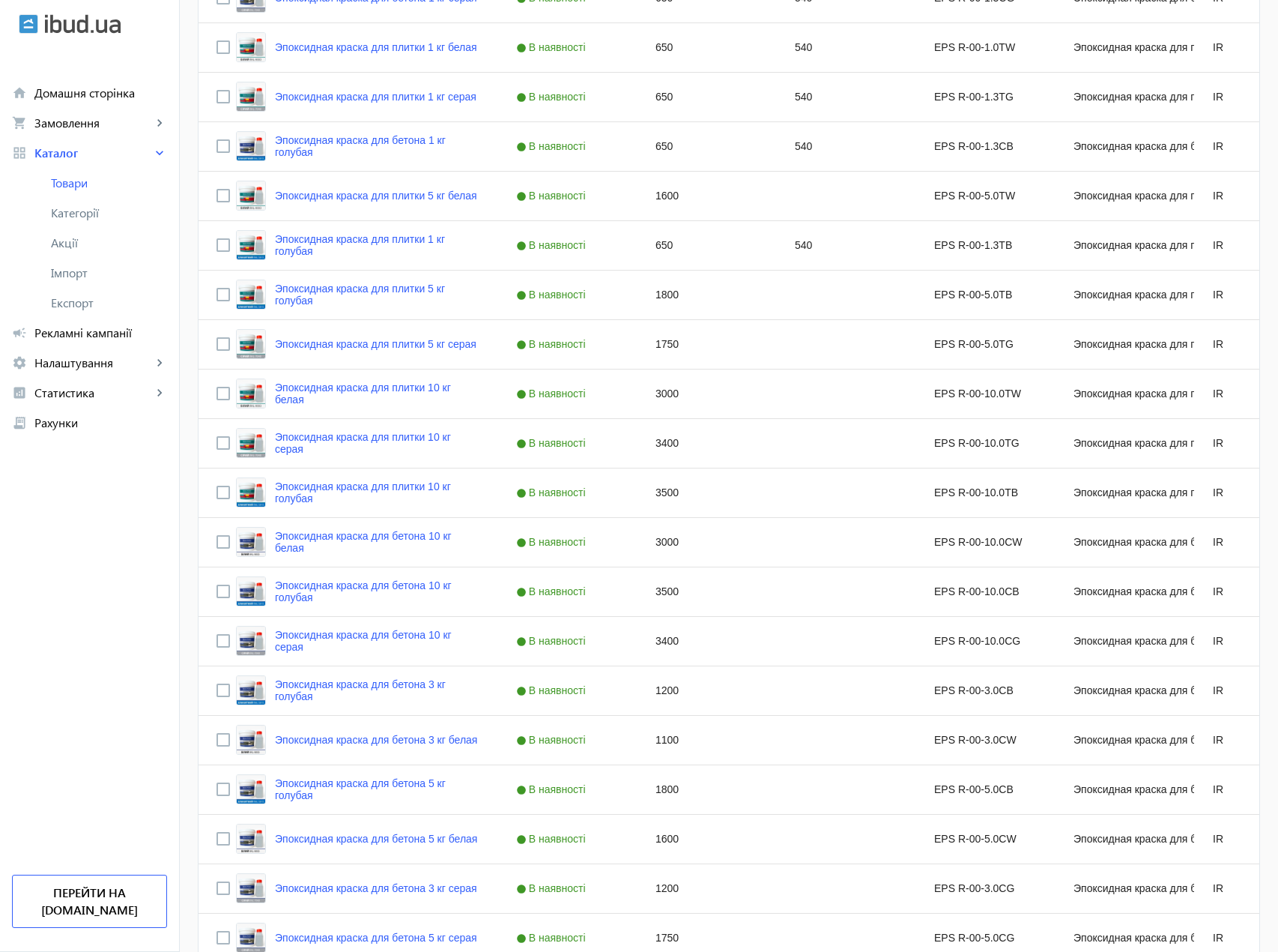
scroll to position [16, 0]
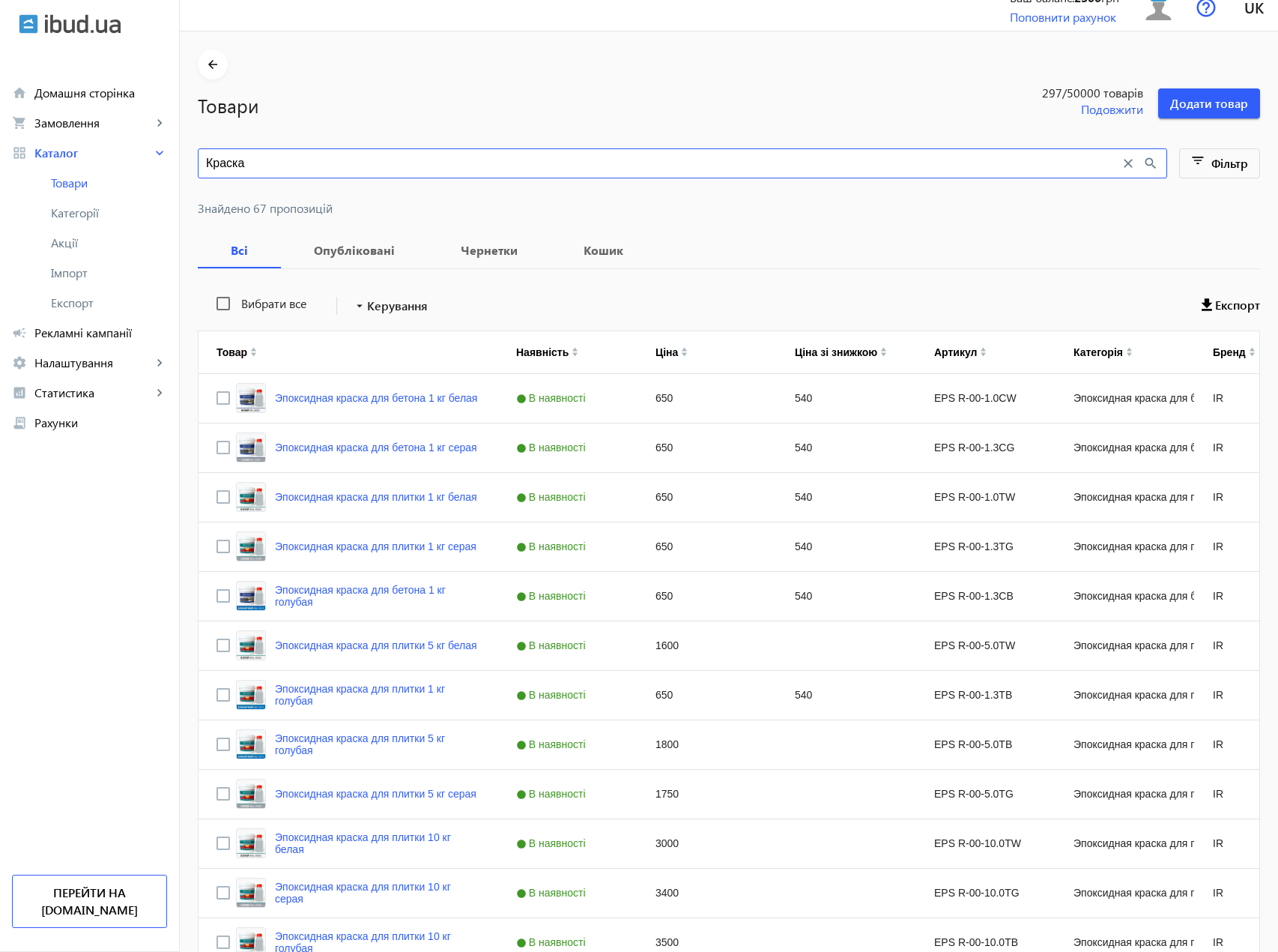
type input "Краска"
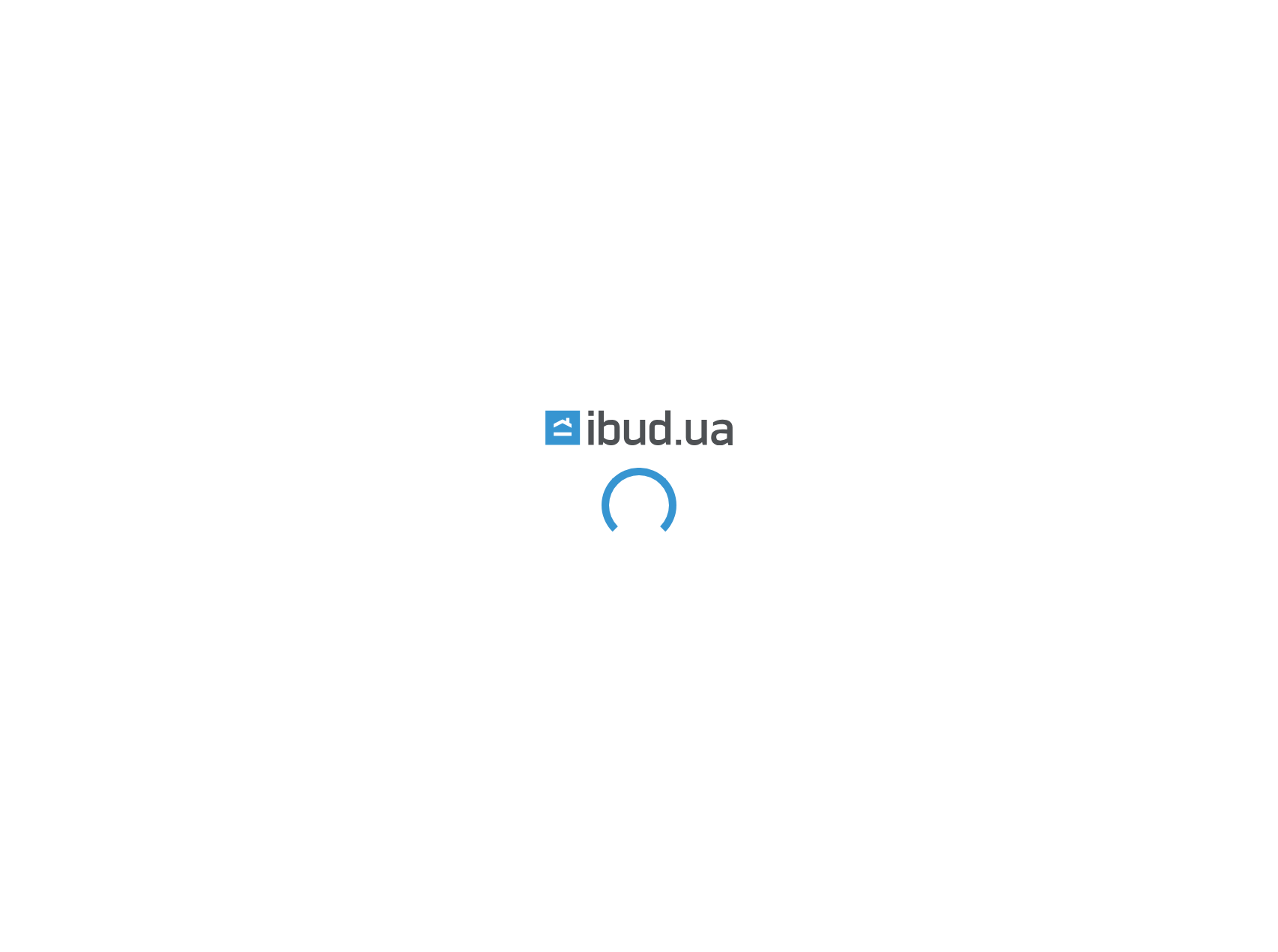
type input "Краска"
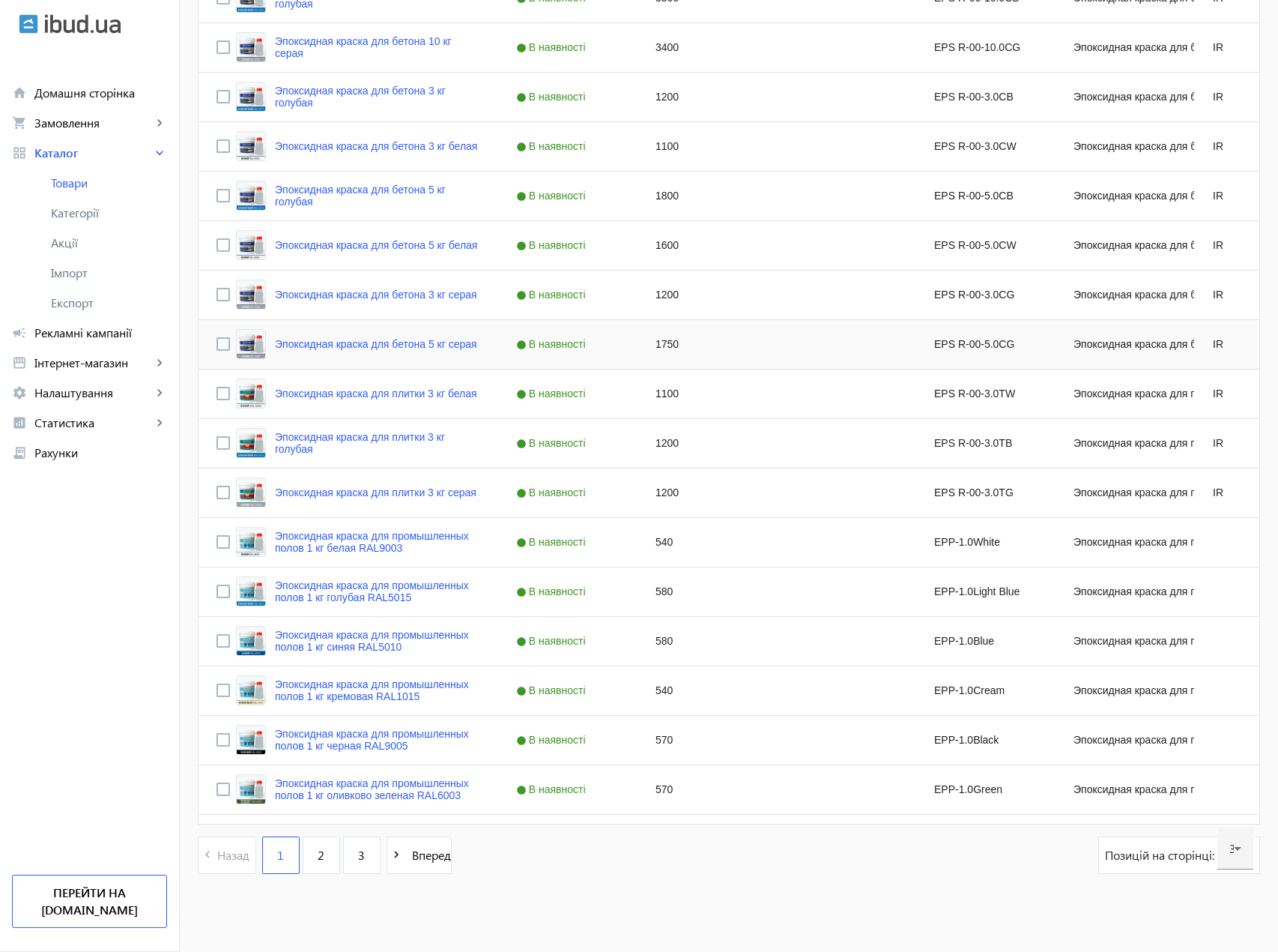
scroll to position [1066, 0]
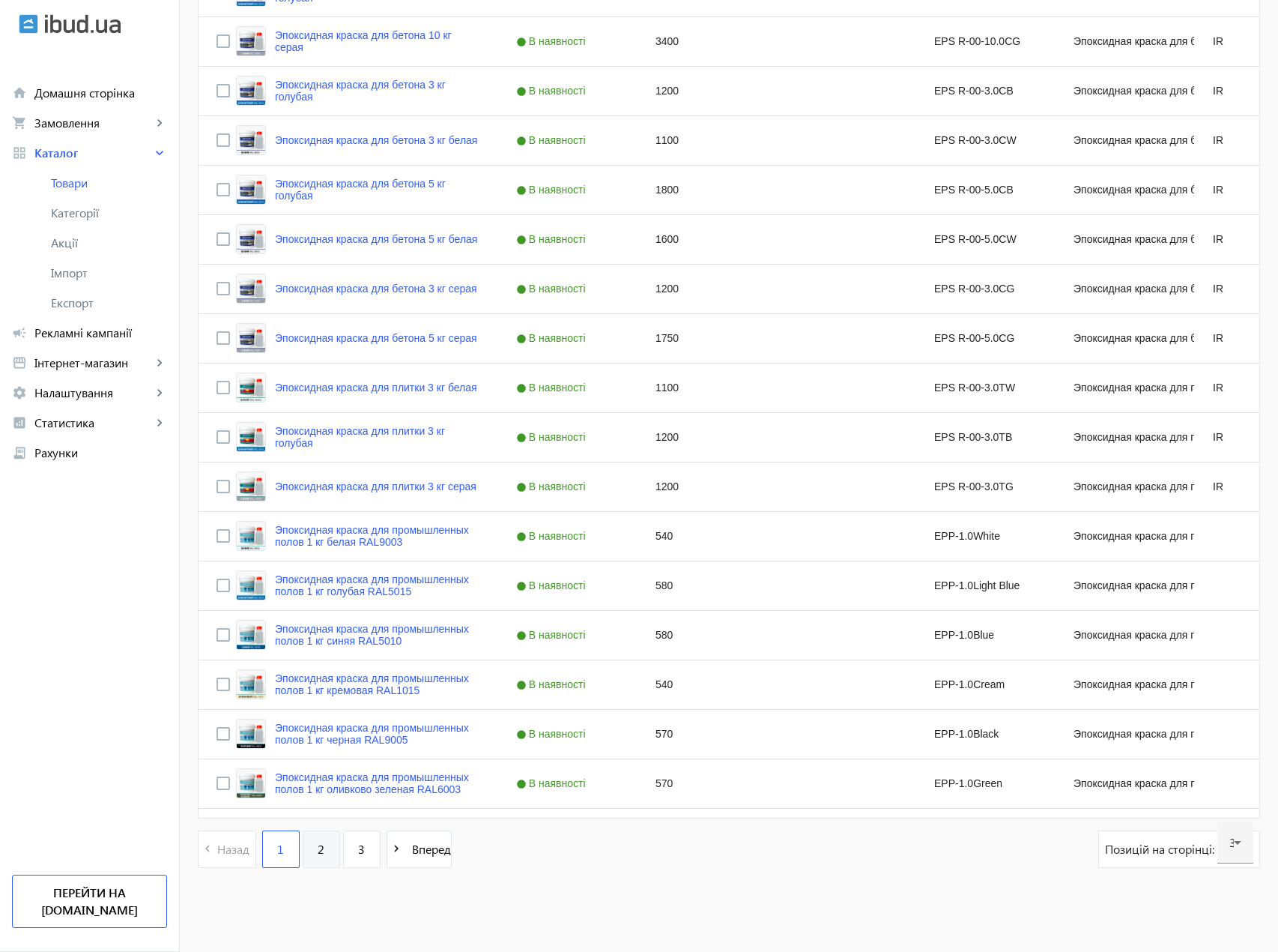
click at [303, 849] on link "2" at bounding box center [321, 849] width 38 height 38
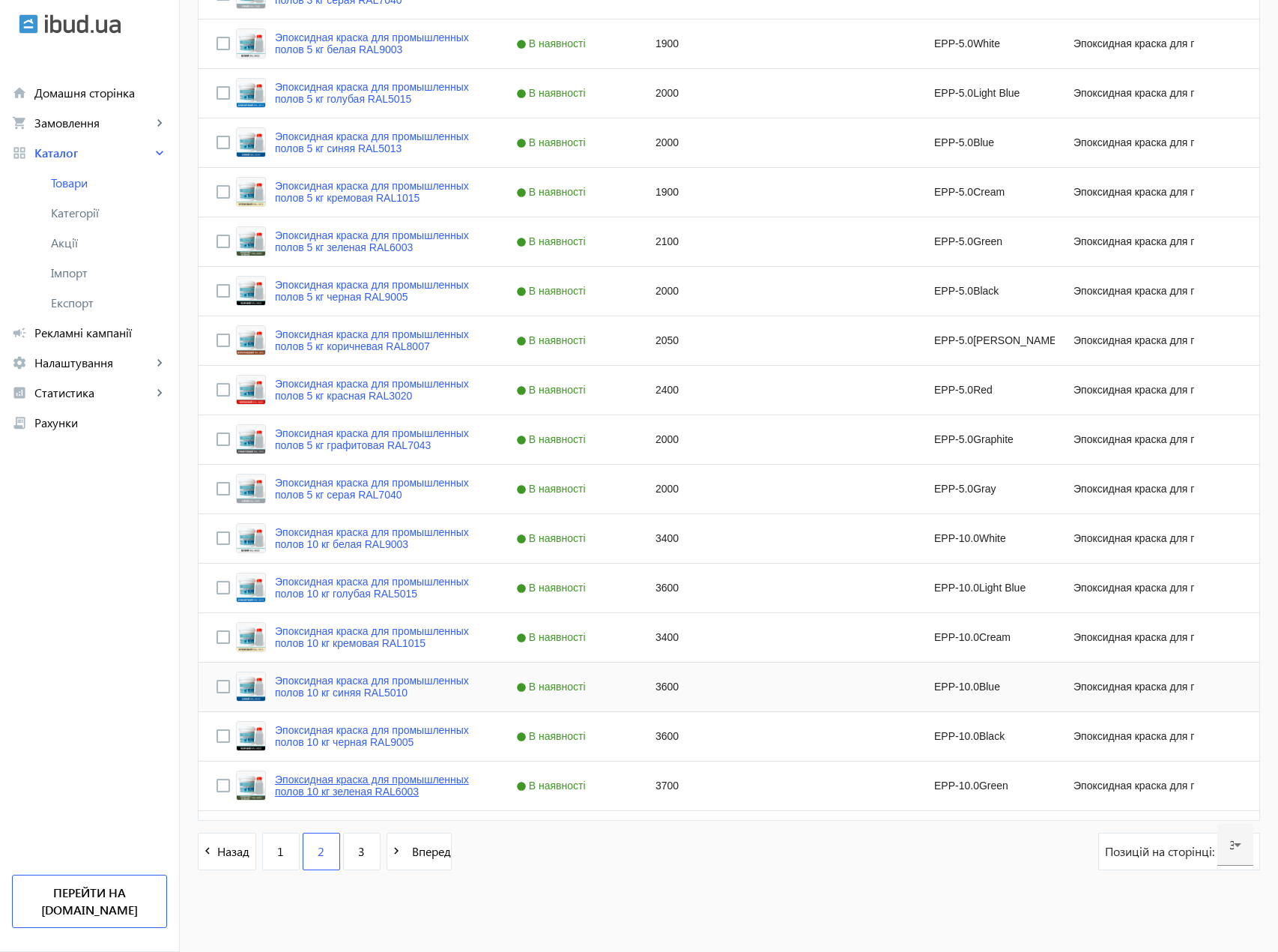
scroll to position [1066, 0]
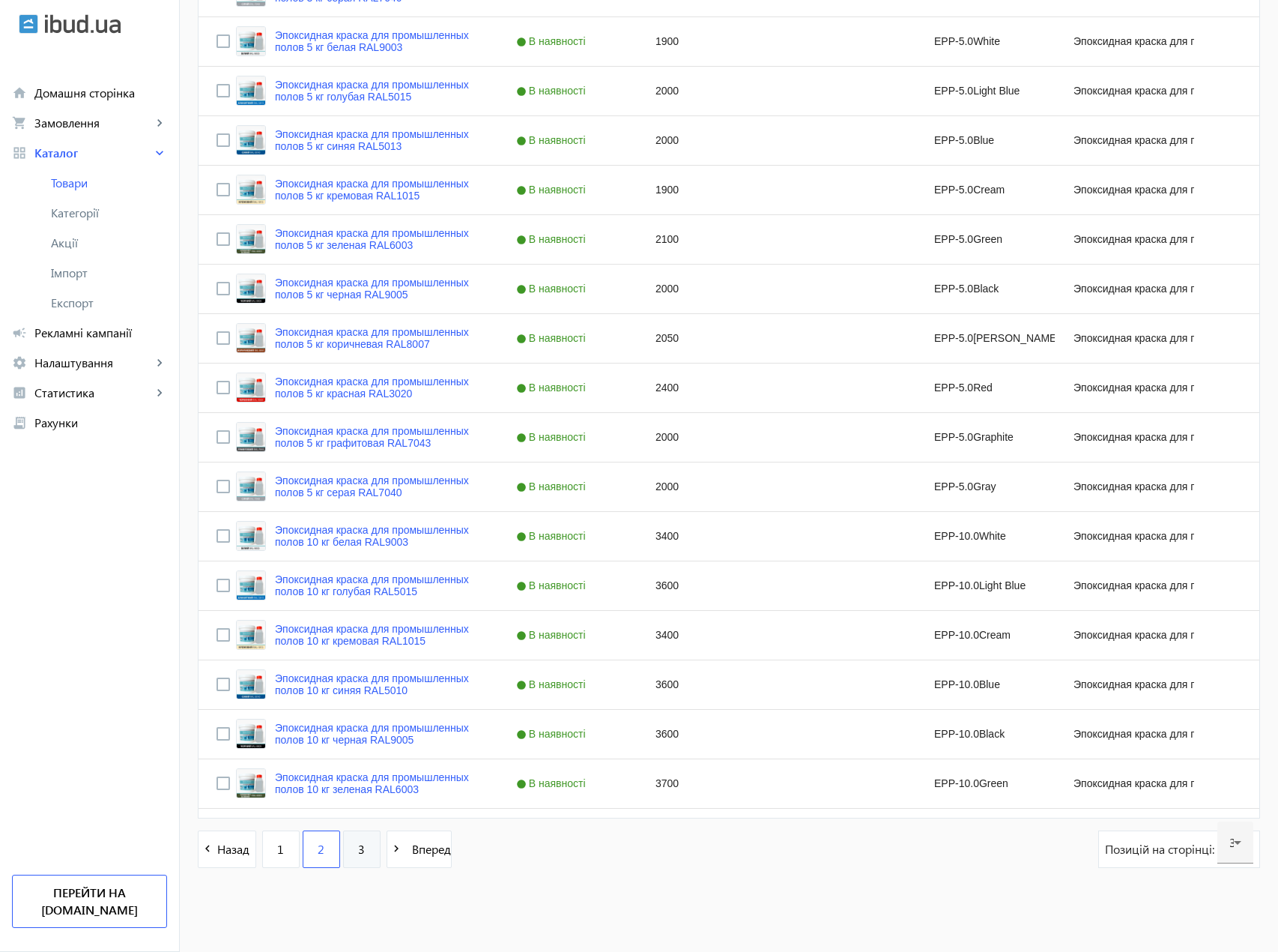
click at [358, 847] on span "3" at bounding box center [362, 849] width 6 height 16
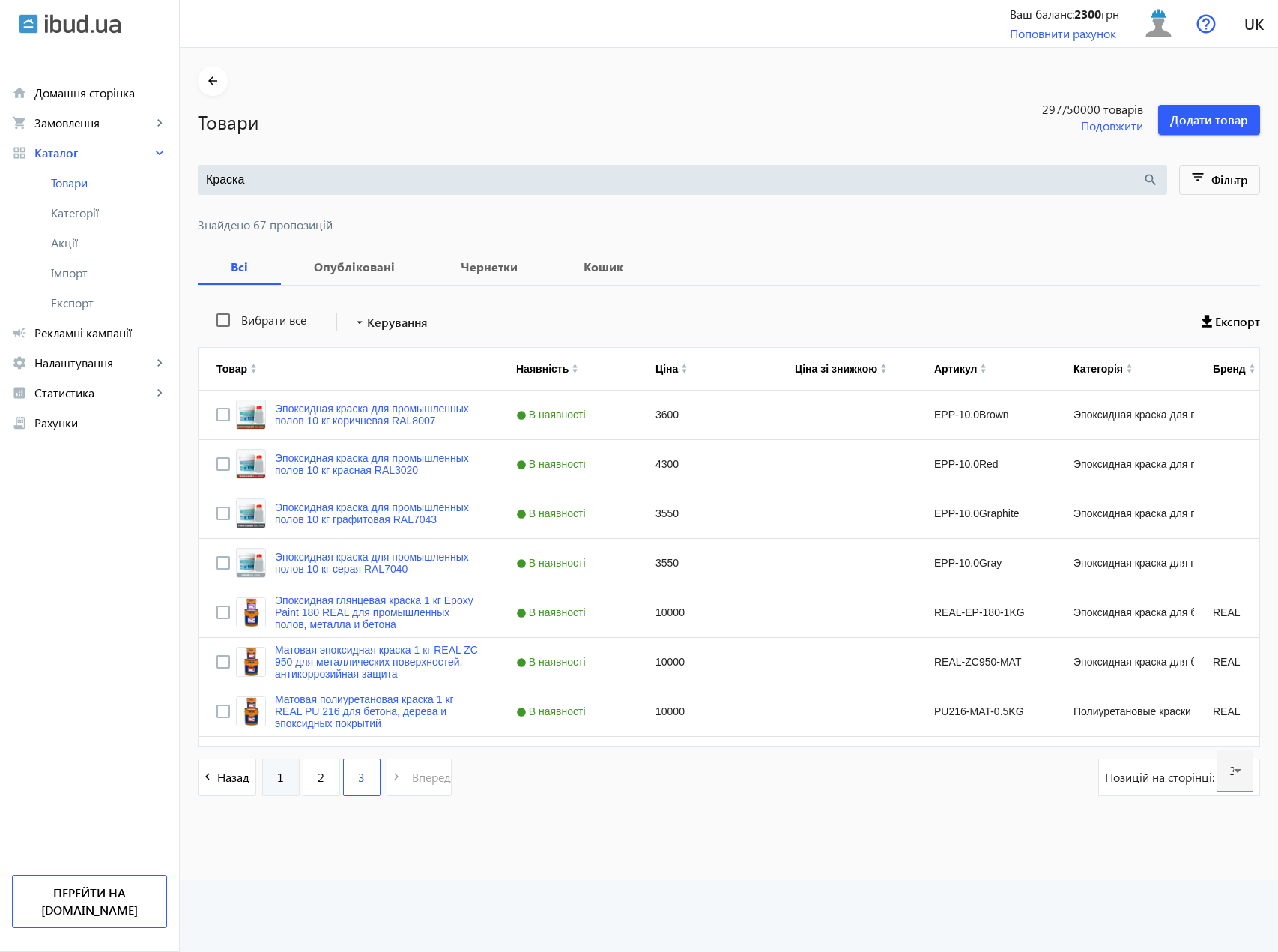
click at [279, 778] on link "1" at bounding box center [281, 777] width 38 height 38
